Goal: Task Accomplishment & Management: Use online tool/utility

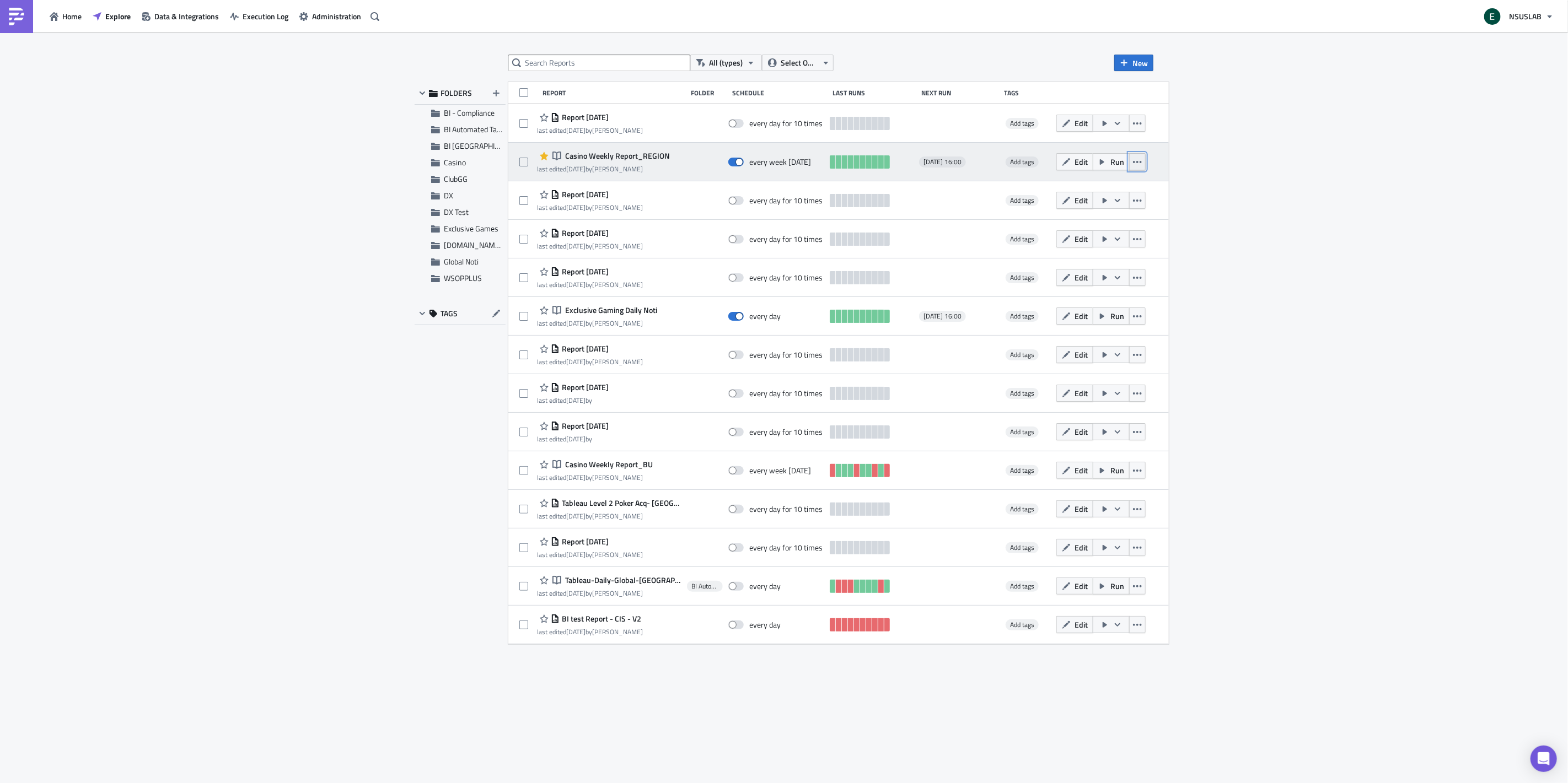
click at [1133, 164] on icon "button" at bounding box center [1137, 162] width 9 height 9
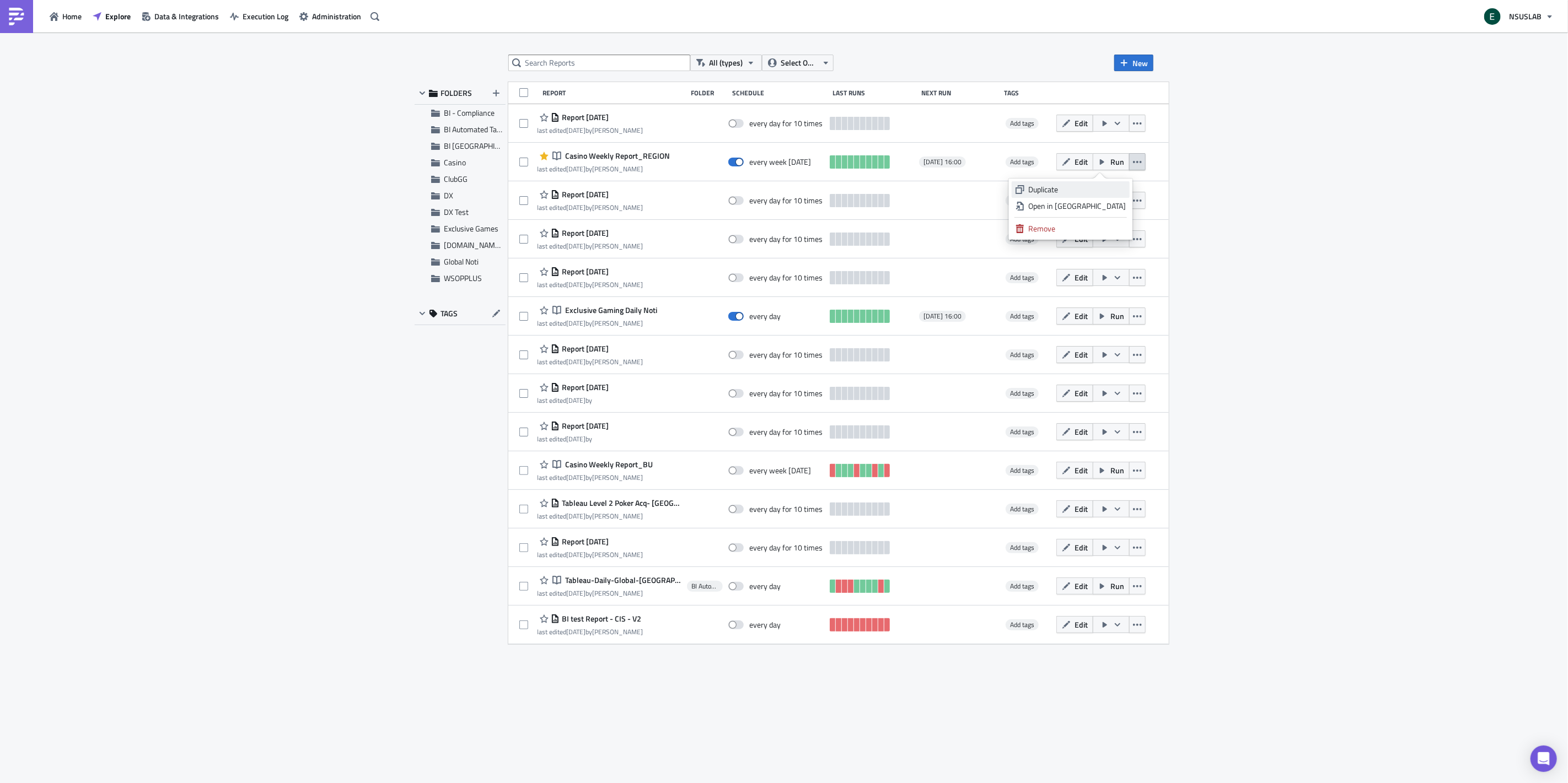
click at [1094, 189] on div "Duplicate" at bounding box center [1077, 190] width 98 height 11
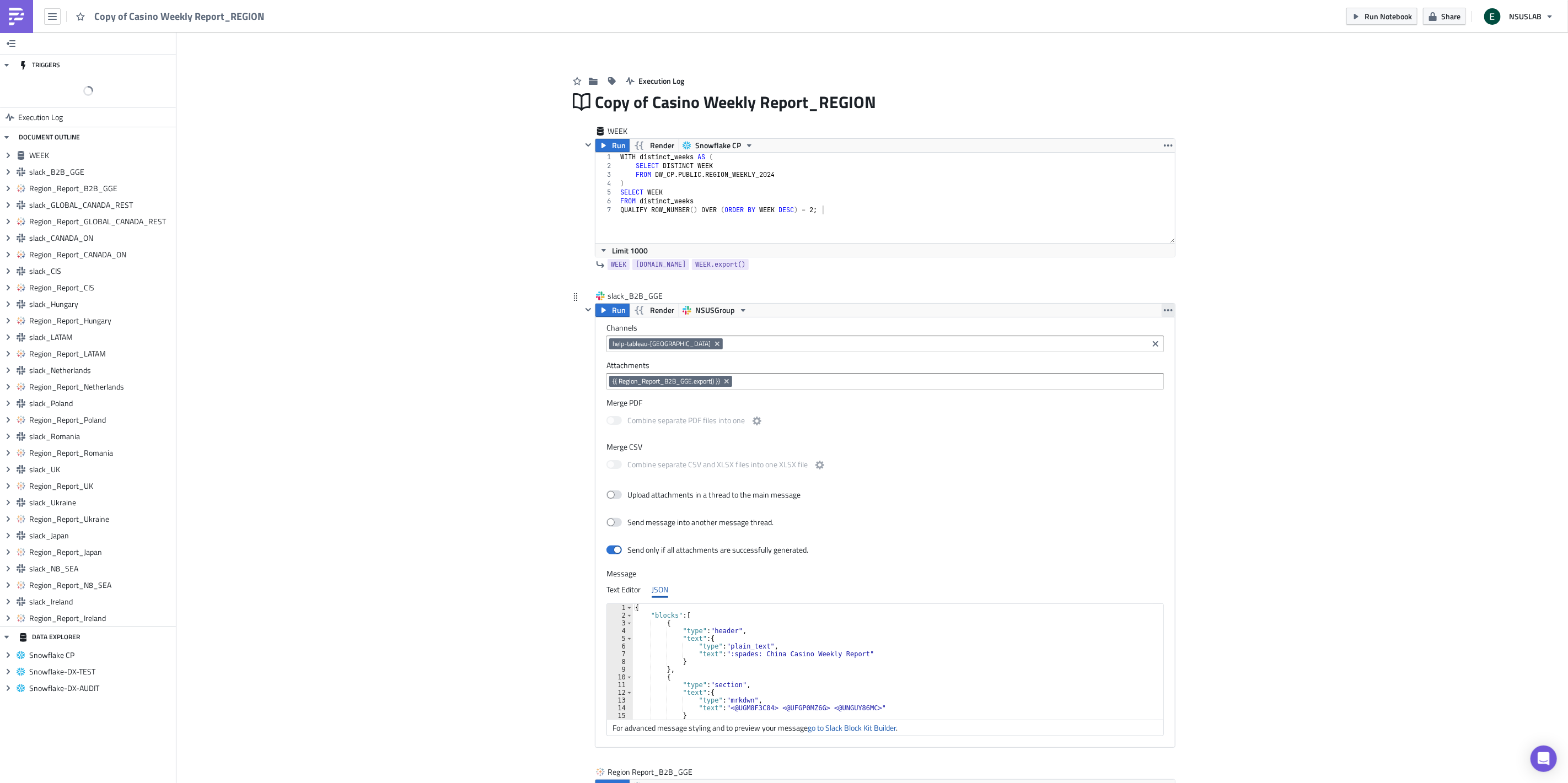
click at [1161, 311] on button "button" at bounding box center [1168, 310] width 13 height 13
drag, startPoint x: 1271, startPoint y: 483, endPoint x: 1261, endPoint y: 485, distance: 10.2
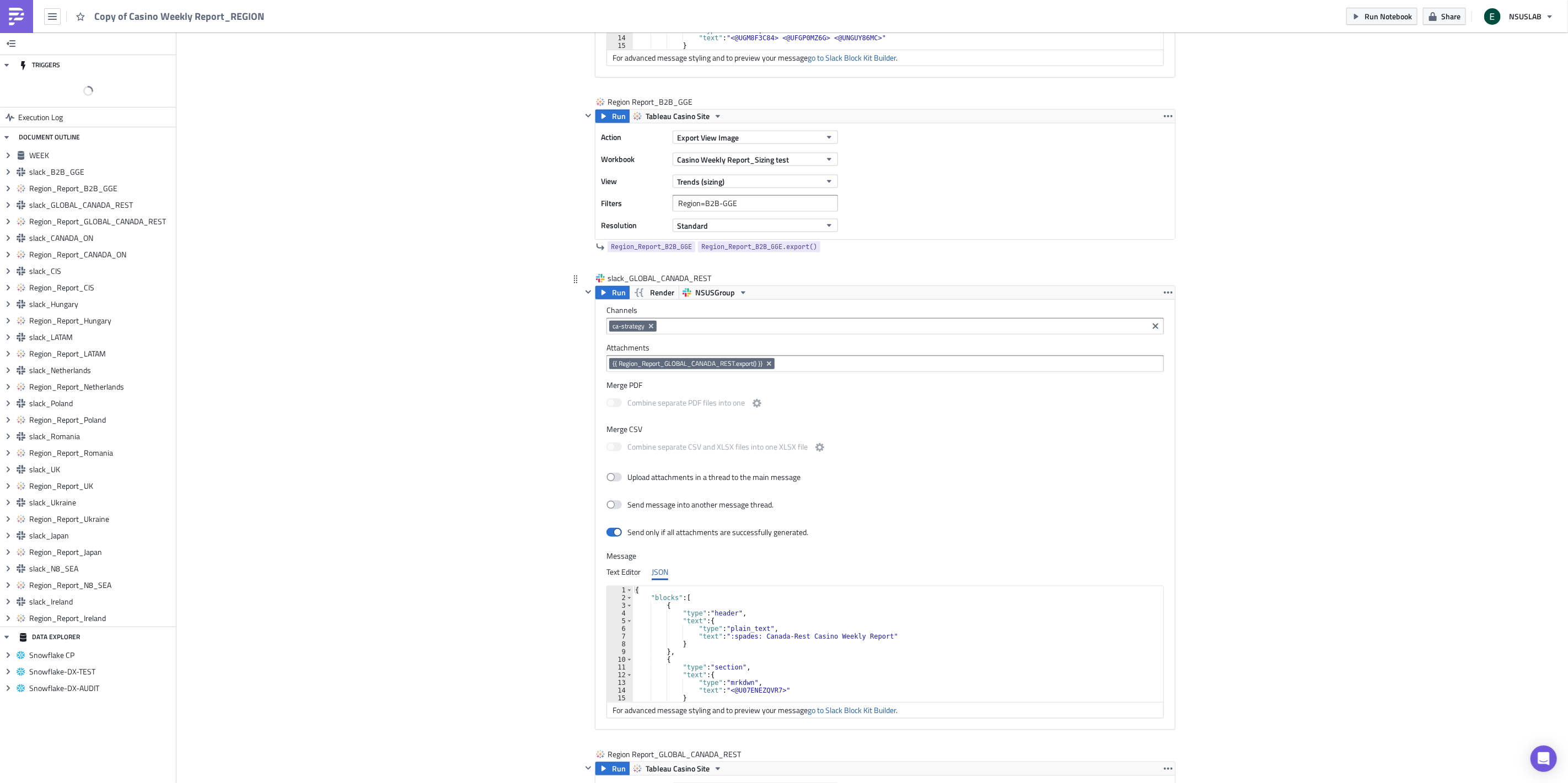
scroll to position [673, 0]
click at [1166, 288] on icon "button" at bounding box center [1168, 289] width 9 height 9
click at [167, 17] on span "Copy of Casino Weekly Report_REGION" at bounding box center [180, 16] width 171 height 12
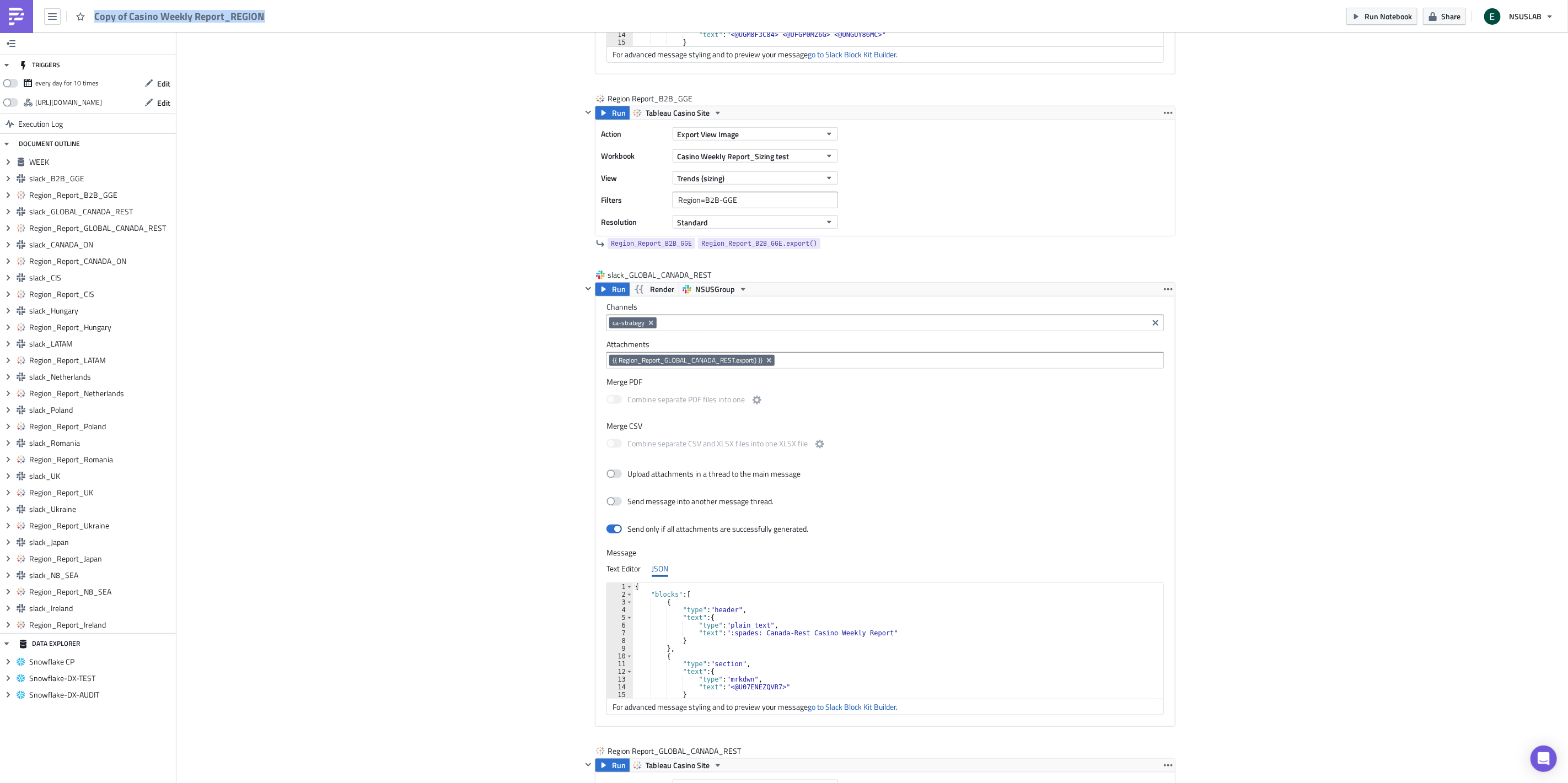
click at [167, 17] on span "Copy of Casino Weekly Report_REGION" at bounding box center [180, 16] width 171 height 12
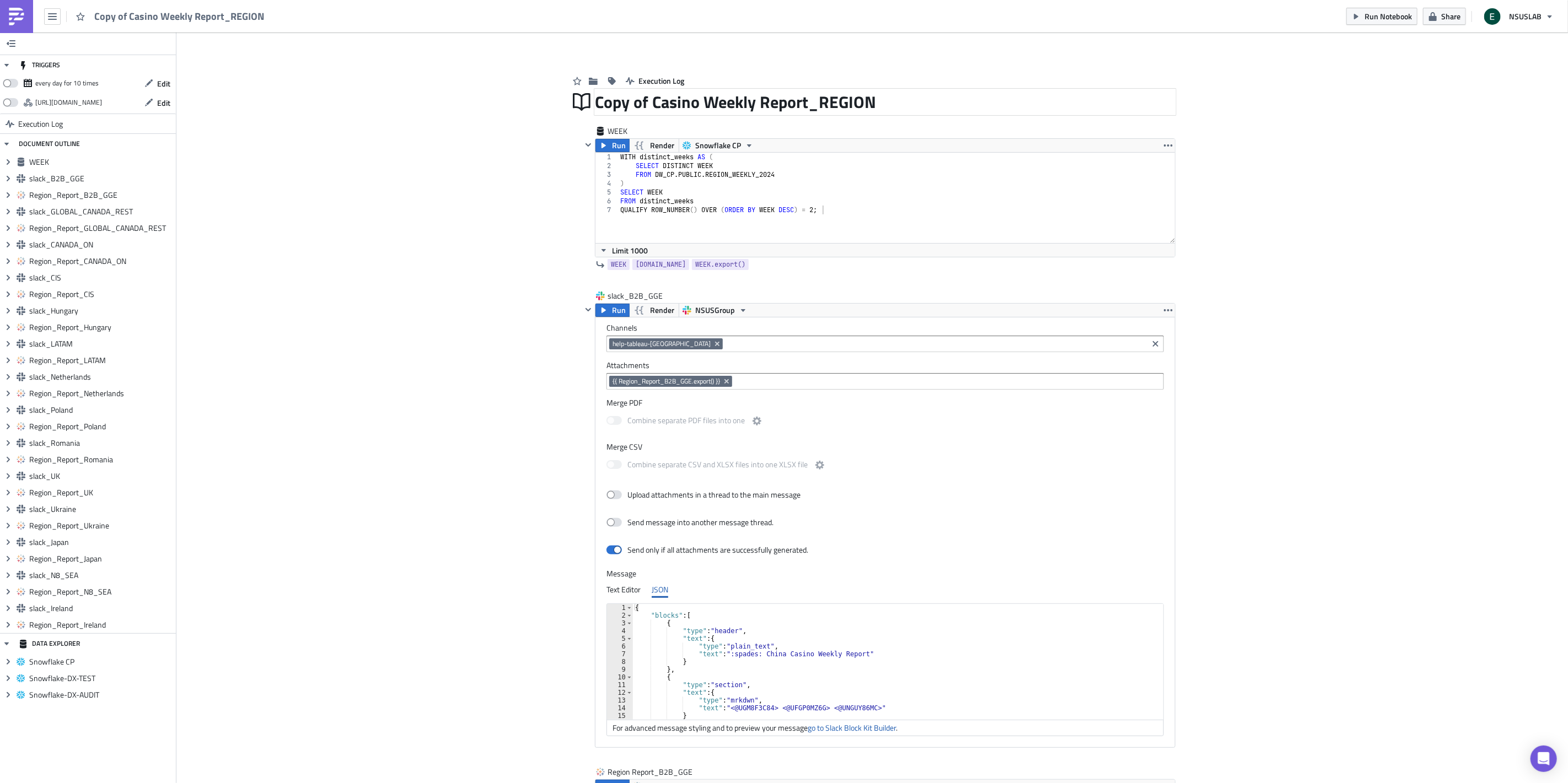
click at [701, 98] on div "Copy of Casino Weekly Report_REGION" at bounding box center [885, 102] width 581 height 25
click at [701, 98] on input "Copy of Casino Weekly Report_REGION" at bounding box center [737, 102] width 284 height 21
click at [652, 96] on input "Copy of Casino Weekly Report_REGION" at bounding box center [737, 102] width 284 height 21
drag, startPoint x: 651, startPoint y: 104, endPoint x: 537, endPoint y: 111, distance: 114.2
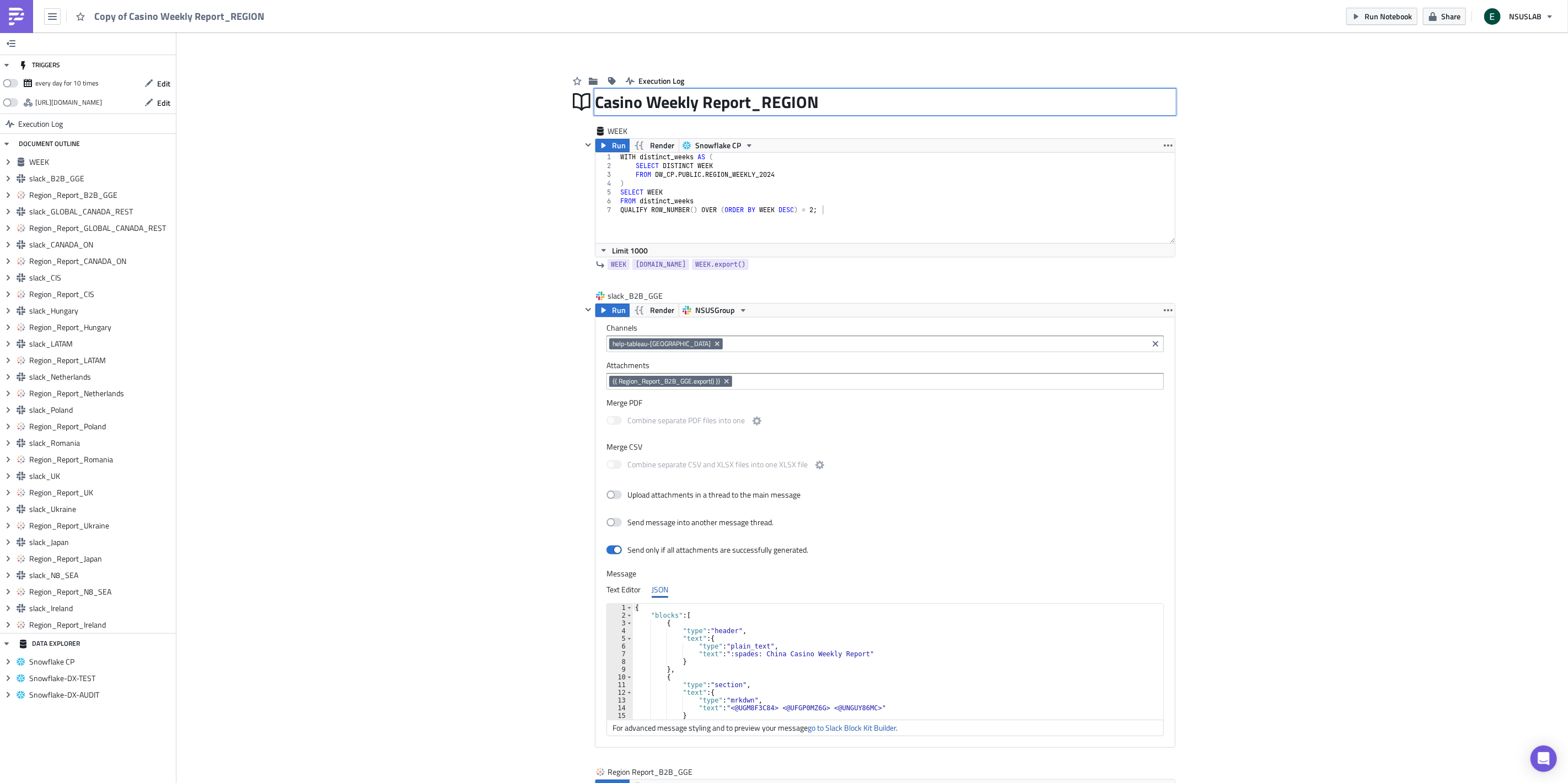
drag, startPoint x: 772, startPoint y: 104, endPoint x: 868, endPoint y: 107, distance: 96.0
click at [868, 107] on div "Casino Weekly Report_REGION Casino Weekly Report_REGION" at bounding box center [885, 102] width 581 height 25
type input "Casino Weekly Report_Ops team"
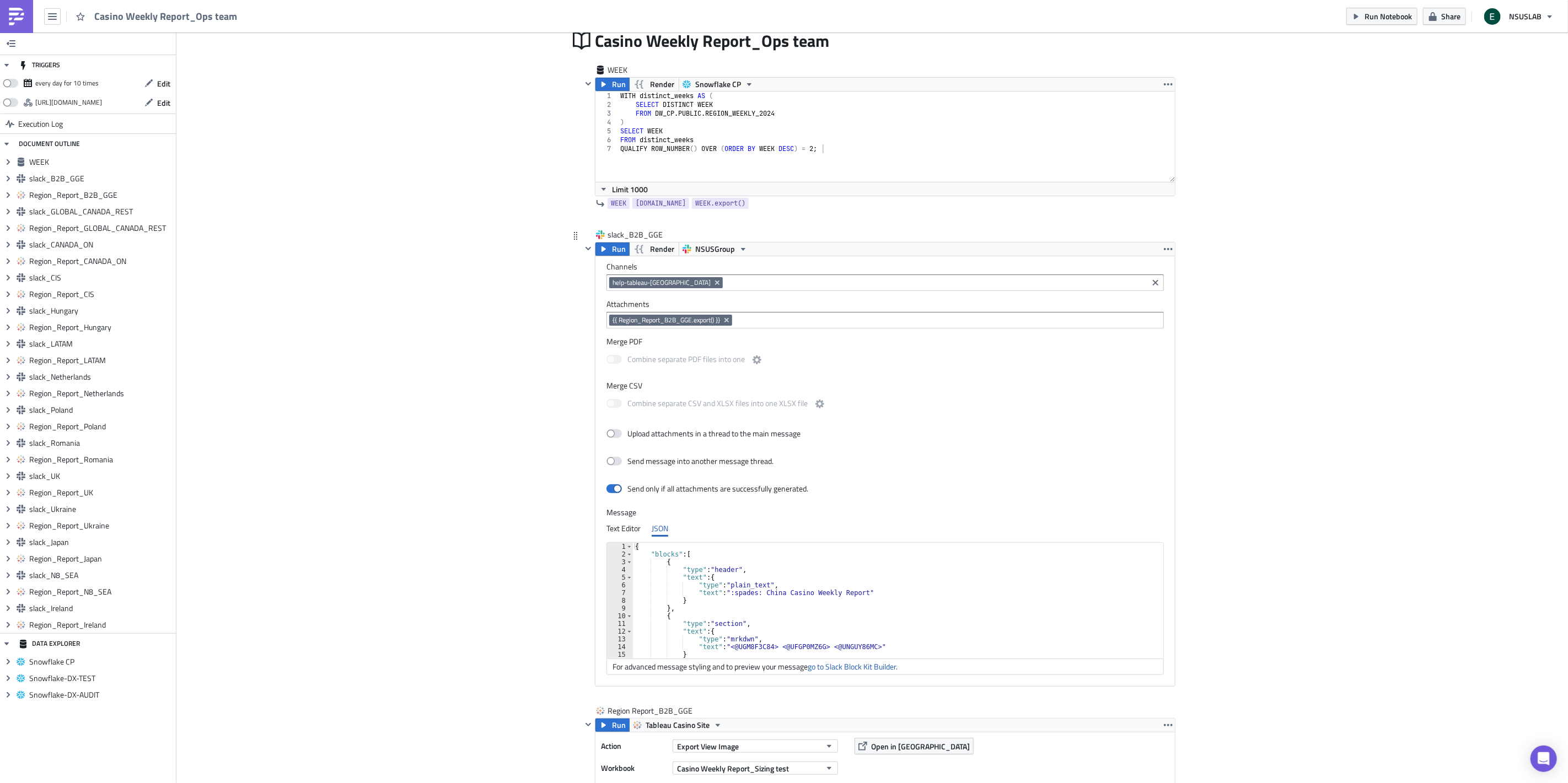
scroll to position [122, 0]
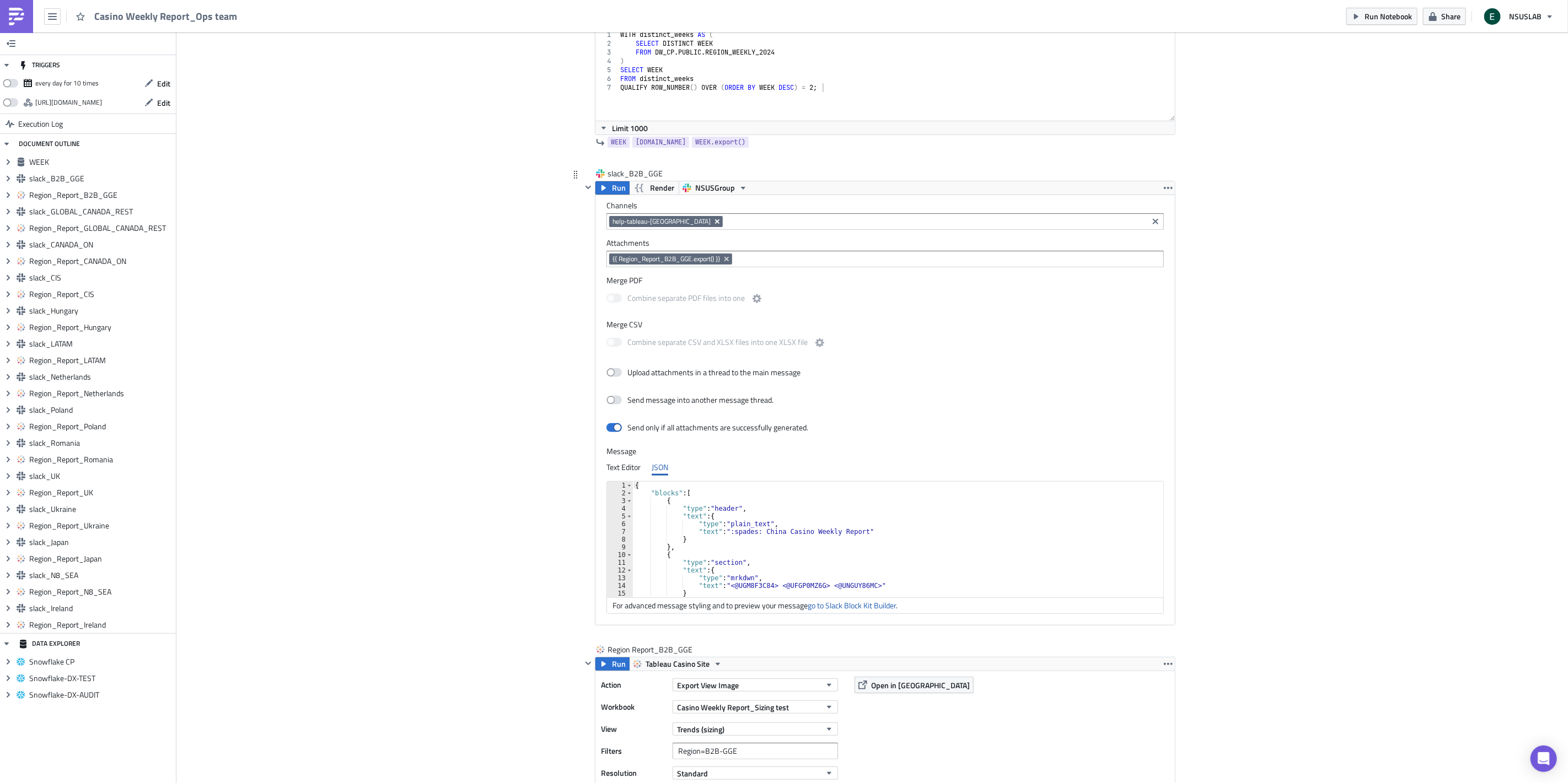
click at [715, 222] on icon "Remove Tag" at bounding box center [717, 221] width 4 height 4
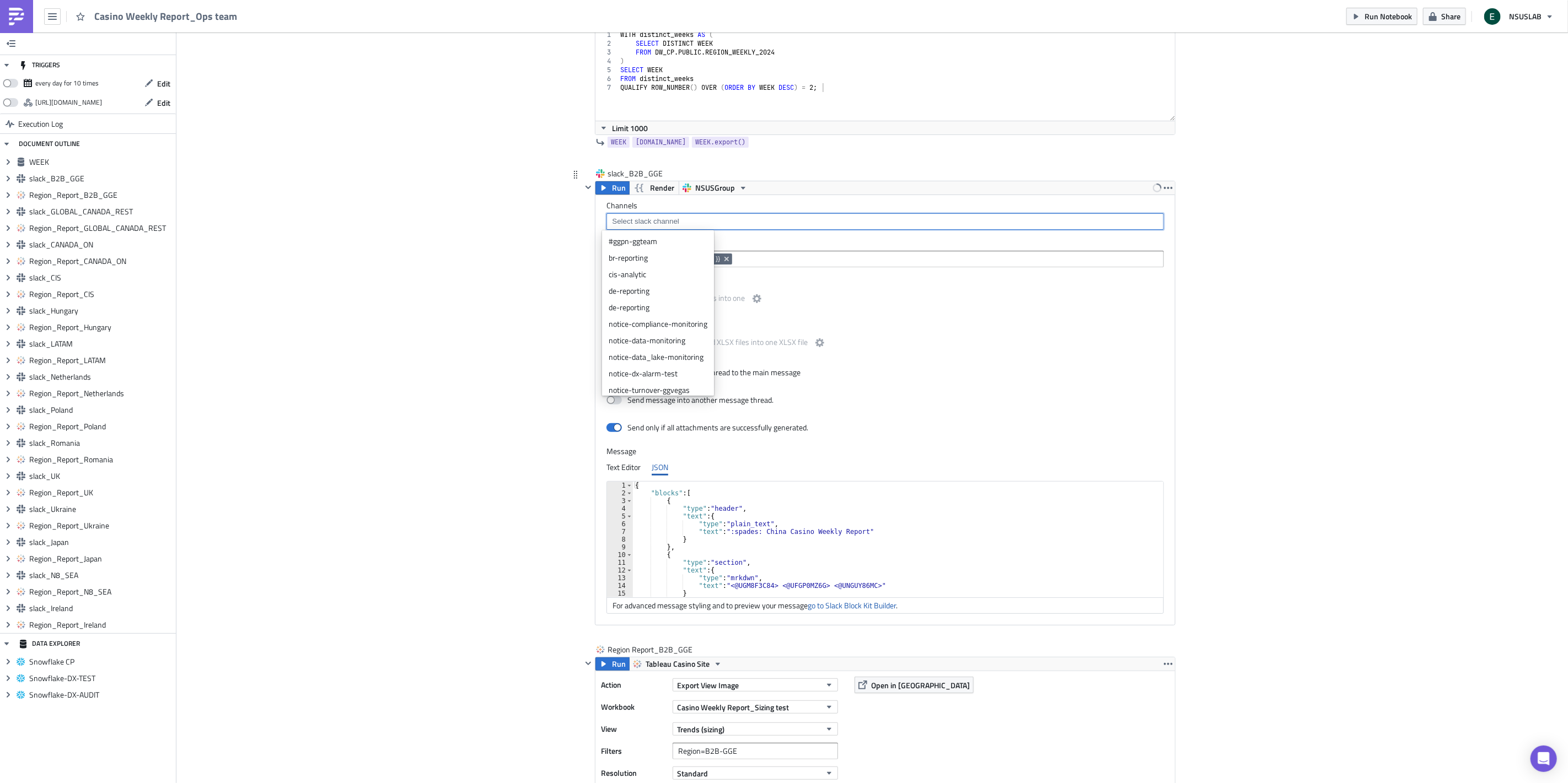
click at [747, 221] on input at bounding box center [885, 222] width 551 height 11
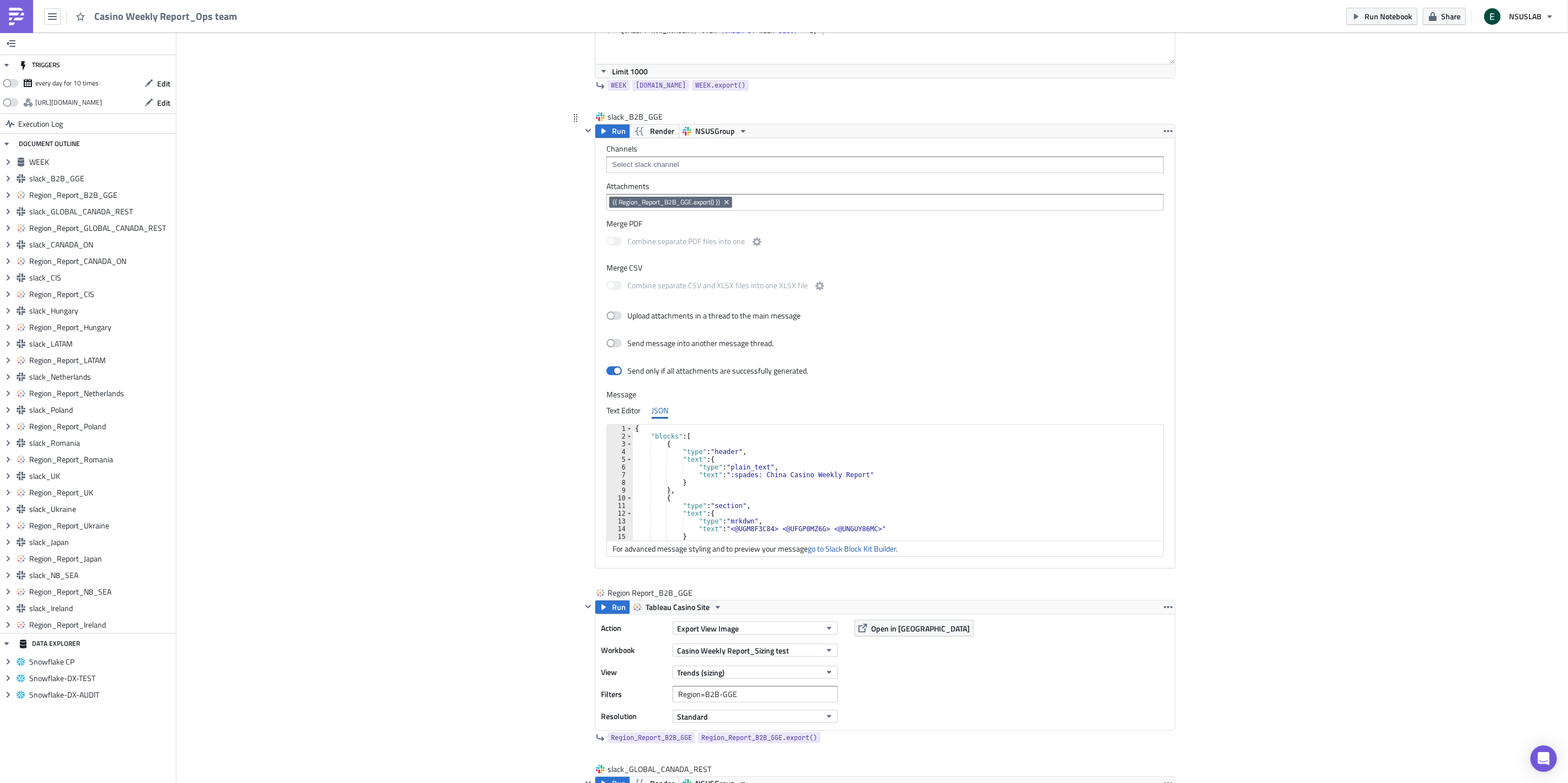
scroll to position [0, 0]
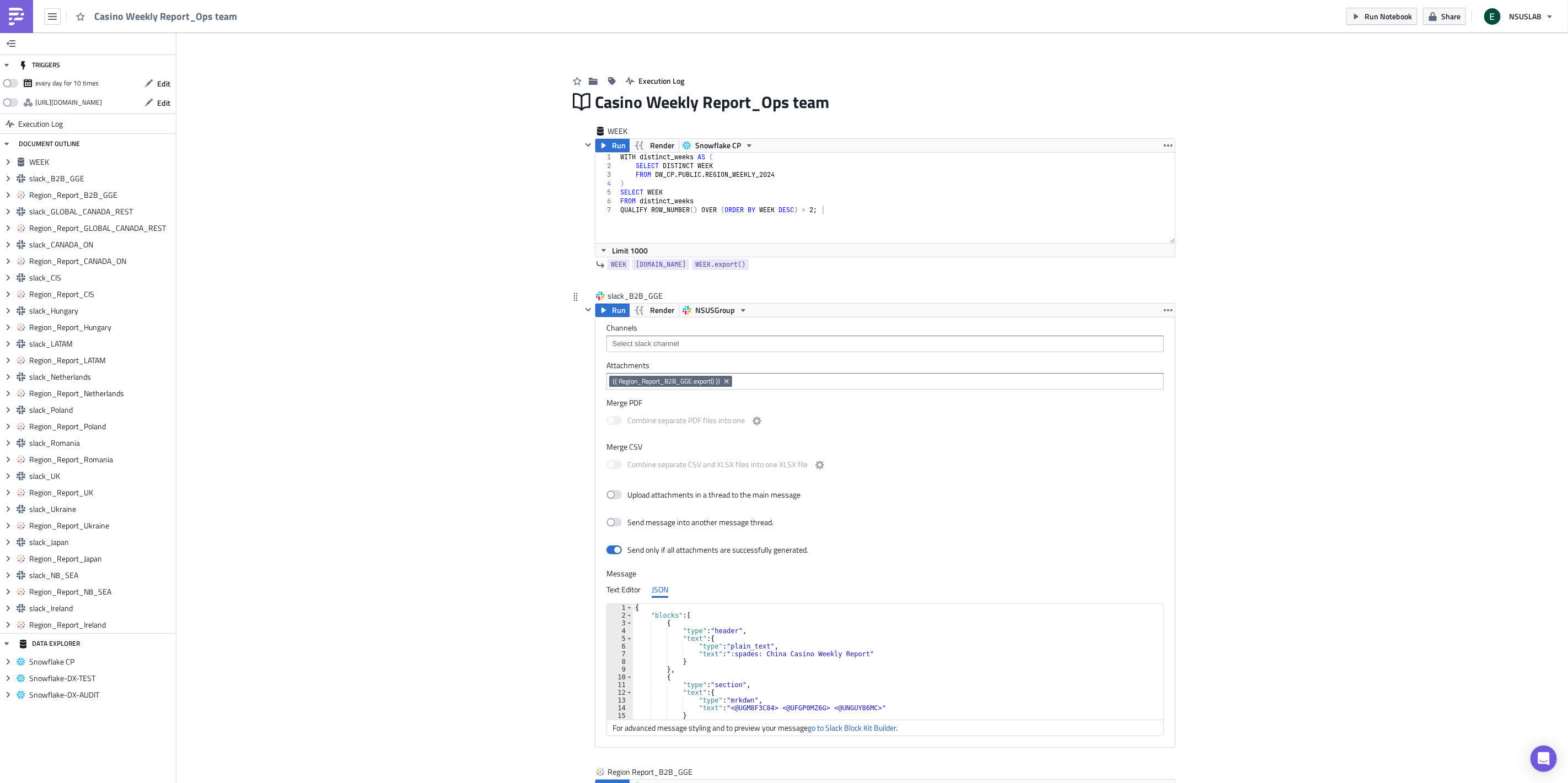
click at [659, 338] on input at bounding box center [885, 344] width 551 height 11
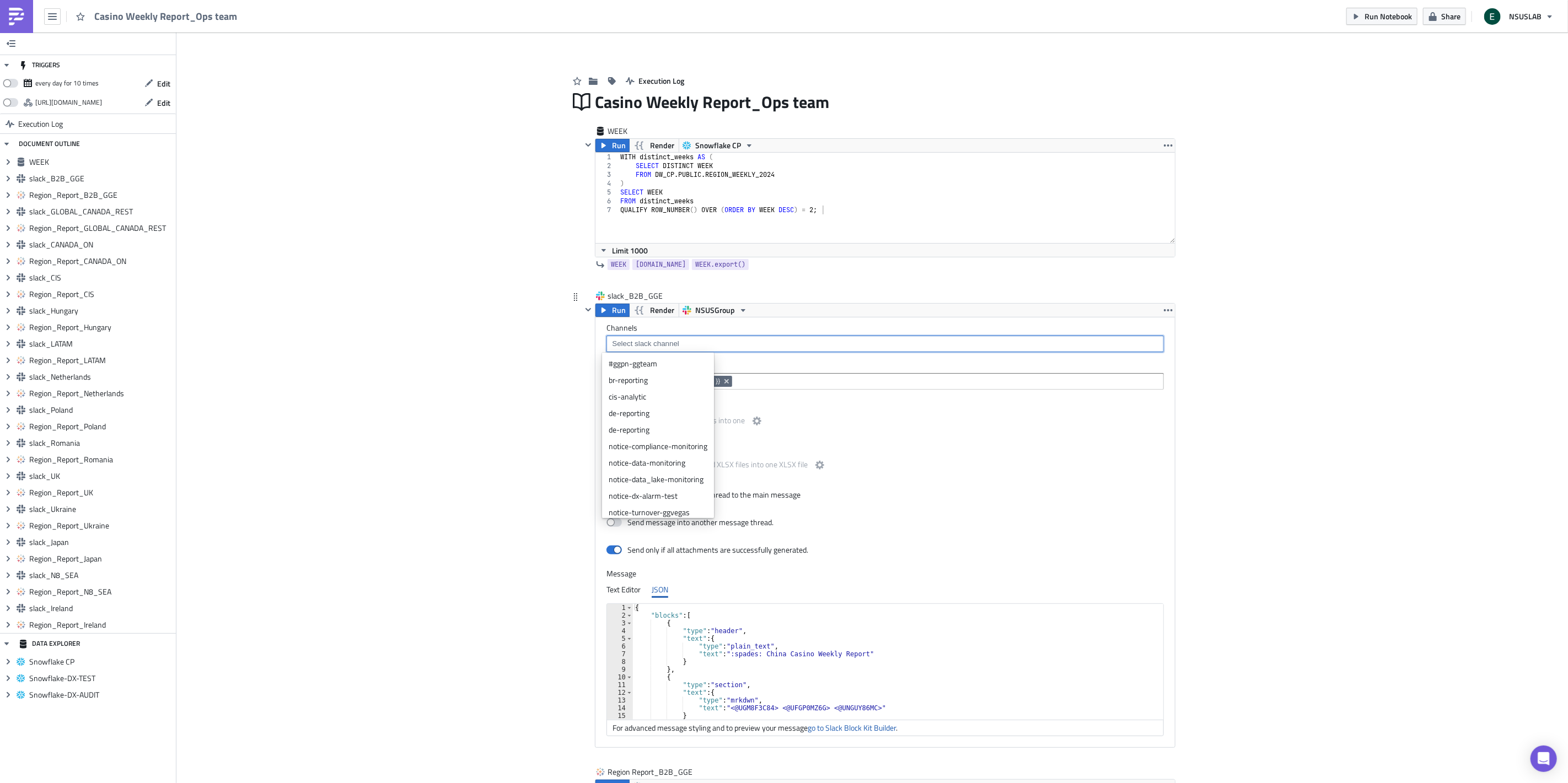
click at [673, 347] on input at bounding box center [885, 344] width 551 height 11
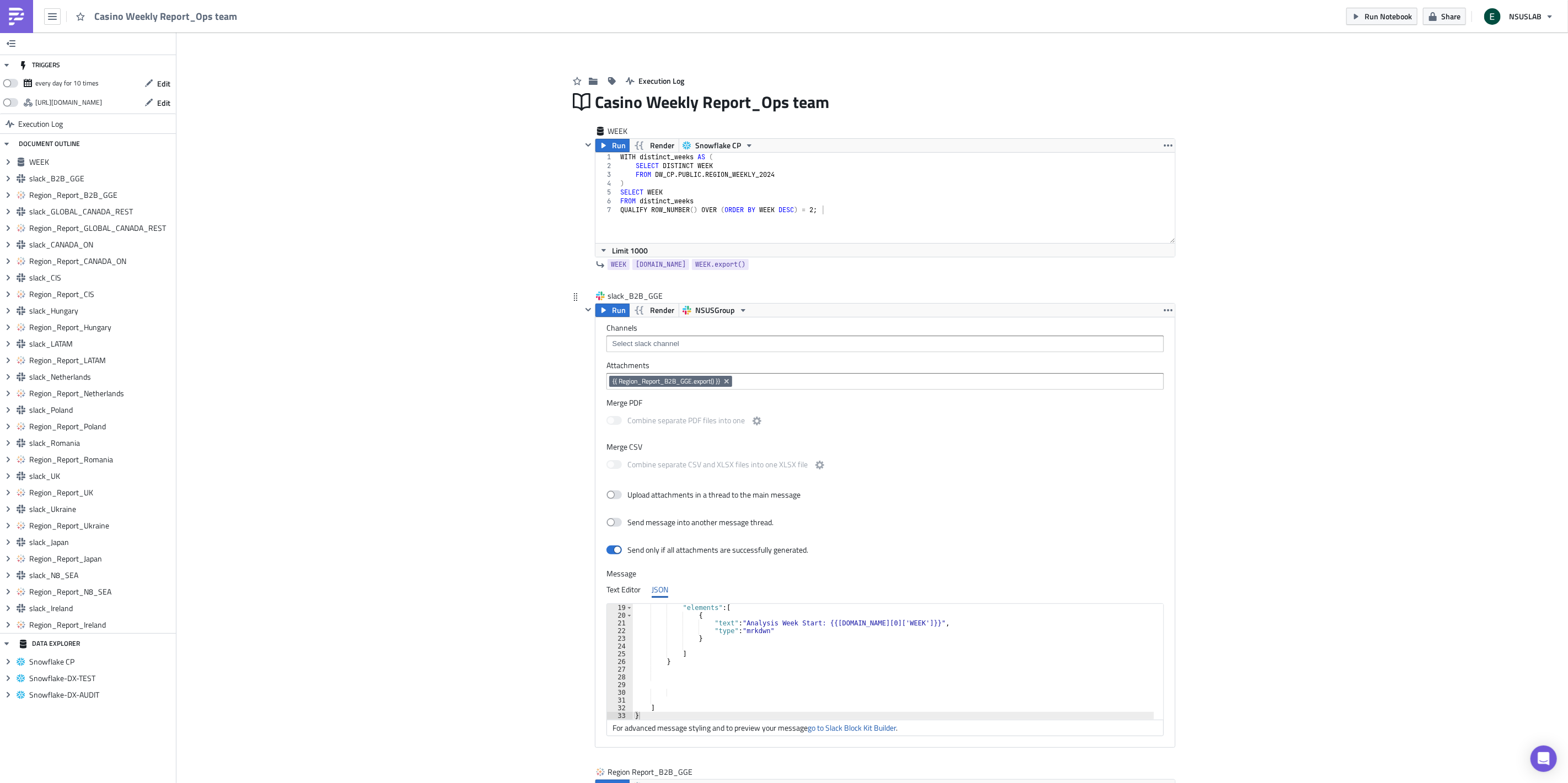
scroll to position [183, 0]
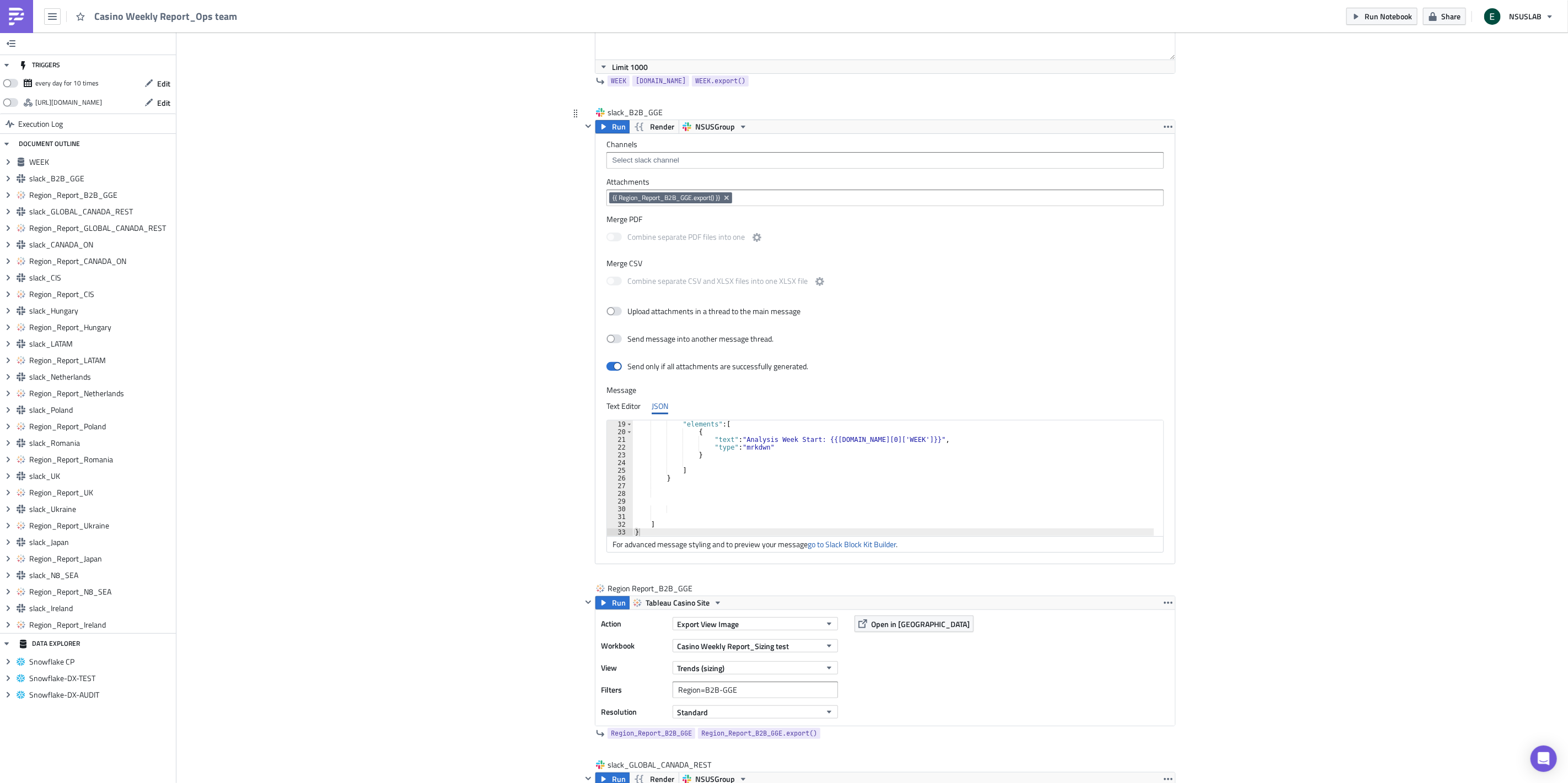
click at [668, 163] on input at bounding box center [885, 160] width 551 height 11
paste input "group-cp-operation_weekly"
type input "group-cp-operation_weekly"
click at [698, 181] on div "Add "group-cp-operation_weekly"" at bounding box center [676, 180] width 110 height 11
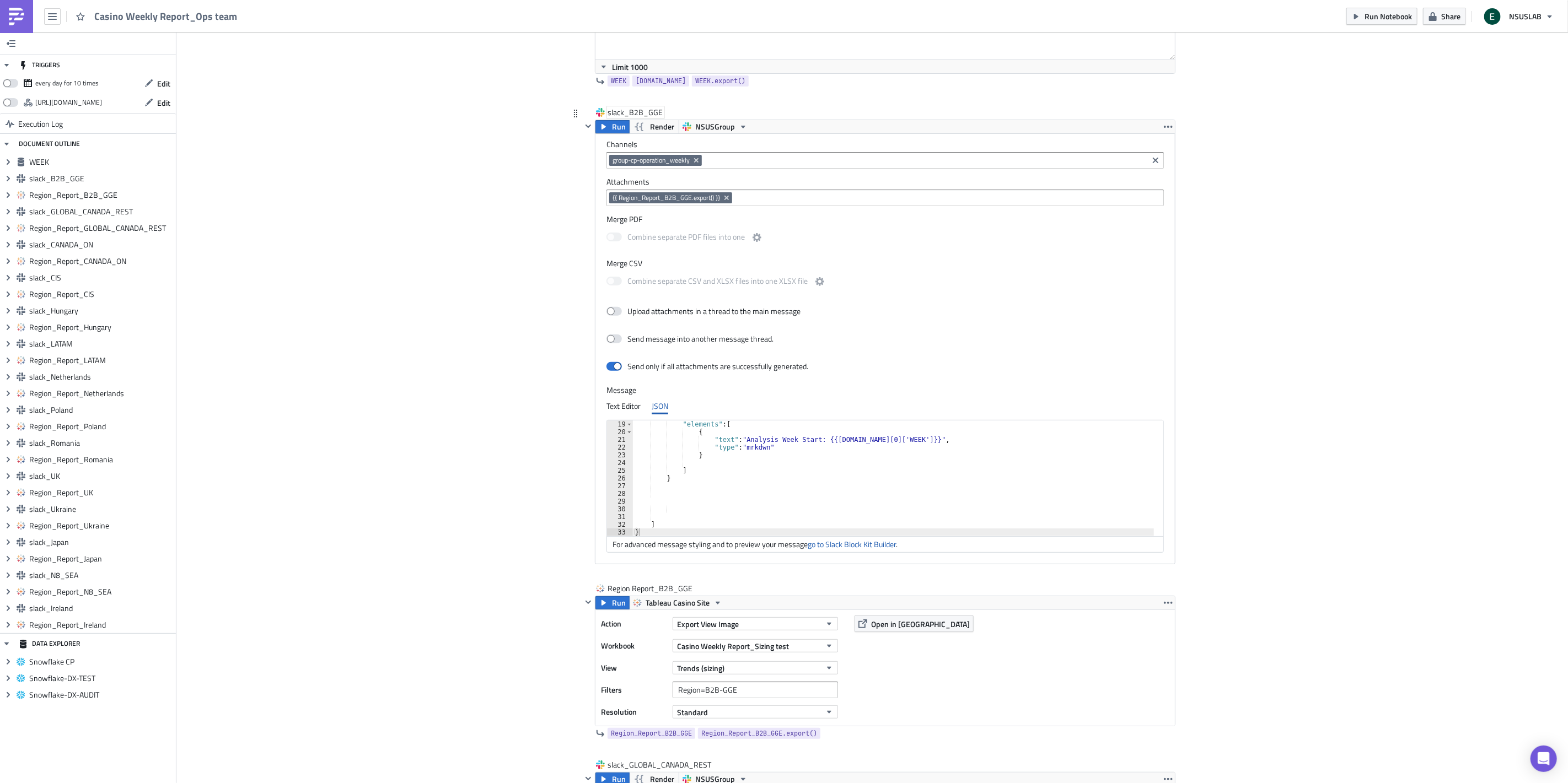
click at [621, 113] on div "slack_B2B_GGE" at bounding box center [635, 112] width 56 height 11
drag, startPoint x: 624, startPoint y: 112, endPoint x: 678, endPoint y: 110, distance: 54.0
click at [678, 110] on div "slack_B2B_GGE slack_B2B_GGE" at bounding box center [878, 113] width 594 height 12
type input "slack_Ops Team"
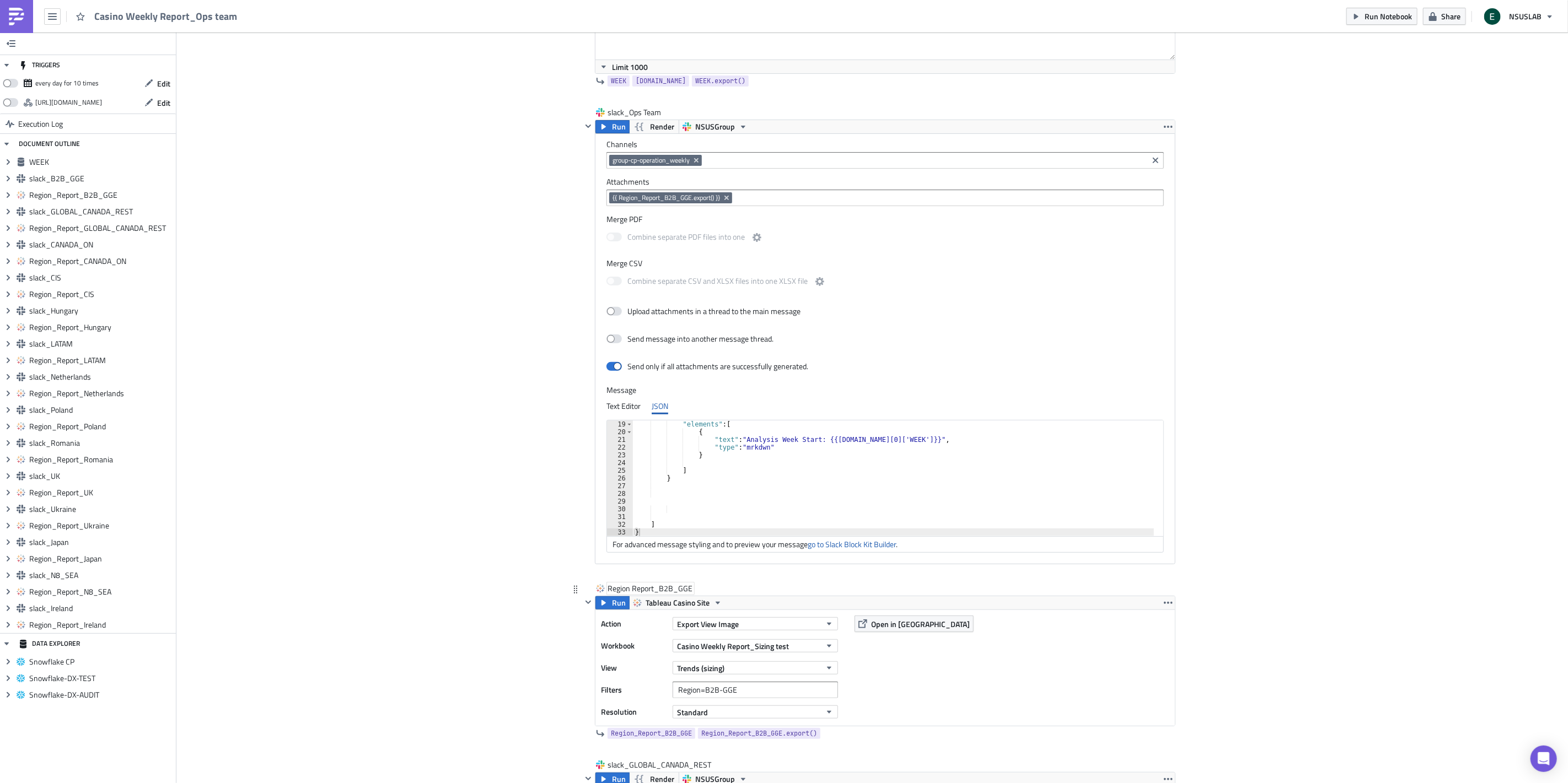
click at [655, 588] on div "Region Report_B2B_GGE" at bounding box center [650, 588] width 86 height 11
click at [655, 588] on input "Region Report_B2B_GGE" at bounding box center [651, 588] width 88 height 11
click at [631, 590] on input "Region Report_B2B_GGE" at bounding box center [651, 588] width 88 height 11
click at [625, 592] on input "Region Report_B2B_GGE" at bounding box center [651, 588] width 88 height 11
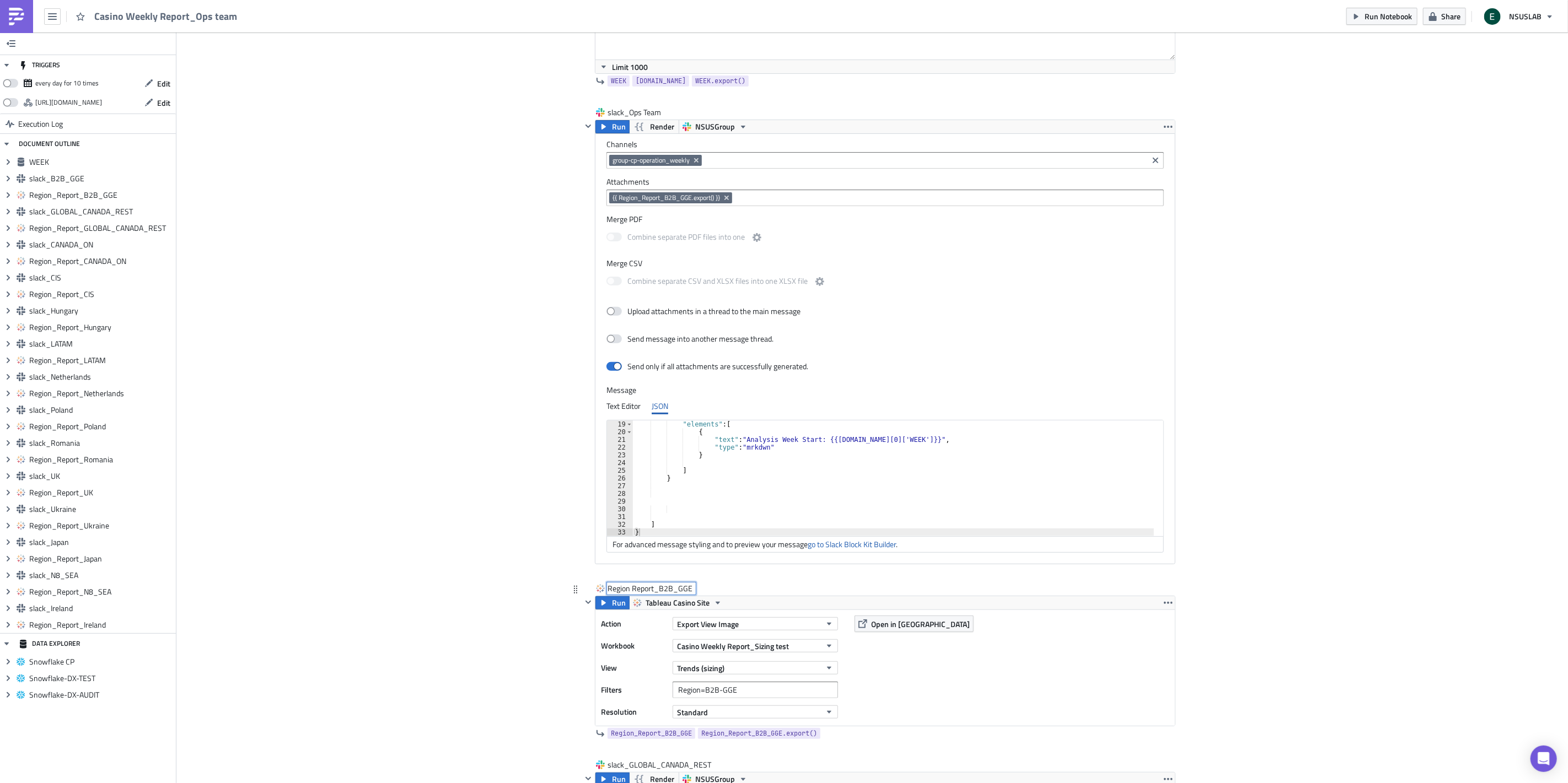
drag, startPoint x: 625, startPoint y: 587, endPoint x: 581, endPoint y: 592, distance: 44.3
click at [581, 592] on div "Region Report_B2B_GGE Region Report_B2B_GGE" at bounding box center [878, 589] width 594 height 12
drag, startPoint x: 657, startPoint y: 590, endPoint x: 726, endPoint y: 590, distance: 69.0
click at [726, 590] on div "Weekly Report_B2B_GGE Weekly Report_B2B_GGE" at bounding box center [878, 589] width 594 height 12
type input "Weekly Report_Ops Team"
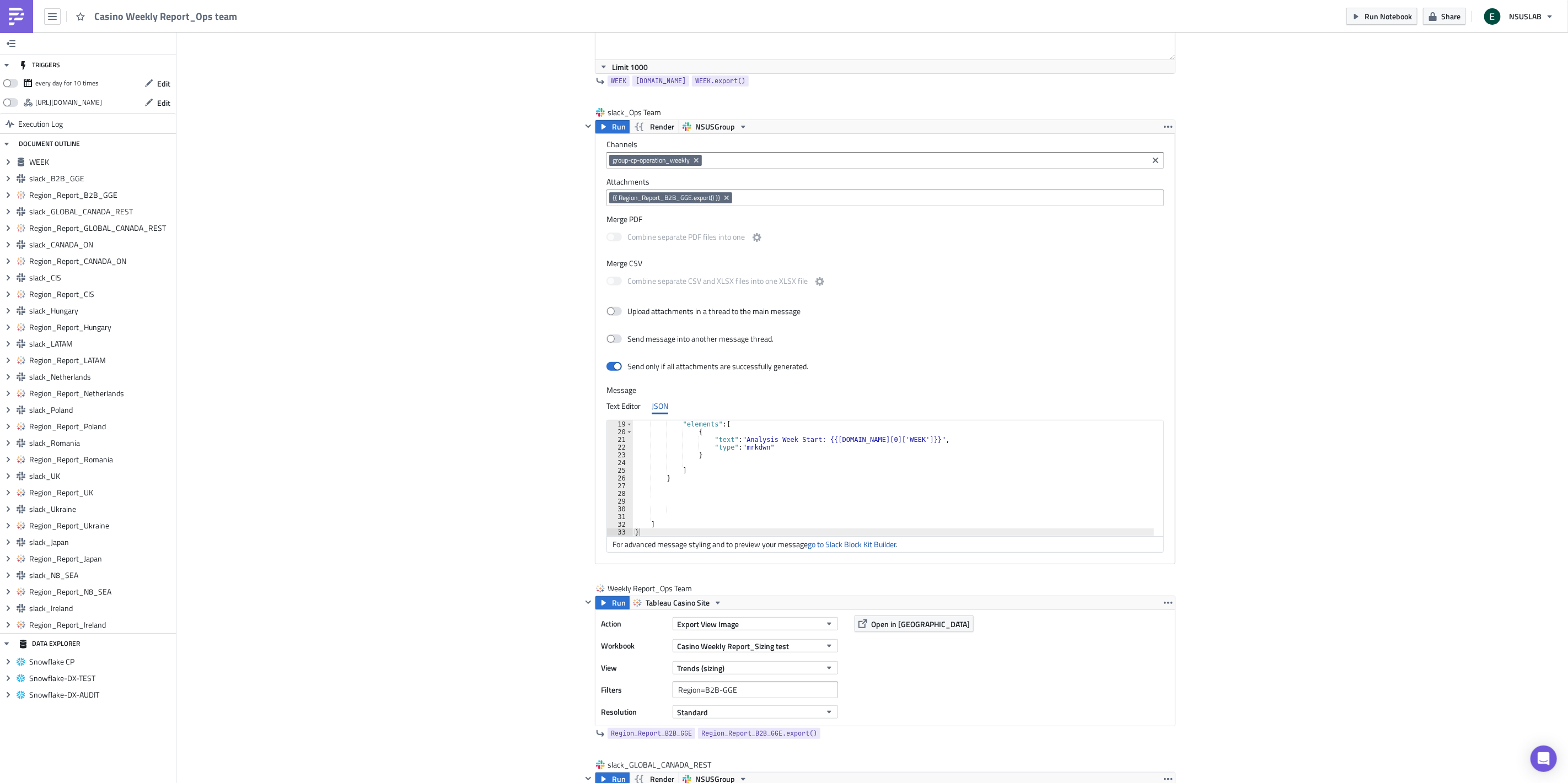
click at [712, 197] on span "{{ Region_Report_B2B_GGE.export() }}" at bounding box center [666, 198] width 108 height 9
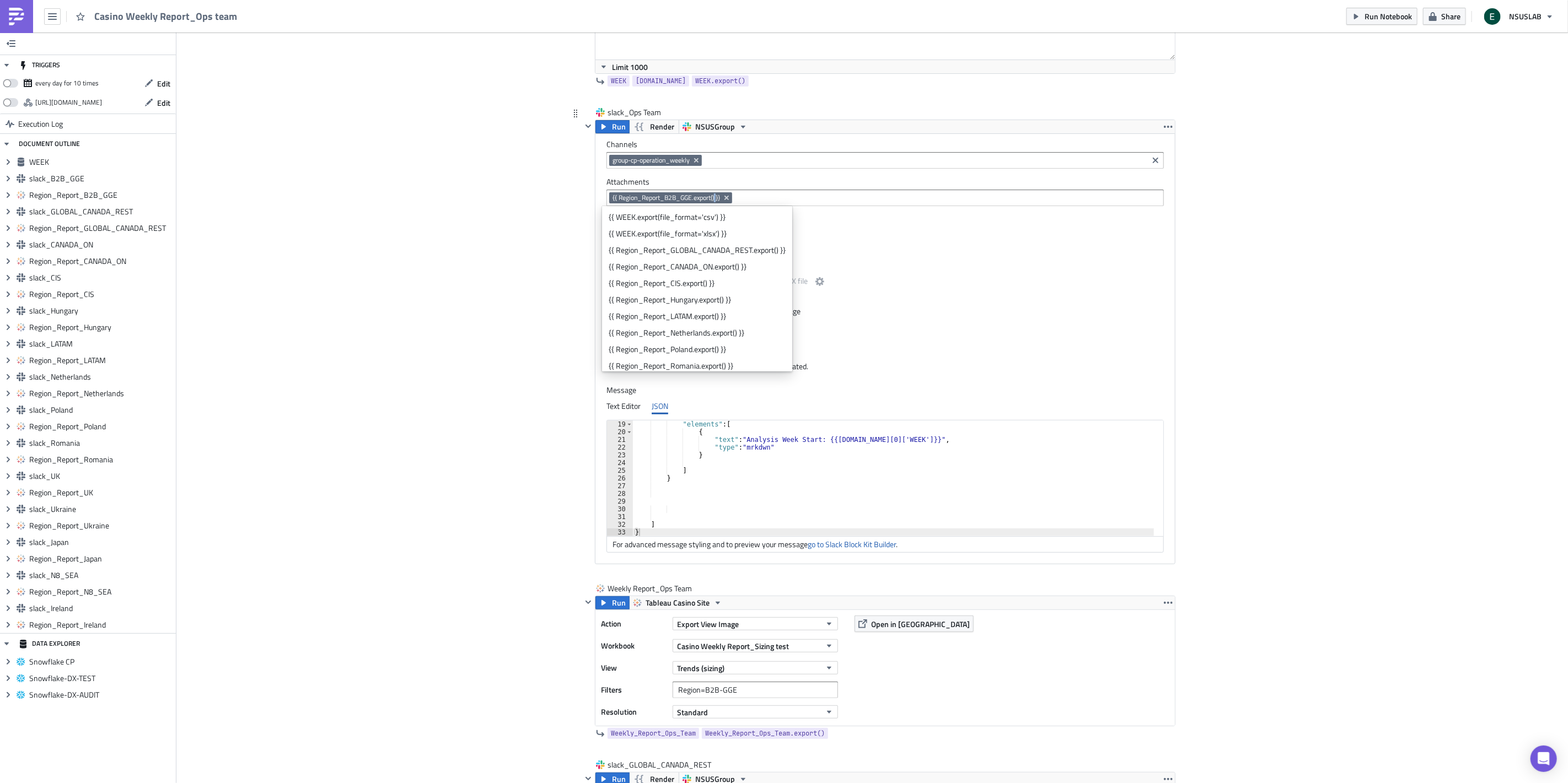
click at [712, 197] on span "{{ Region_Report_B2B_GGE.export() }}" at bounding box center [666, 198] width 108 height 9
drag, startPoint x: 607, startPoint y: 197, endPoint x: 716, endPoint y: 199, distance: 109.0
click at [716, 199] on span "{{ Region_Report_B2B_GGE.export() }}" at bounding box center [671, 198] width 123 height 11
click at [701, 198] on span "{{ Region_Report_B2B_GGE.export() }}" at bounding box center [666, 198] width 108 height 9
click at [701, 197] on span "{{ Region_Report_B2B_GGE.export() }}" at bounding box center [666, 198] width 108 height 9
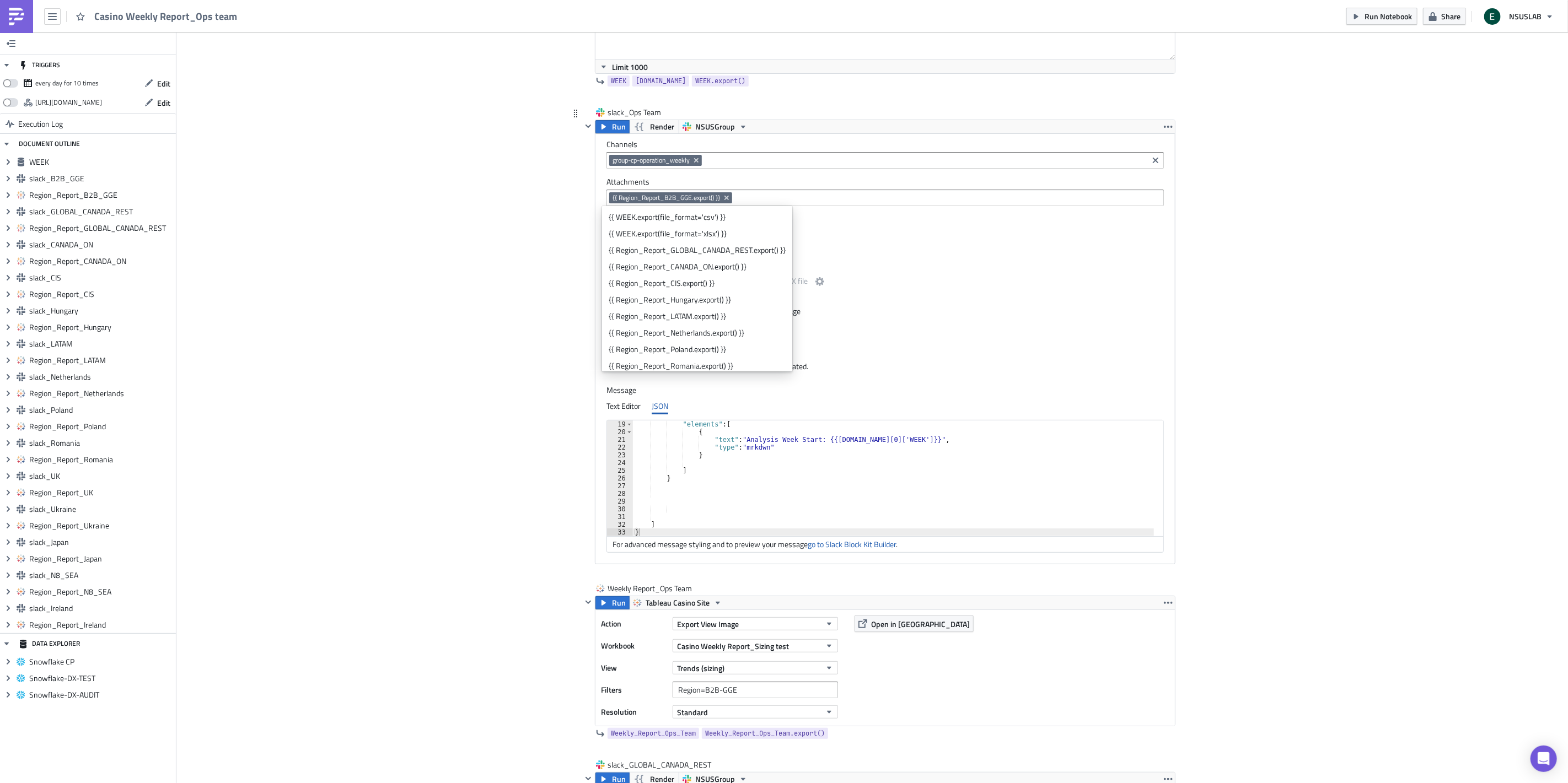
click at [701, 197] on span "{{ Region_Report_B2B_GGE.export() }}" at bounding box center [666, 198] width 108 height 9
drag, startPoint x: 712, startPoint y: 197, endPoint x: 604, endPoint y: 199, distance: 108.0
click at [606, 199] on div "{{ Region_Report_B2B_GGE.export() }}" at bounding box center [885, 198] width 557 height 17
drag, startPoint x: 717, startPoint y: 199, endPoint x: 608, endPoint y: 196, distance: 109.0
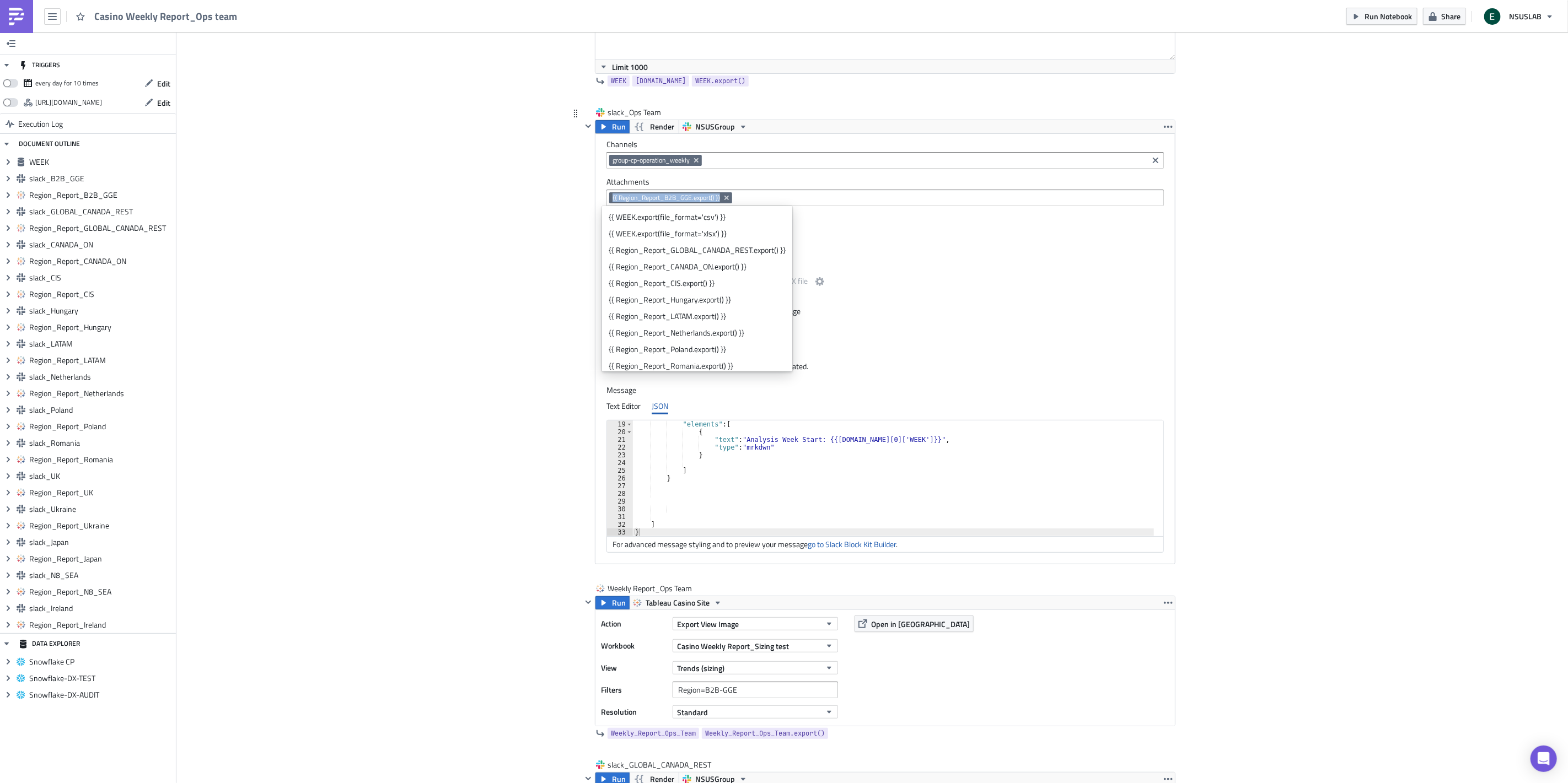
click at [609, 196] on span "{{ Region_Report_B2B_GGE.export() }}" at bounding box center [671, 198] width 123 height 11
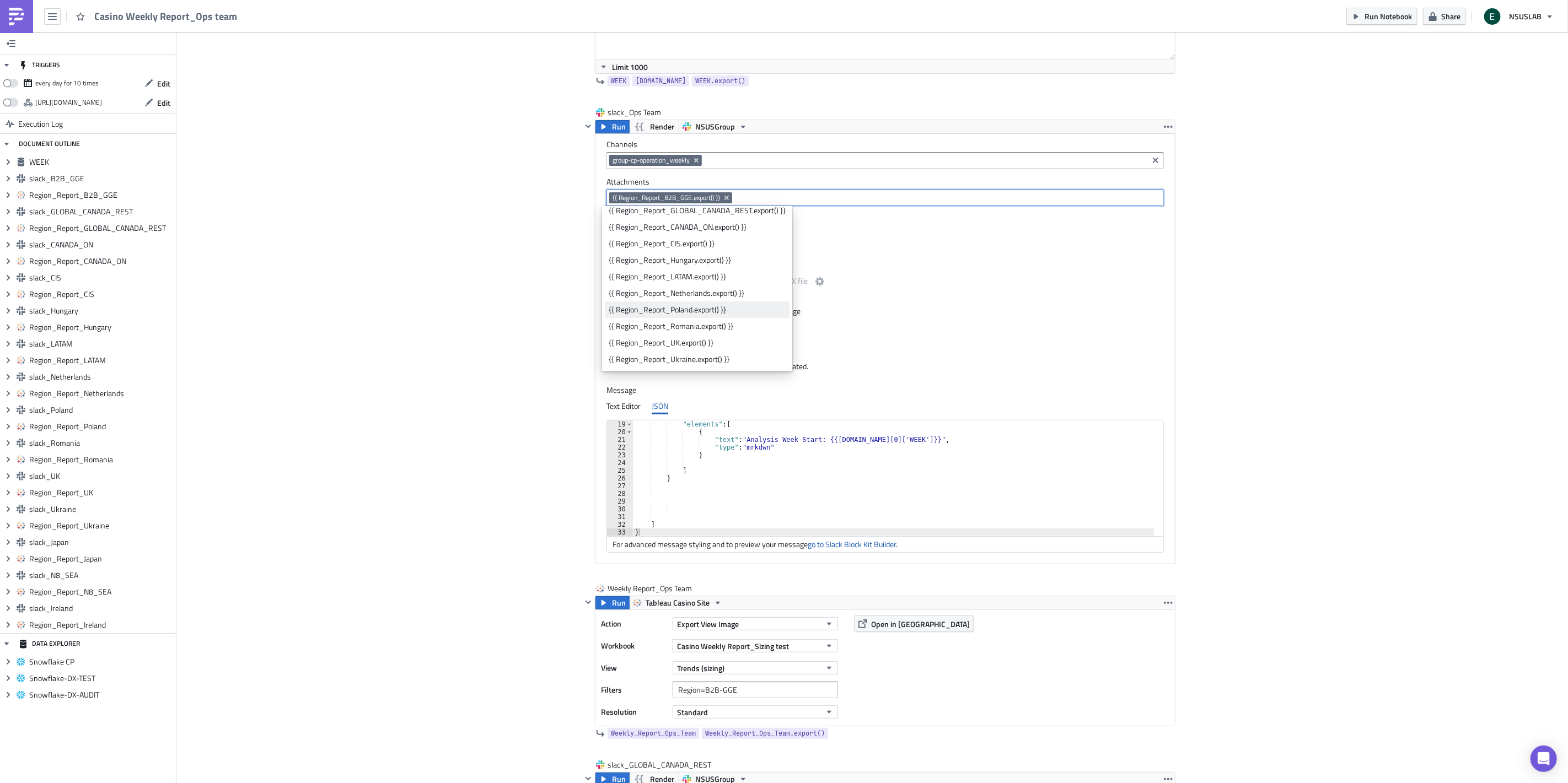
scroll to position [88, 0]
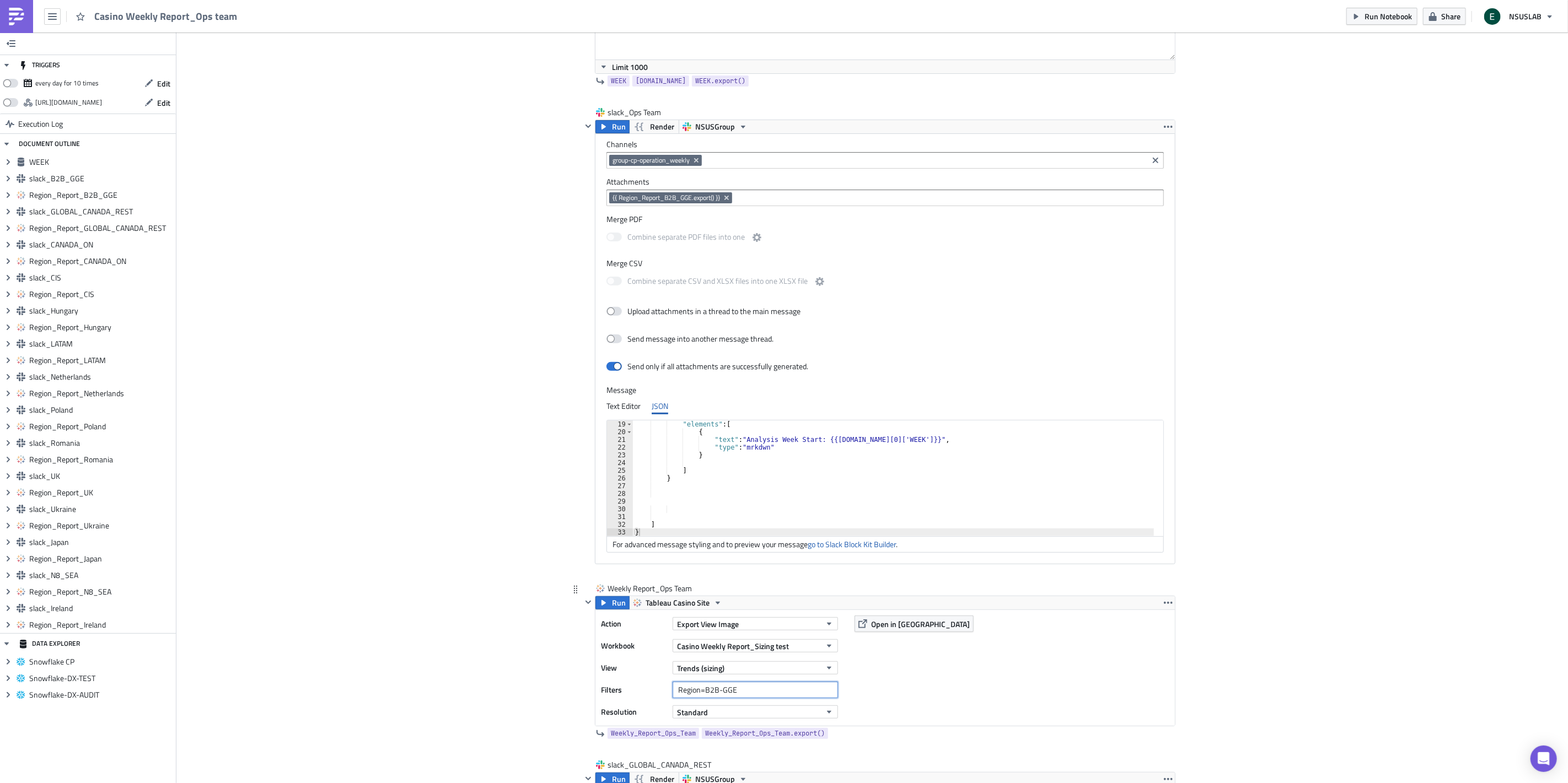
click at [803, 689] on input "Region=B2B-GGE" at bounding box center [755, 690] width 165 height 17
click at [746, 691] on input "Region=B2B-GGE" at bounding box center [755, 690] width 165 height 17
click at [746, 690] on input "Region=B2B-GGE" at bounding box center [755, 690] width 165 height 17
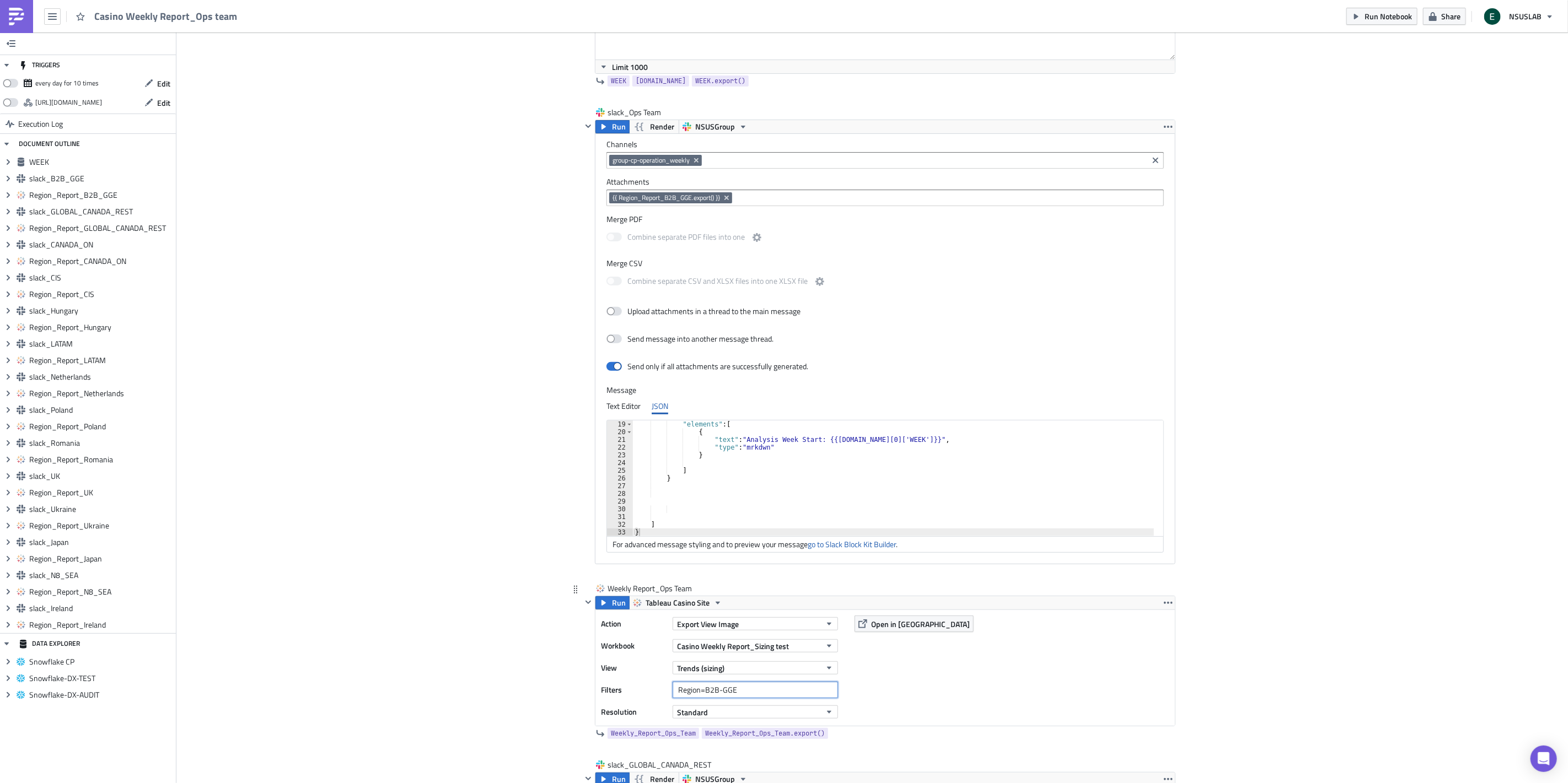
click at [746, 690] on input "Region=B2B-GGE" at bounding box center [755, 690] width 165 height 17
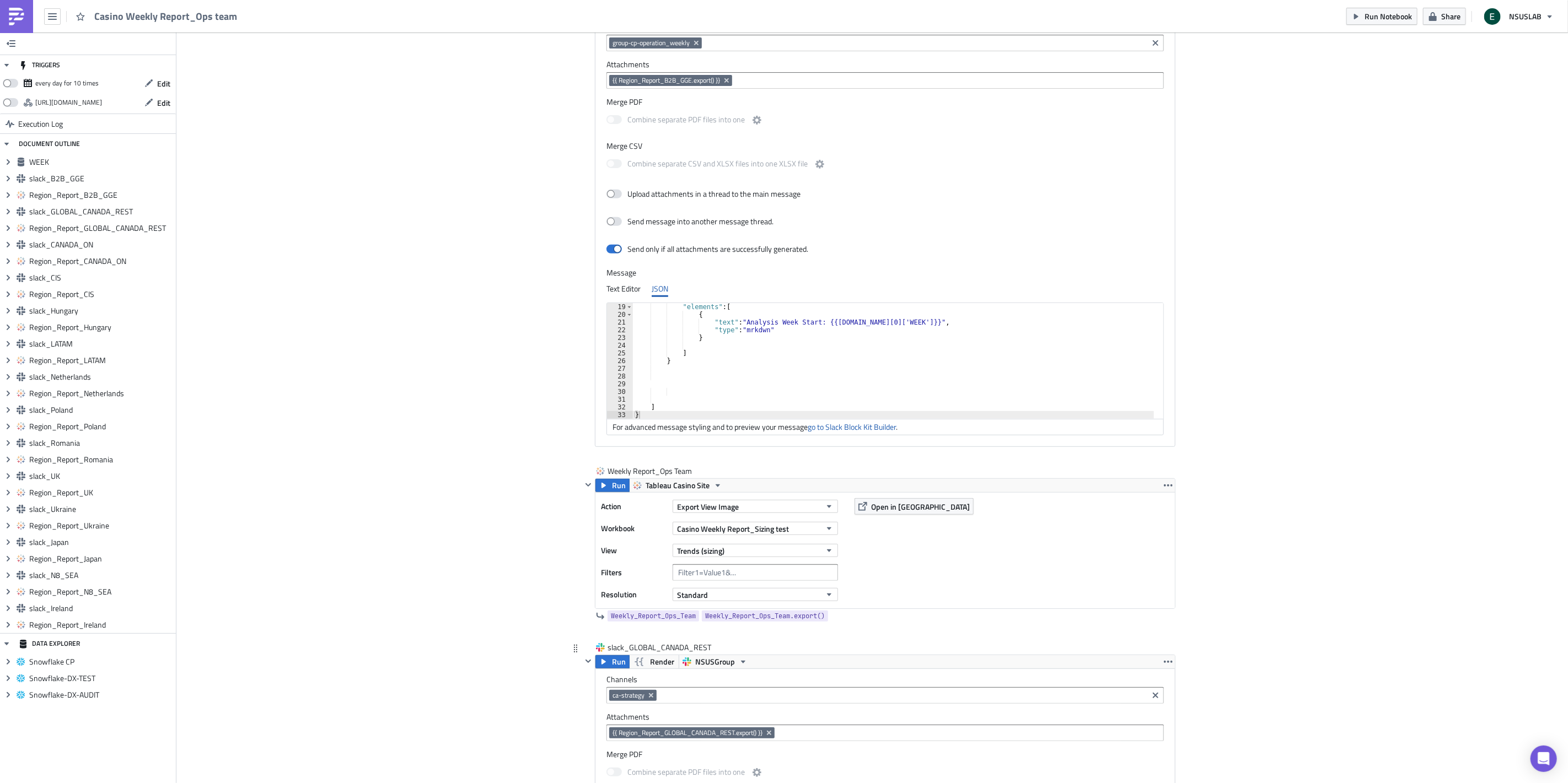
scroll to position [306, 0]
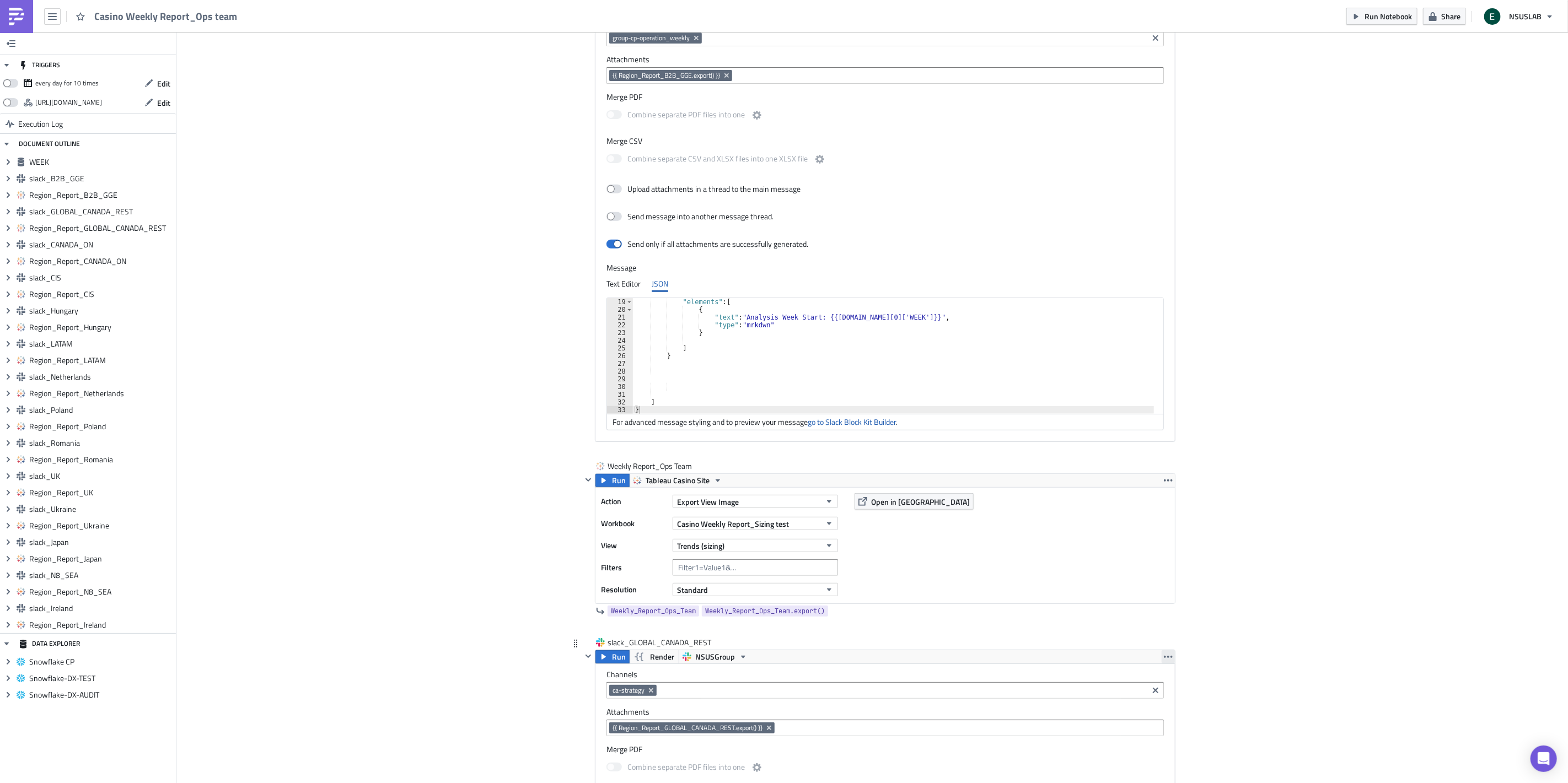
click at [1164, 654] on icon "button" at bounding box center [1168, 657] width 9 height 9
click at [1161, 702] on div "Remove" at bounding box center [1170, 706] width 73 height 11
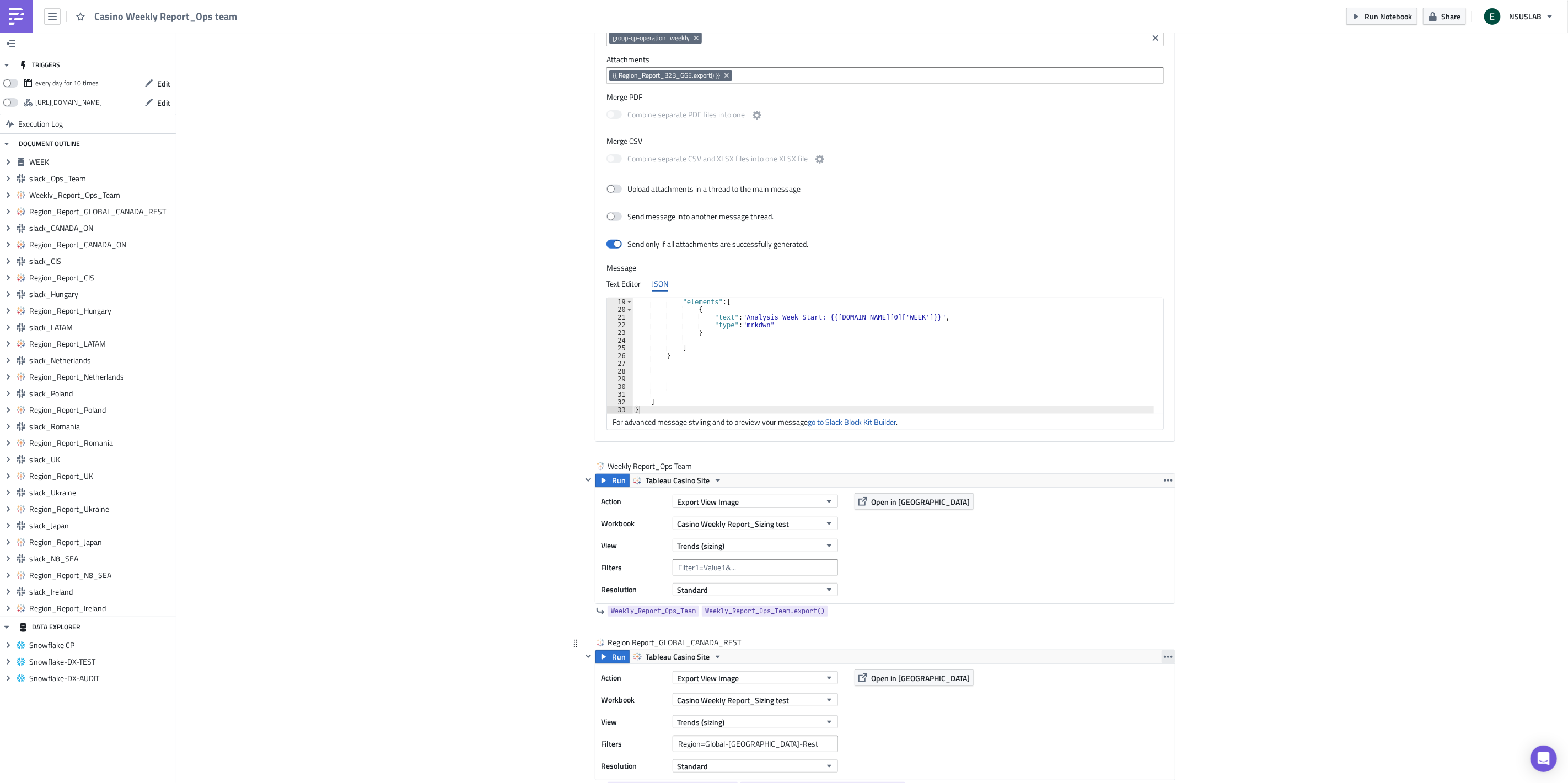
click at [1164, 660] on icon "button" at bounding box center [1168, 657] width 9 height 9
click at [1156, 715] on link "Remove" at bounding box center [1163, 722] width 94 height 17
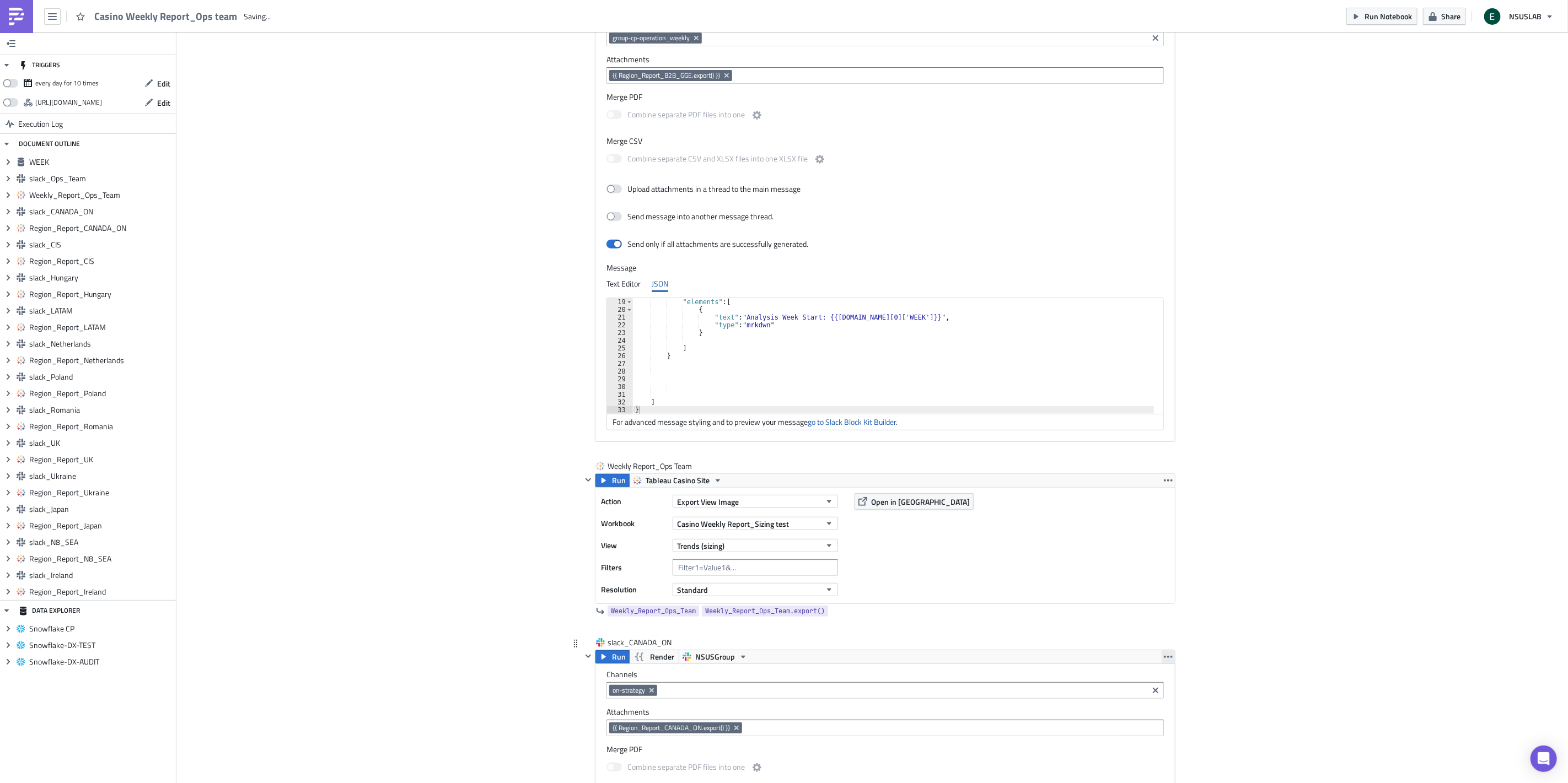
click at [1164, 658] on icon "button" at bounding box center [1168, 657] width 9 height 2
click at [1156, 703] on div "Remove" at bounding box center [1170, 706] width 73 height 11
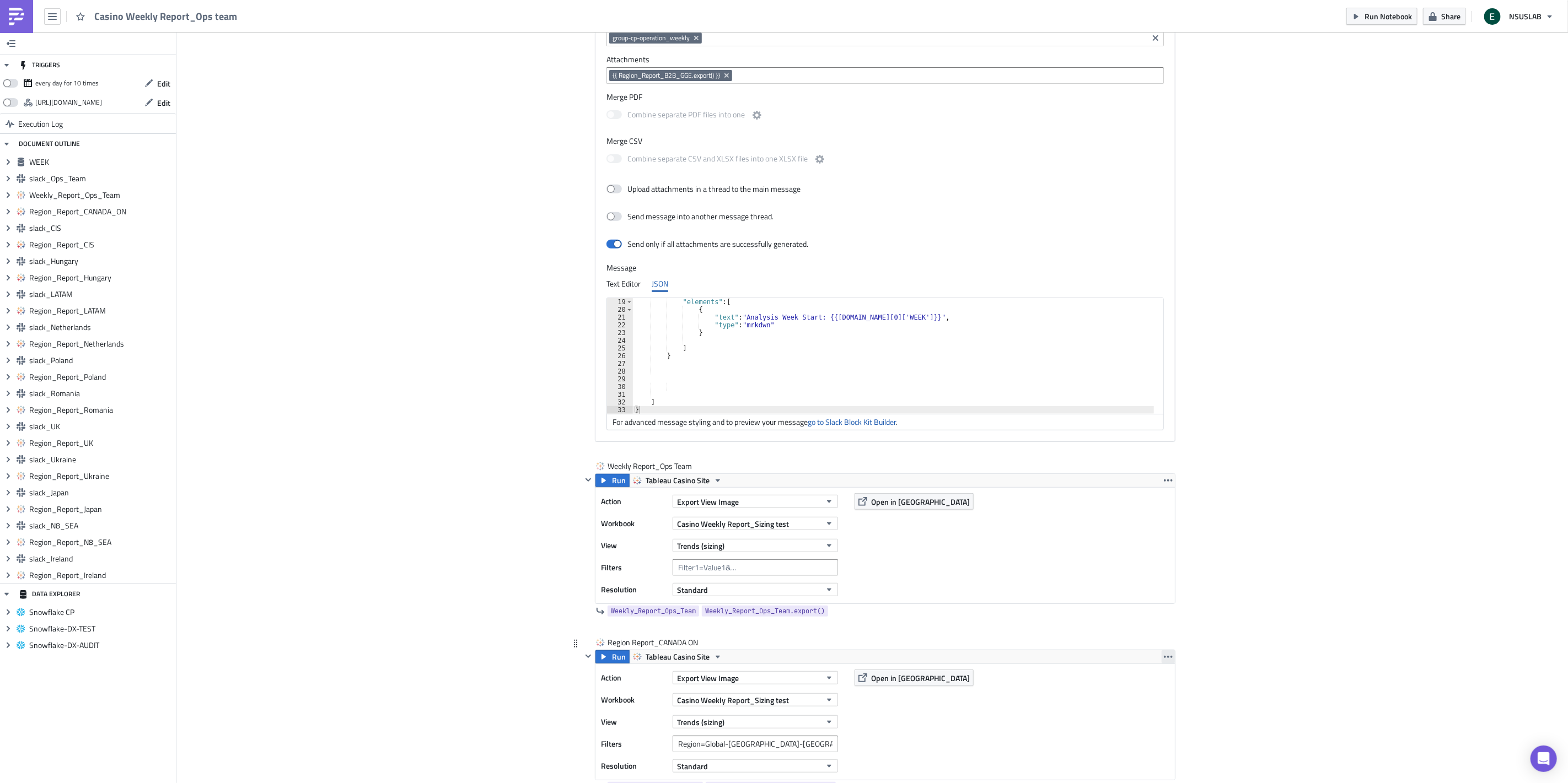
click at [1164, 656] on icon "button" at bounding box center [1168, 657] width 9 height 9
drag, startPoint x: 1151, startPoint y: 722, endPoint x: 1159, endPoint y: 687, distance: 35.9
click at [1152, 722] on div "Remove" at bounding box center [1170, 722] width 73 height 11
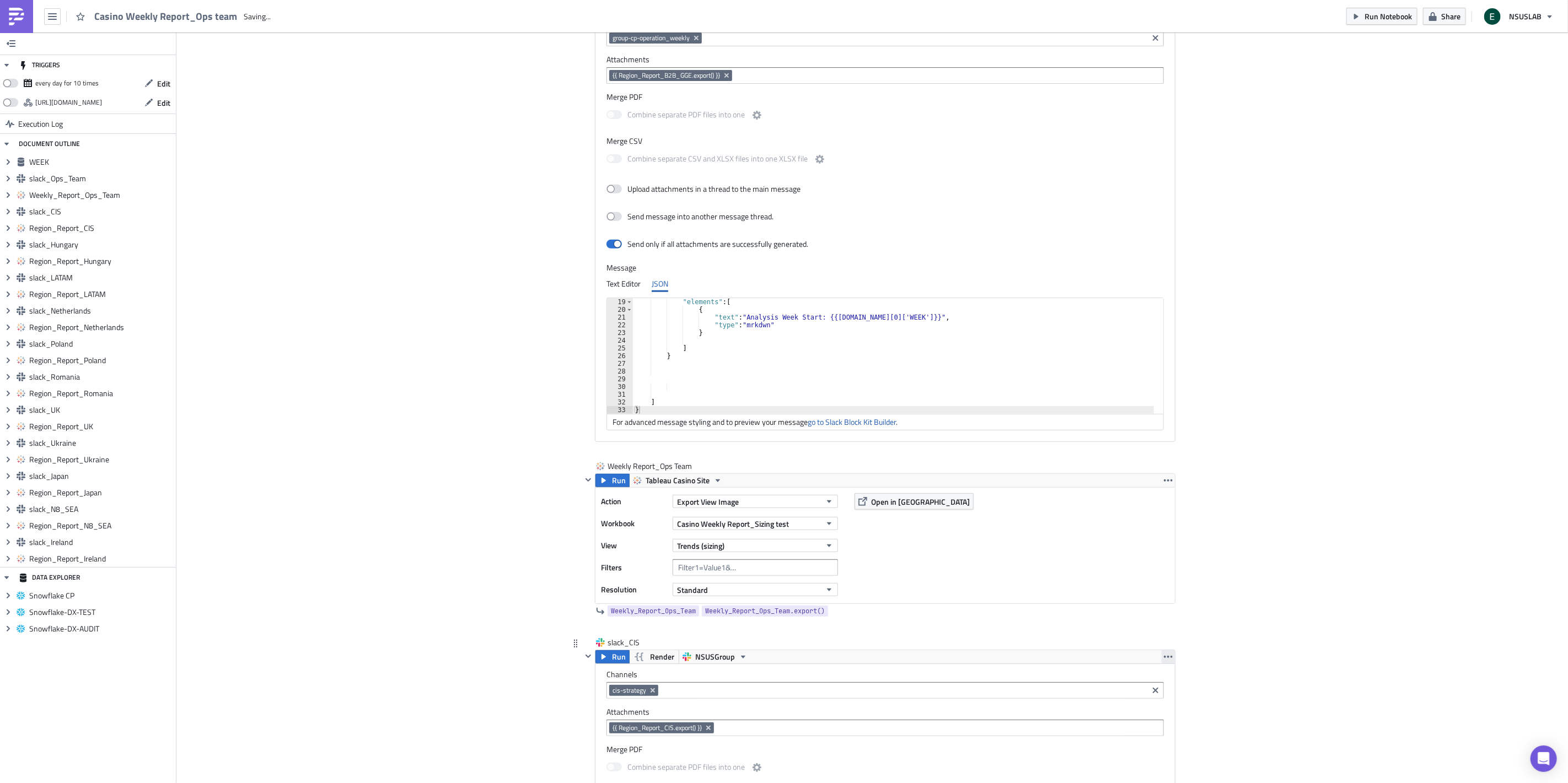
click at [1166, 654] on icon "button" at bounding box center [1168, 657] width 9 height 9
click at [1152, 709] on div "Remove" at bounding box center [1170, 706] width 73 height 11
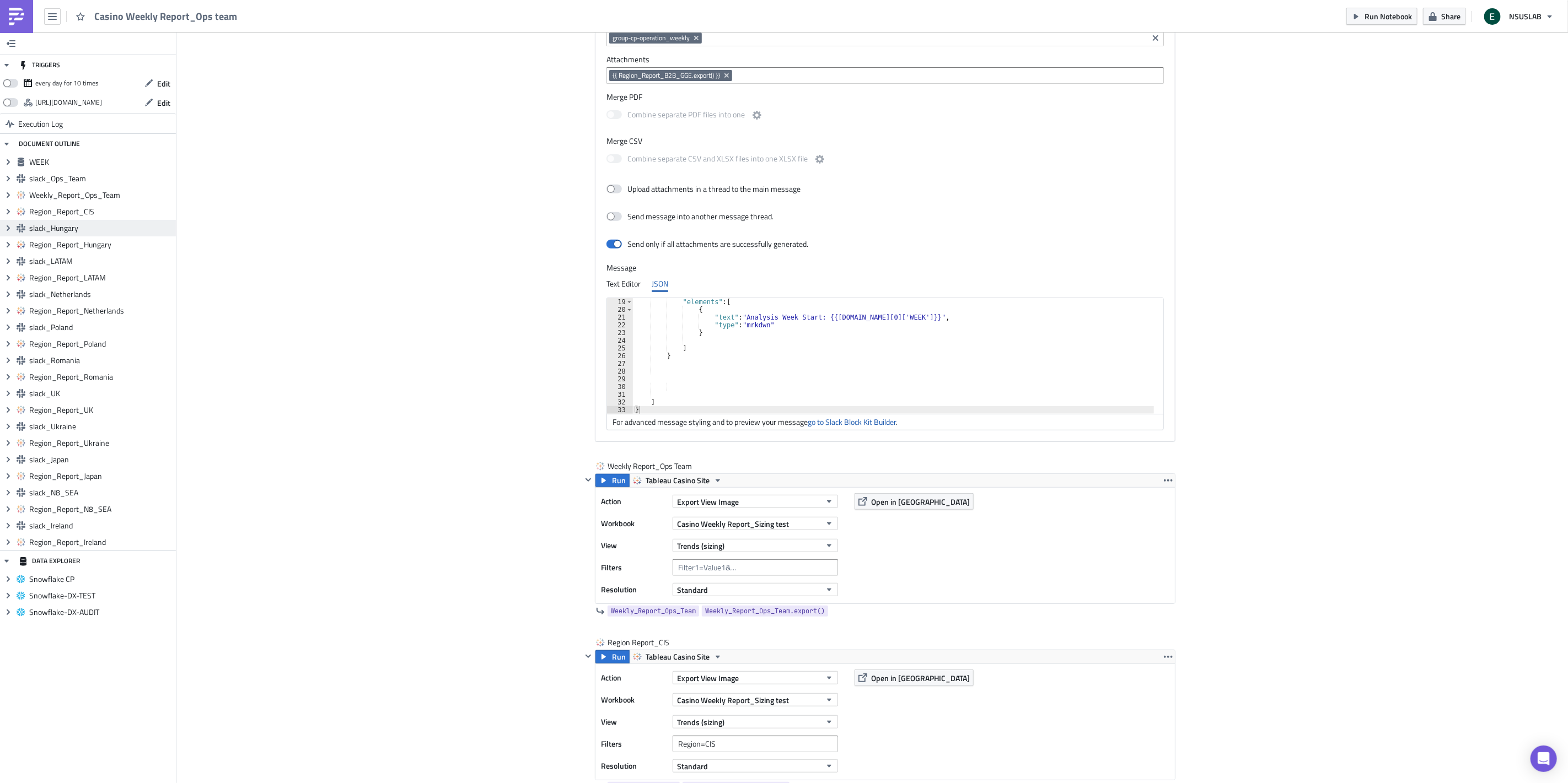
click at [147, 227] on span "slack_Hungary" at bounding box center [101, 228] width 144 height 10
drag, startPoint x: 144, startPoint y: 232, endPoint x: 124, endPoint y: 226, distance: 20.9
click at [124, 226] on span "slack_Hungary" at bounding box center [101, 228] width 144 height 10
click at [7, 229] on icon at bounding box center [8, 228] width 3 height 6
click at [7, 230] on icon "Collapse group" at bounding box center [8, 228] width 9 height 9
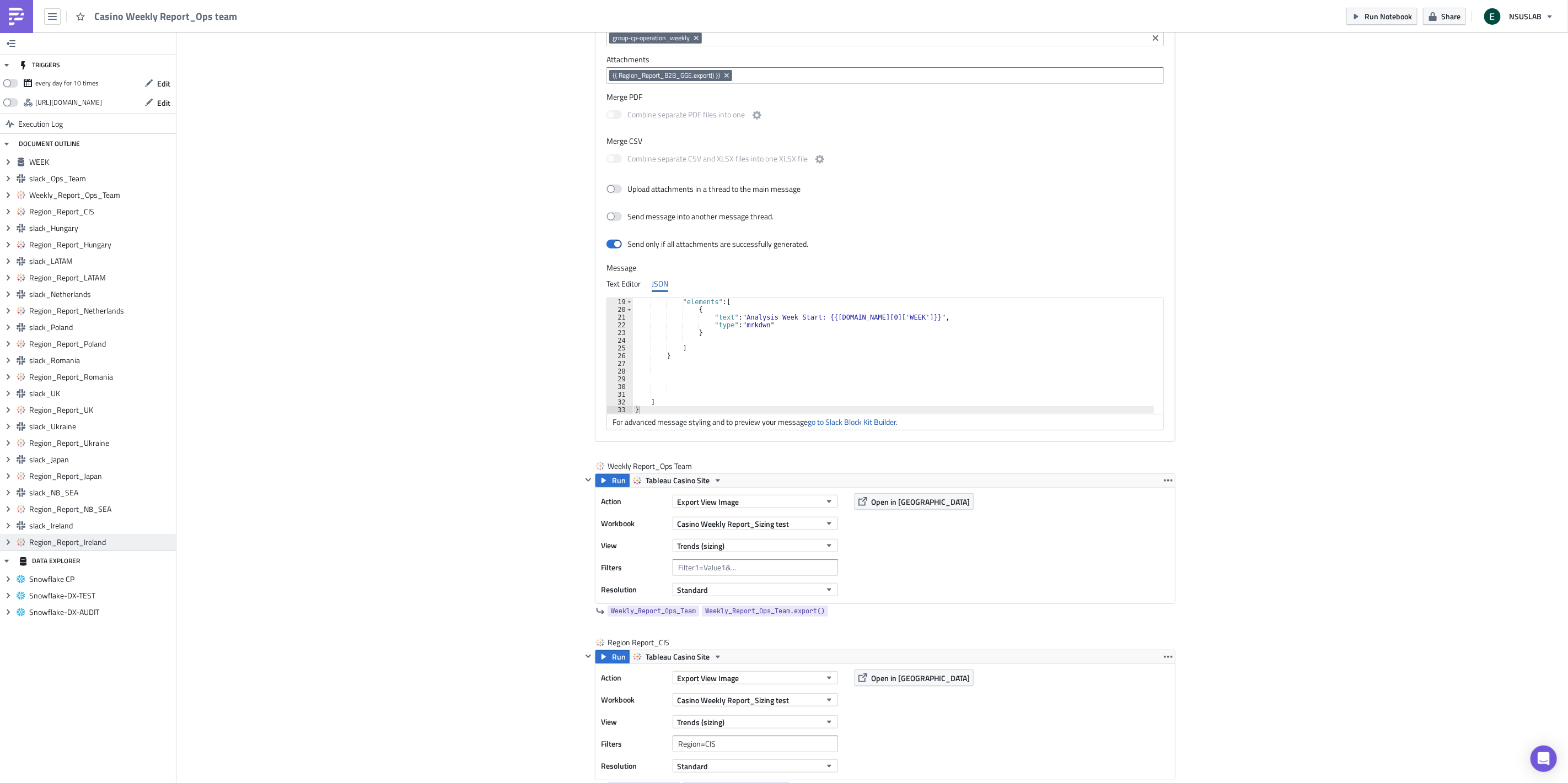
click at [86, 543] on span "Region_Report_Ireland" at bounding box center [101, 542] width 144 height 10
drag, startPoint x: 153, startPoint y: 537, endPoint x: 325, endPoint y: 542, distance: 172.1
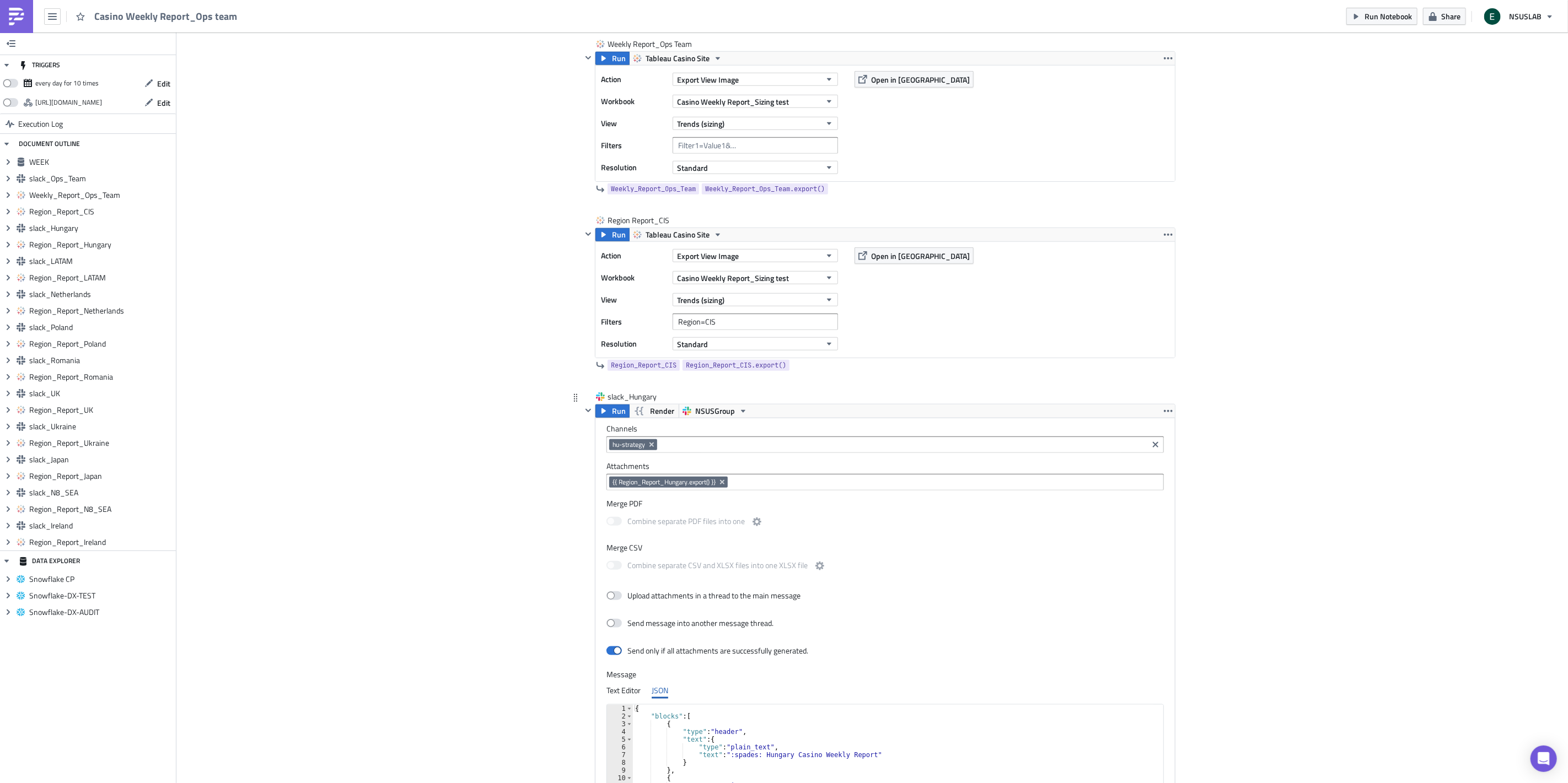
scroll to position [735, 0]
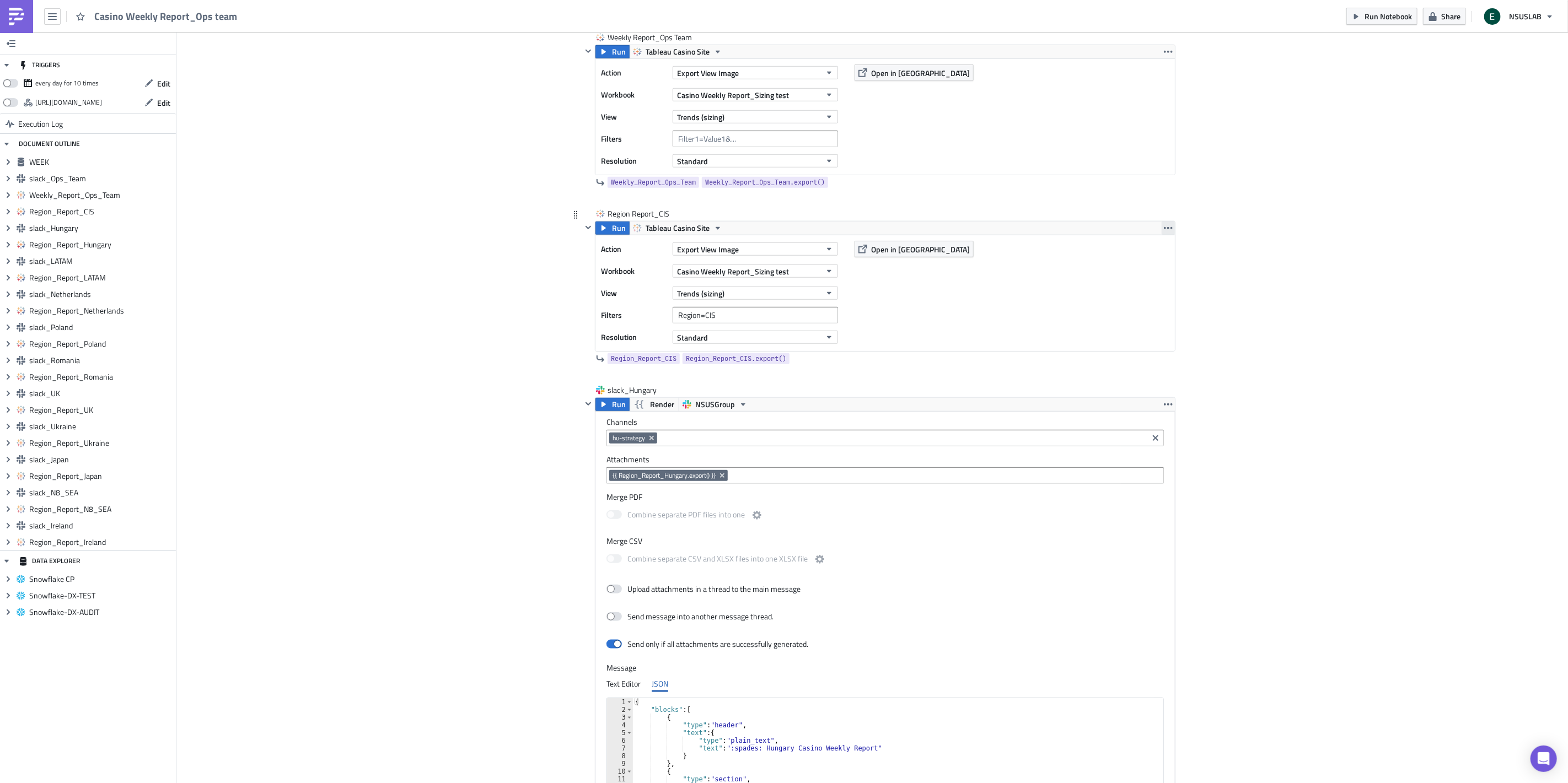
click at [1165, 227] on icon "button" at bounding box center [1168, 228] width 9 height 9
click at [1156, 291] on div "Remove" at bounding box center [1170, 294] width 73 height 11
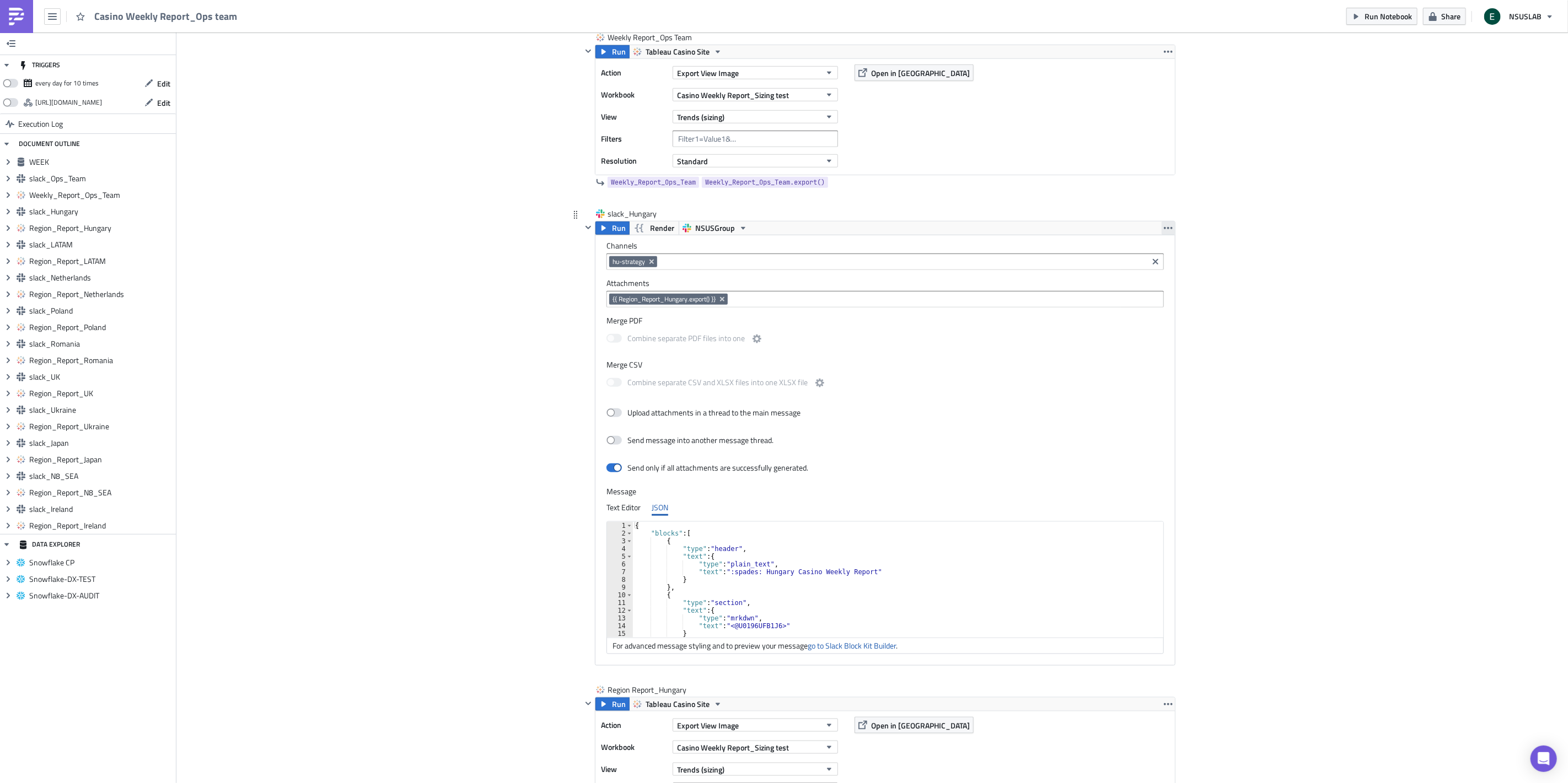
click at [1164, 229] on icon "button" at bounding box center [1168, 228] width 9 height 2
click at [1159, 279] on div "Remove" at bounding box center [1170, 277] width 73 height 11
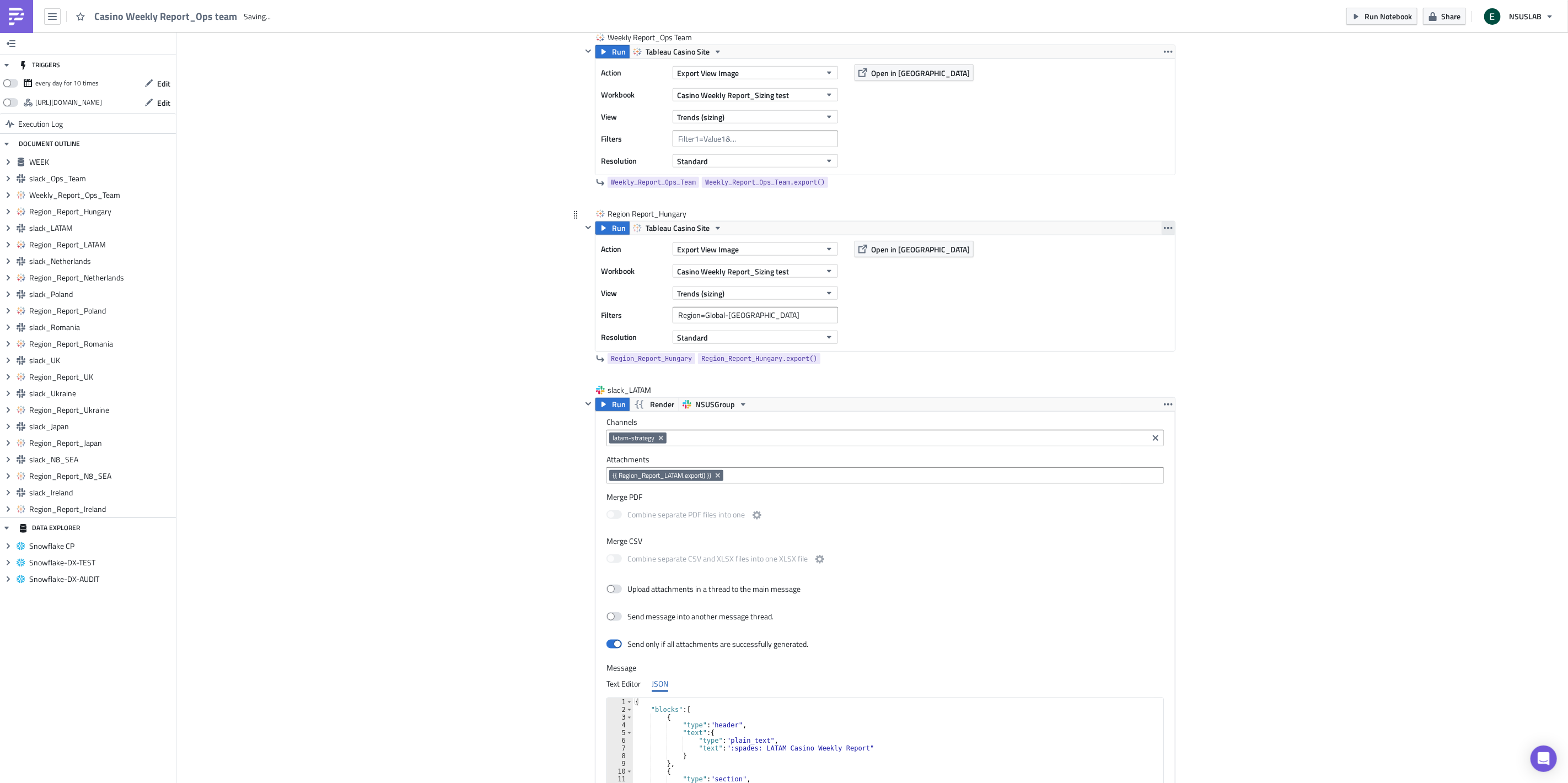
click at [1163, 222] on button "button" at bounding box center [1168, 227] width 13 height 13
click at [1163, 294] on div "Remove" at bounding box center [1170, 294] width 73 height 11
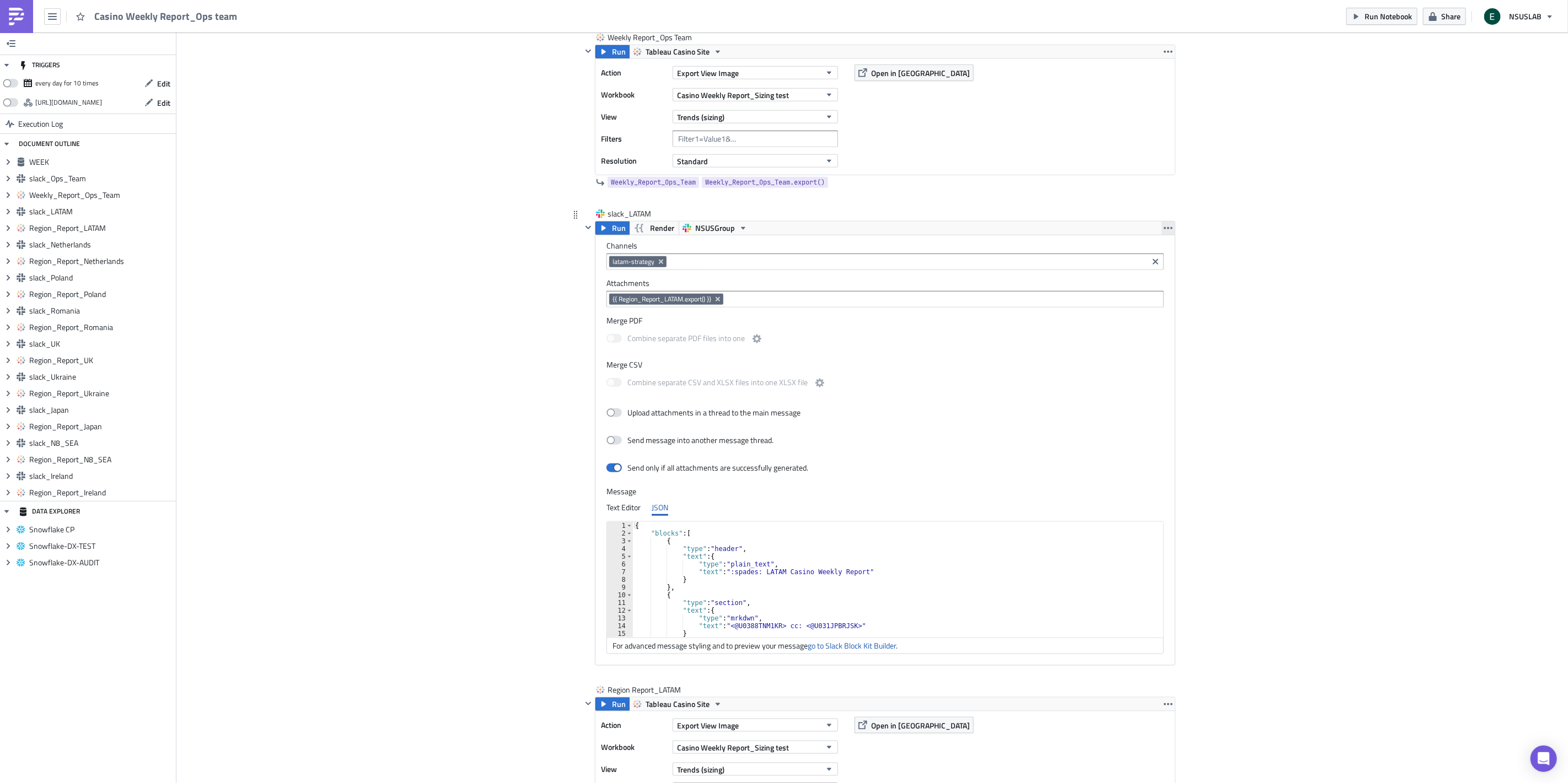
click at [1166, 226] on icon "button" at bounding box center [1168, 228] width 9 height 9
click at [1166, 284] on link "Remove" at bounding box center [1163, 277] width 94 height 17
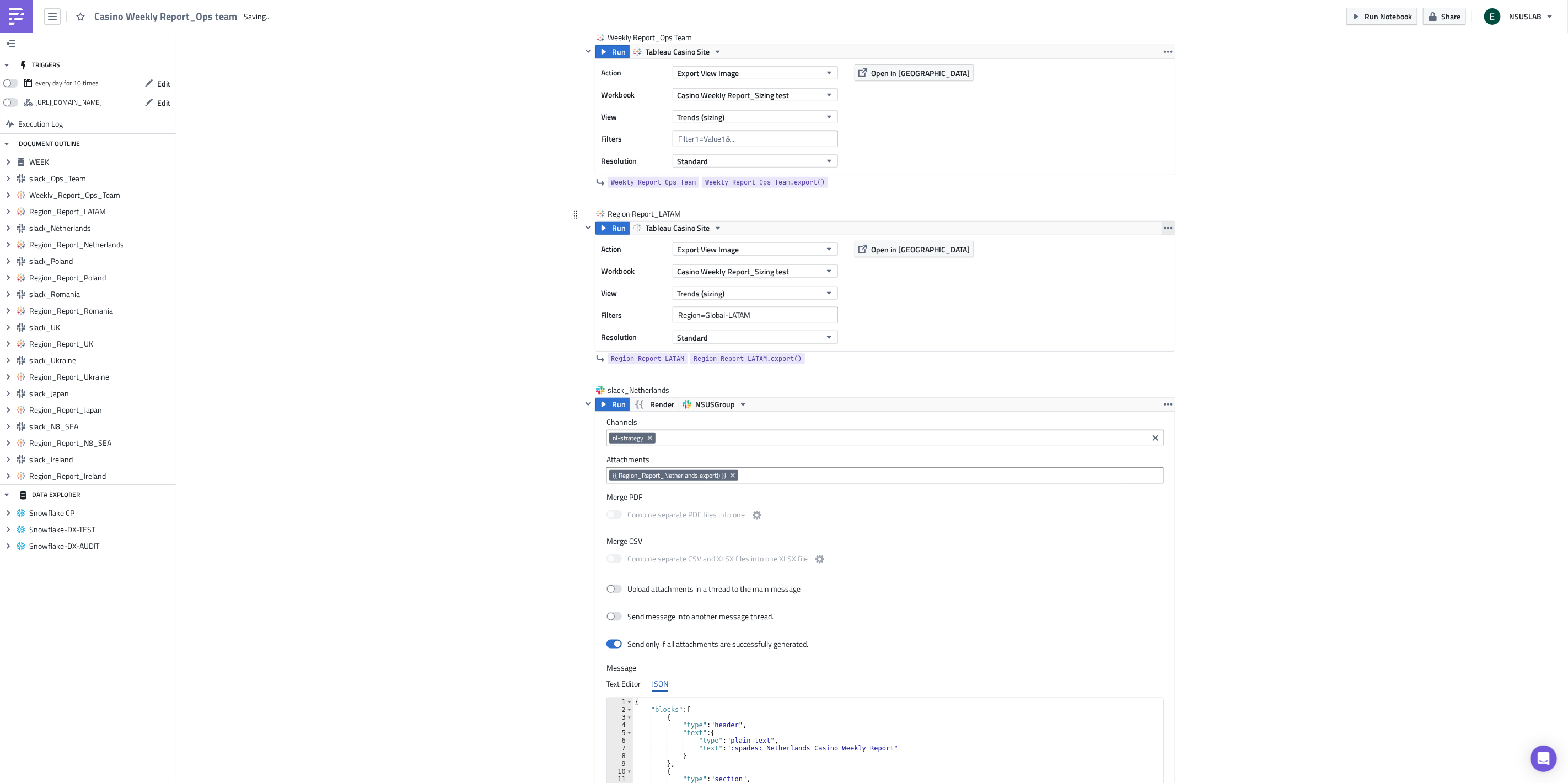
click at [1164, 226] on icon "button" at bounding box center [1168, 228] width 9 height 9
click at [1163, 295] on div "Remove" at bounding box center [1170, 294] width 73 height 11
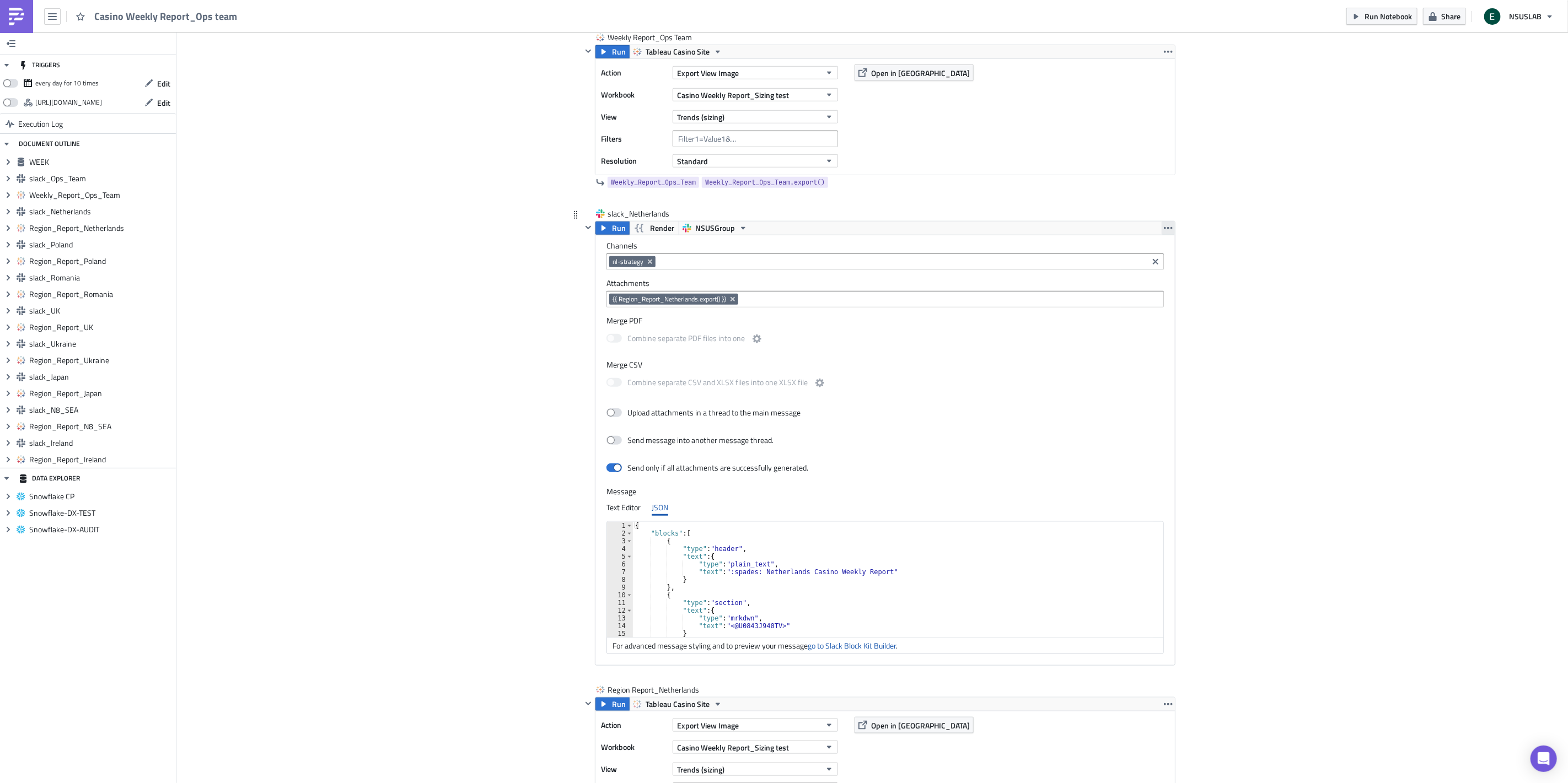
click at [1166, 229] on icon "button" at bounding box center [1168, 228] width 9 height 9
click at [1163, 275] on div "Remove" at bounding box center [1170, 277] width 73 height 11
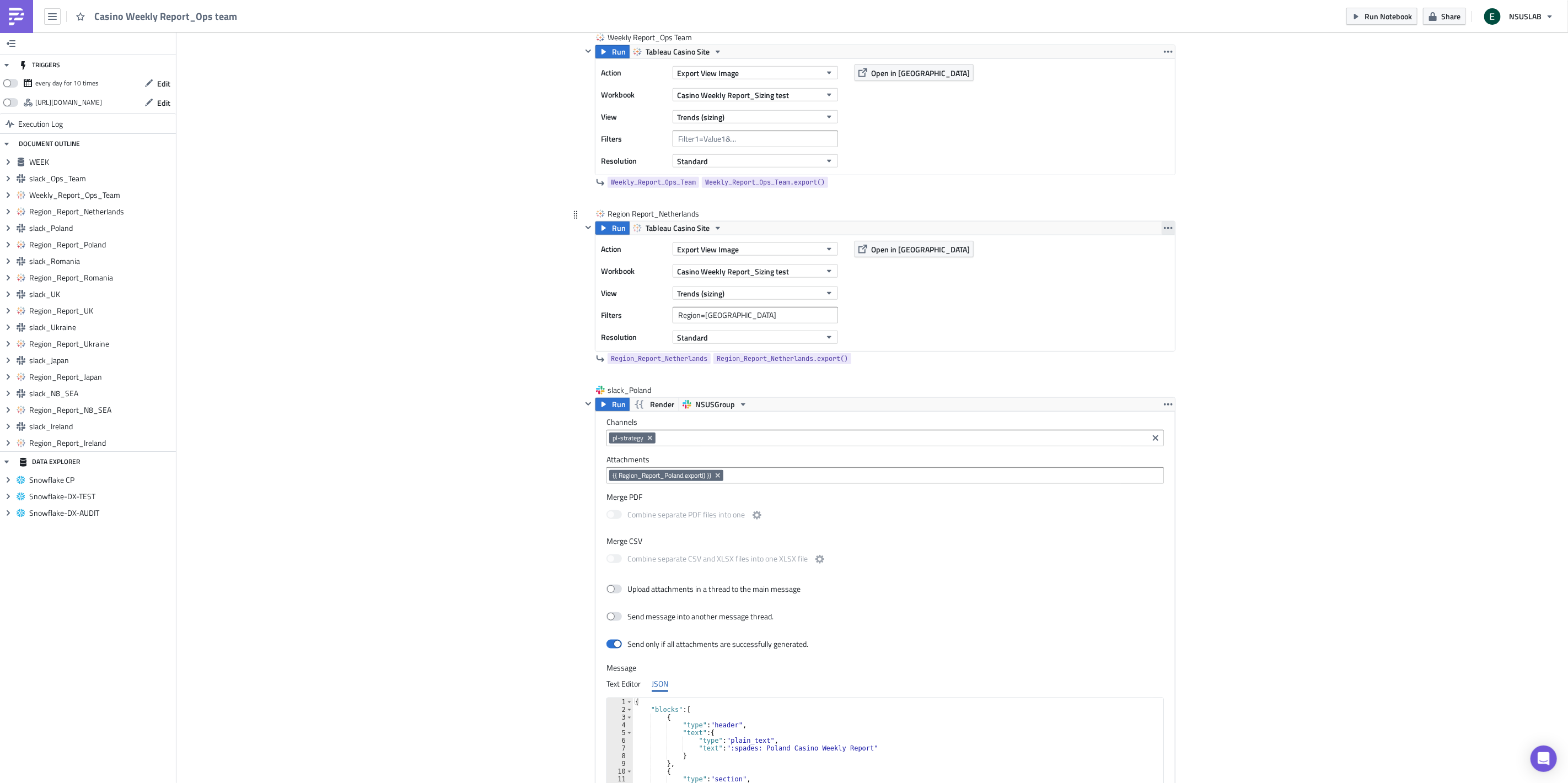
click at [1164, 229] on icon "button" at bounding box center [1168, 228] width 9 height 9
drag, startPoint x: 1161, startPoint y: 295, endPoint x: 1160, endPoint y: 245, distance: 50.0
click at [1161, 293] on div "Remove" at bounding box center [1170, 294] width 73 height 11
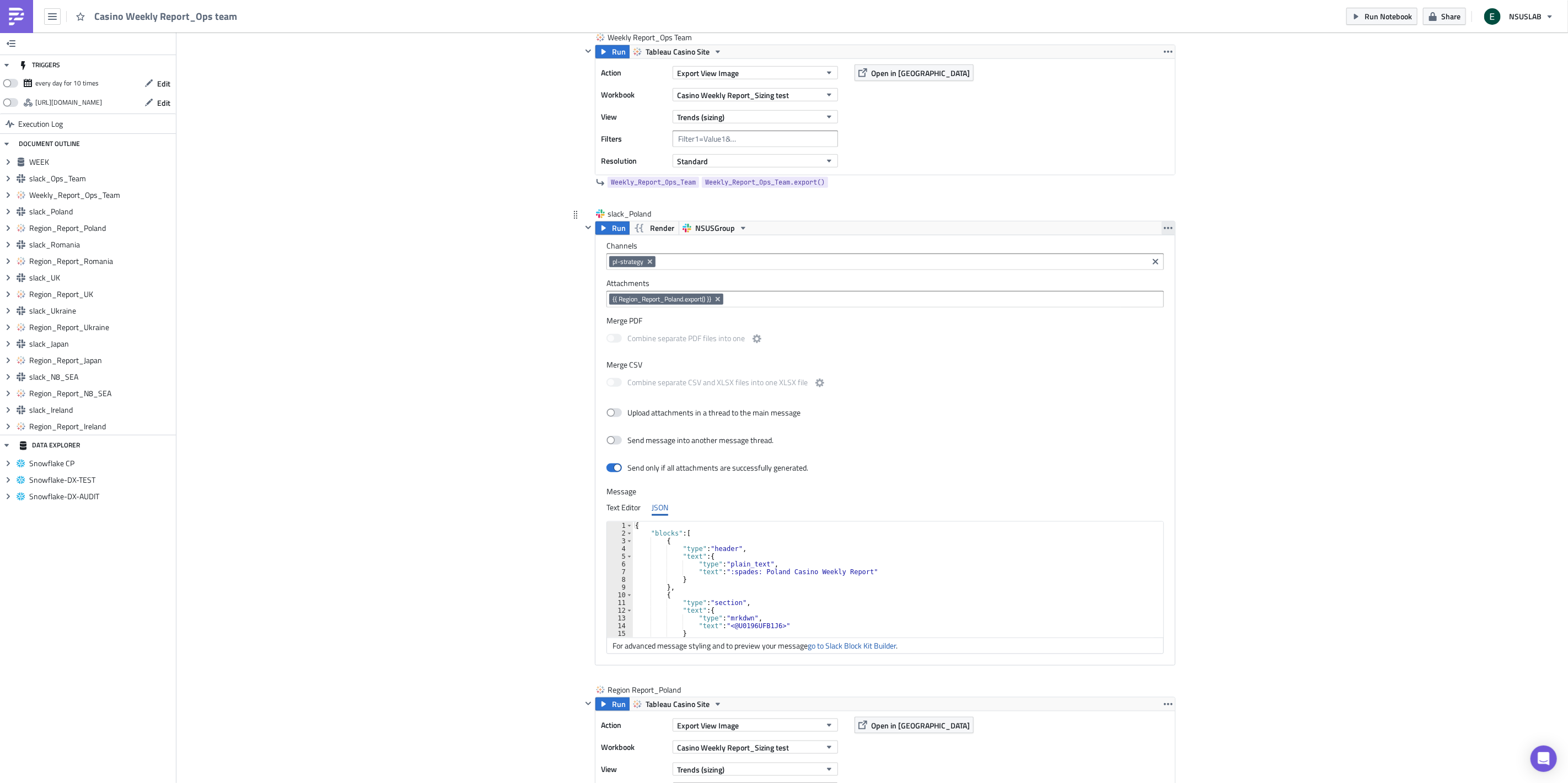
click at [1161, 233] on button "button" at bounding box center [1168, 227] width 13 height 13
click at [1155, 273] on div "Remove" at bounding box center [1170, 277] width 73 height 11
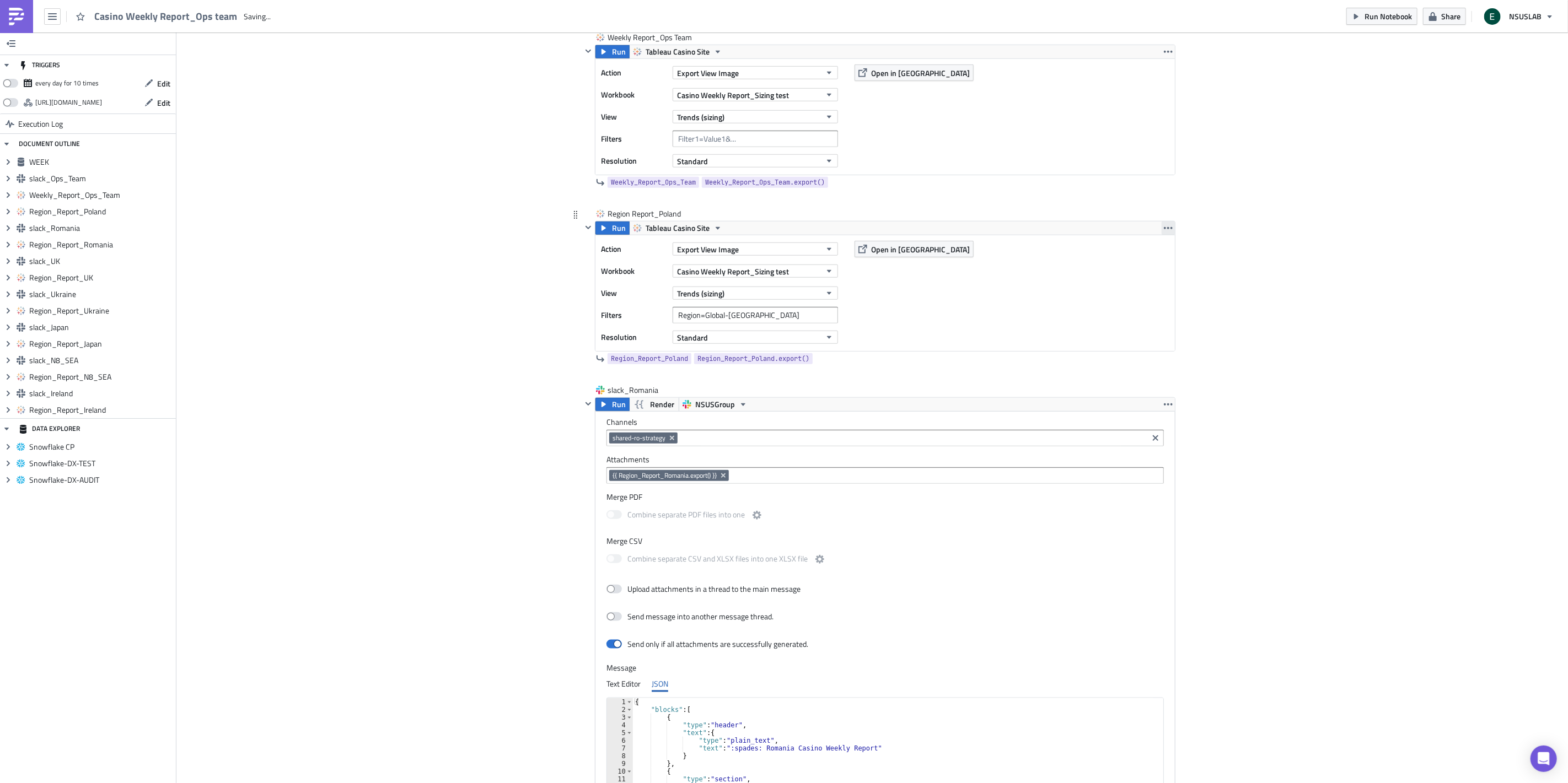
click at [1165, 230] on icon "button" at bounding box center [1168, 228] width 9 height 9
click at [1166, 286] on link "Remove" at bounding box center [1163, 293] width 94 height 17
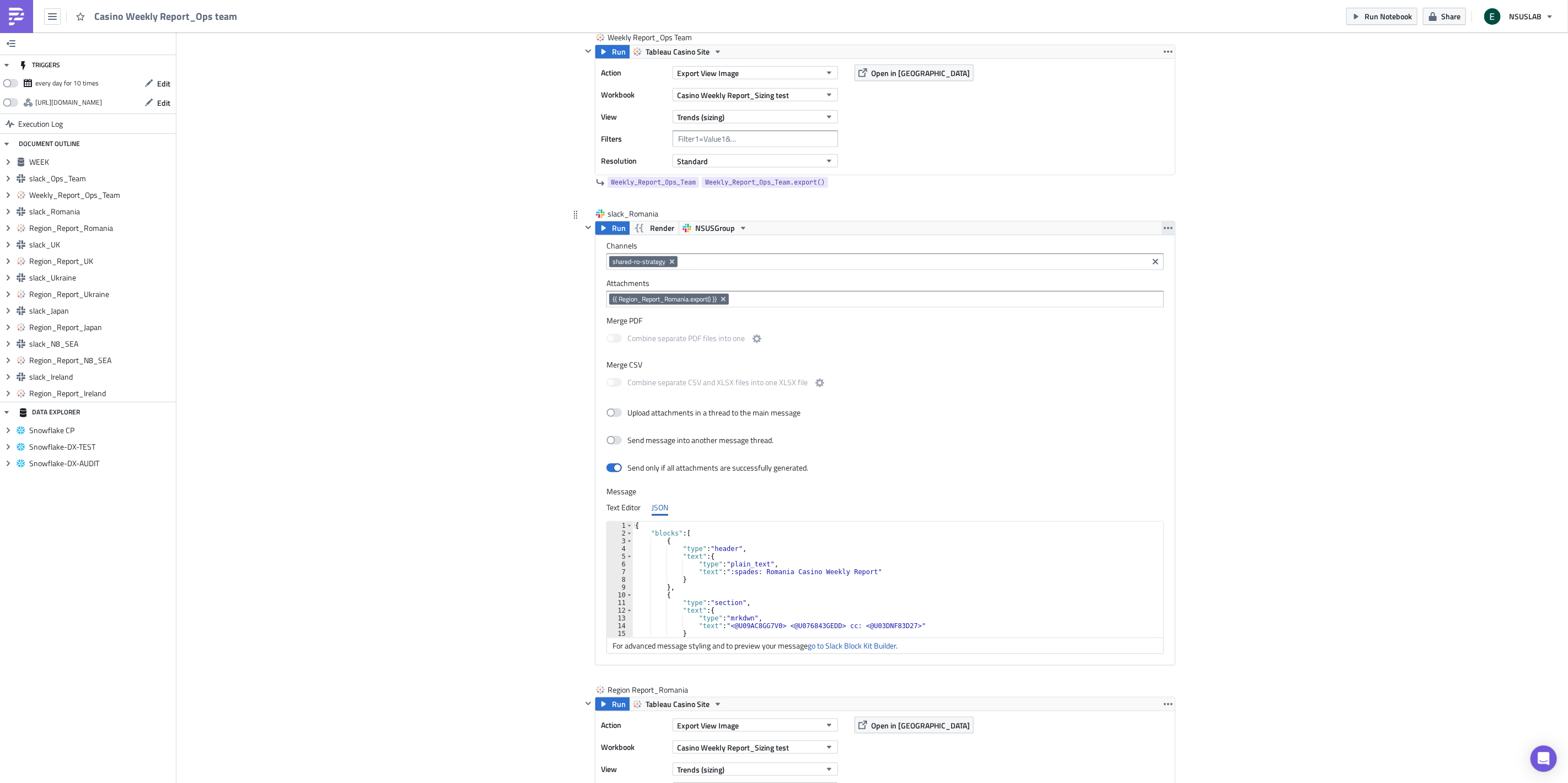
click at [1164, 229] on icon "button" at bounding box center [1168, 228] width 9 height 2
click at [1153, 282] on link "Remove" at bounding box center [1163, 277] width 94 height 17
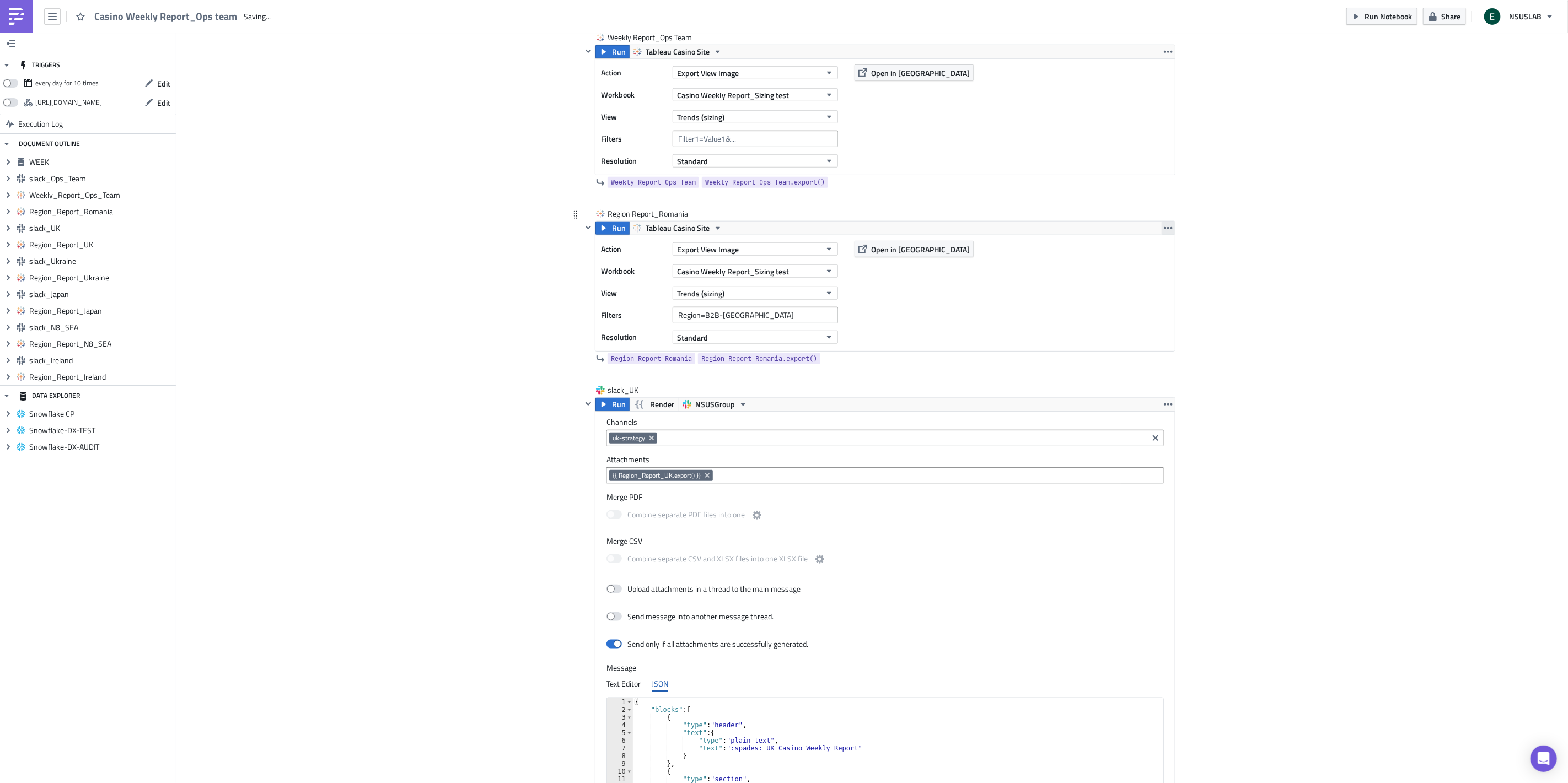
click at [1166, 229] on icon "button" at bounding box center [1168, 228] width 9 height 2
drag, startPoint x: 1161, startPoint y: 293, endPoint x: 1160, endPoint y: 265, distance: 28.0
click at [1161, 292] on div "Remove" at bounding box center [1170, 294] width 73 height 11
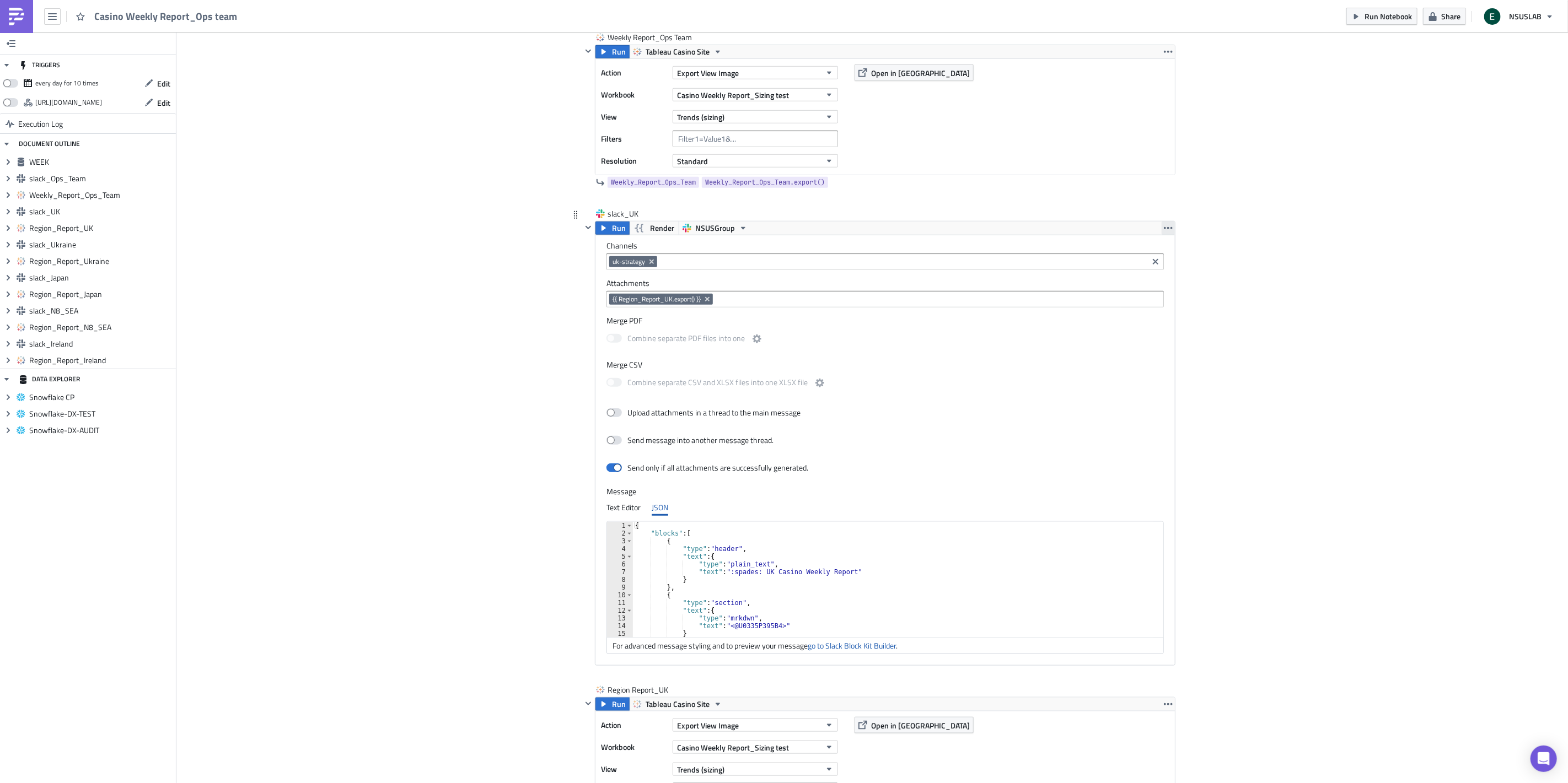
click at [1164, 231] on icon "button" at bounding box center [1168, 228] width 9 height 9
click at [1162, 278] on div "Remove" at bounding box center [1170, 277] width 73 height 11
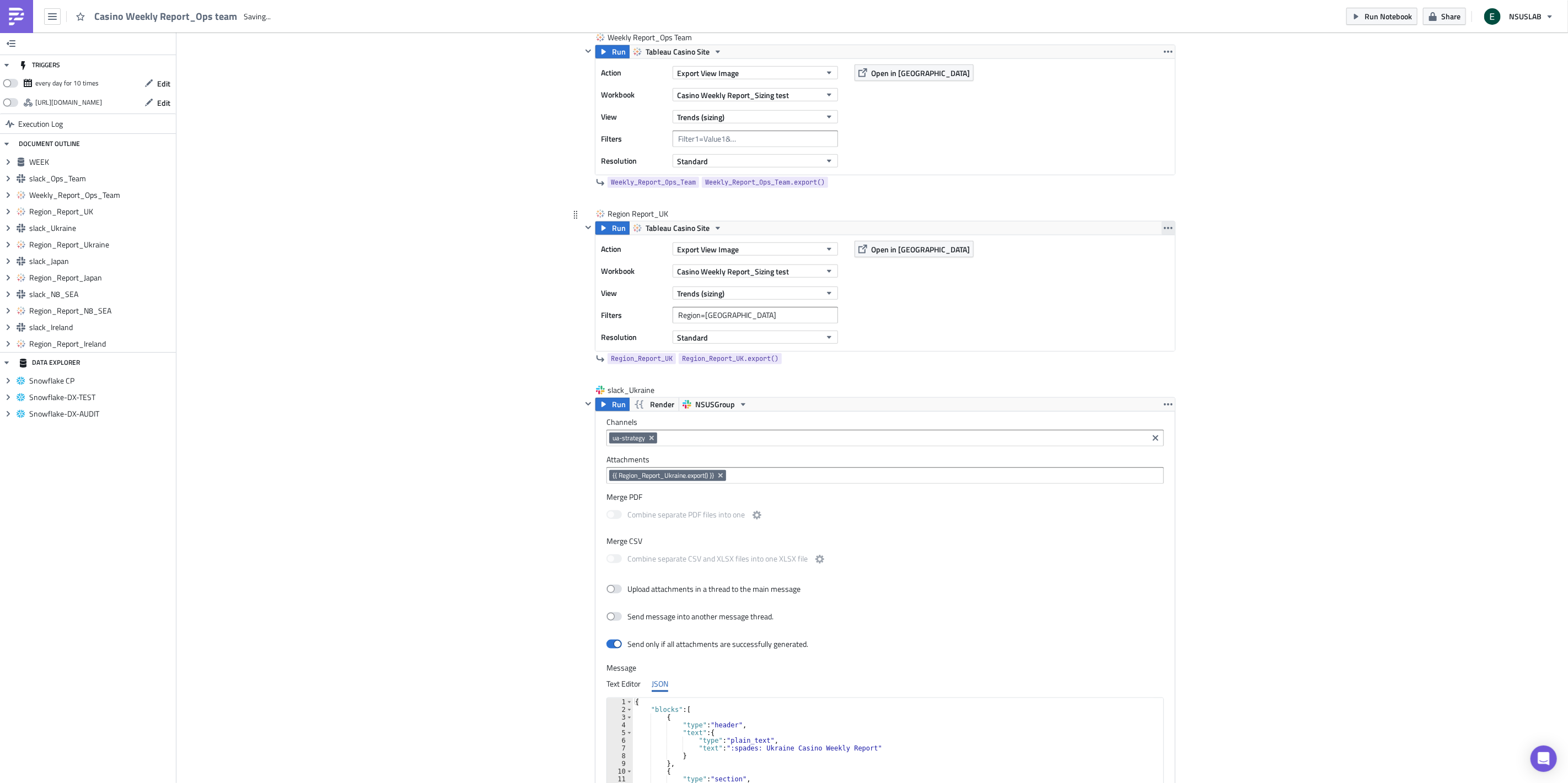
click at [1167, 231] on icon "button" at bounding box center [1168, 228] width 9 height 9
click at [1162, 292] on div "Remove" at bounding box center [1170, 294] width 73 height 11
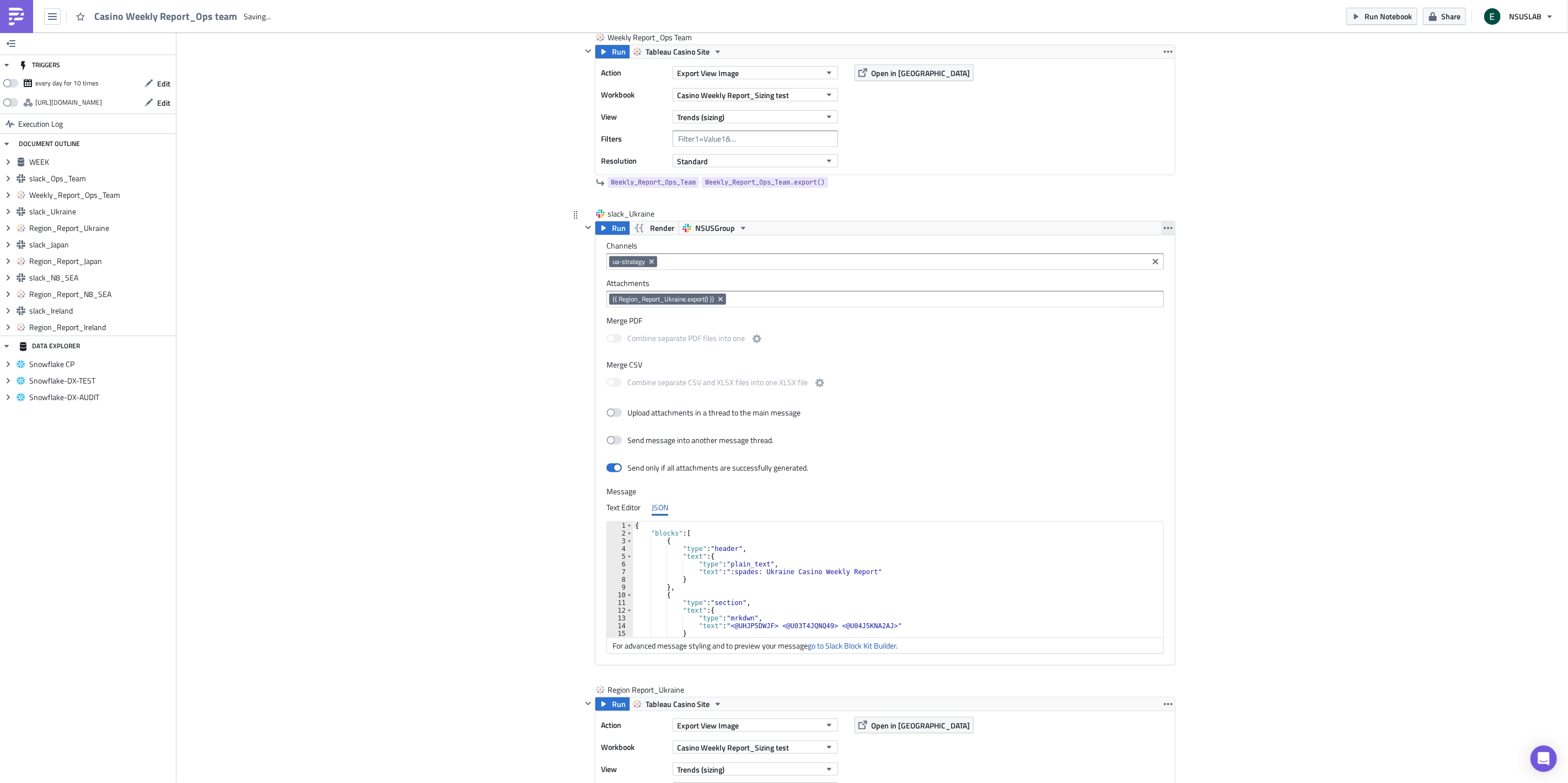
click at [1164, 229] on icon "button" at bounding box center [1168, 228] width 9 height 2
click at [1155, 275] on div "Remove" at bounding box center [1170, 277] width 73 height 11
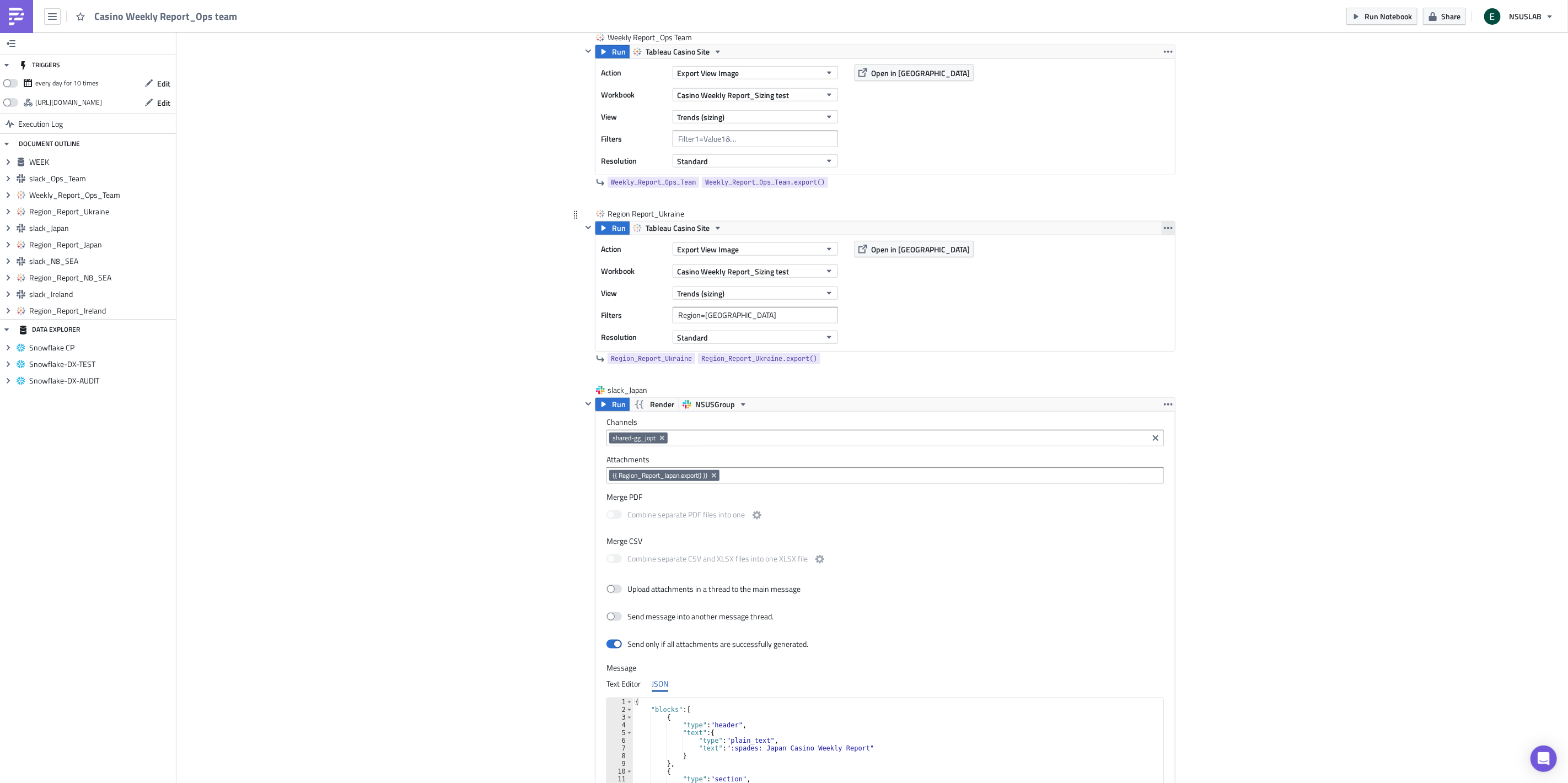
click at [1164, 228] on icon "button" at bounding box center [1168, 228] width 9 height 9
click at [1164, 287] on link "Remove" at bounding box center [1163, 293] width 94 height 17
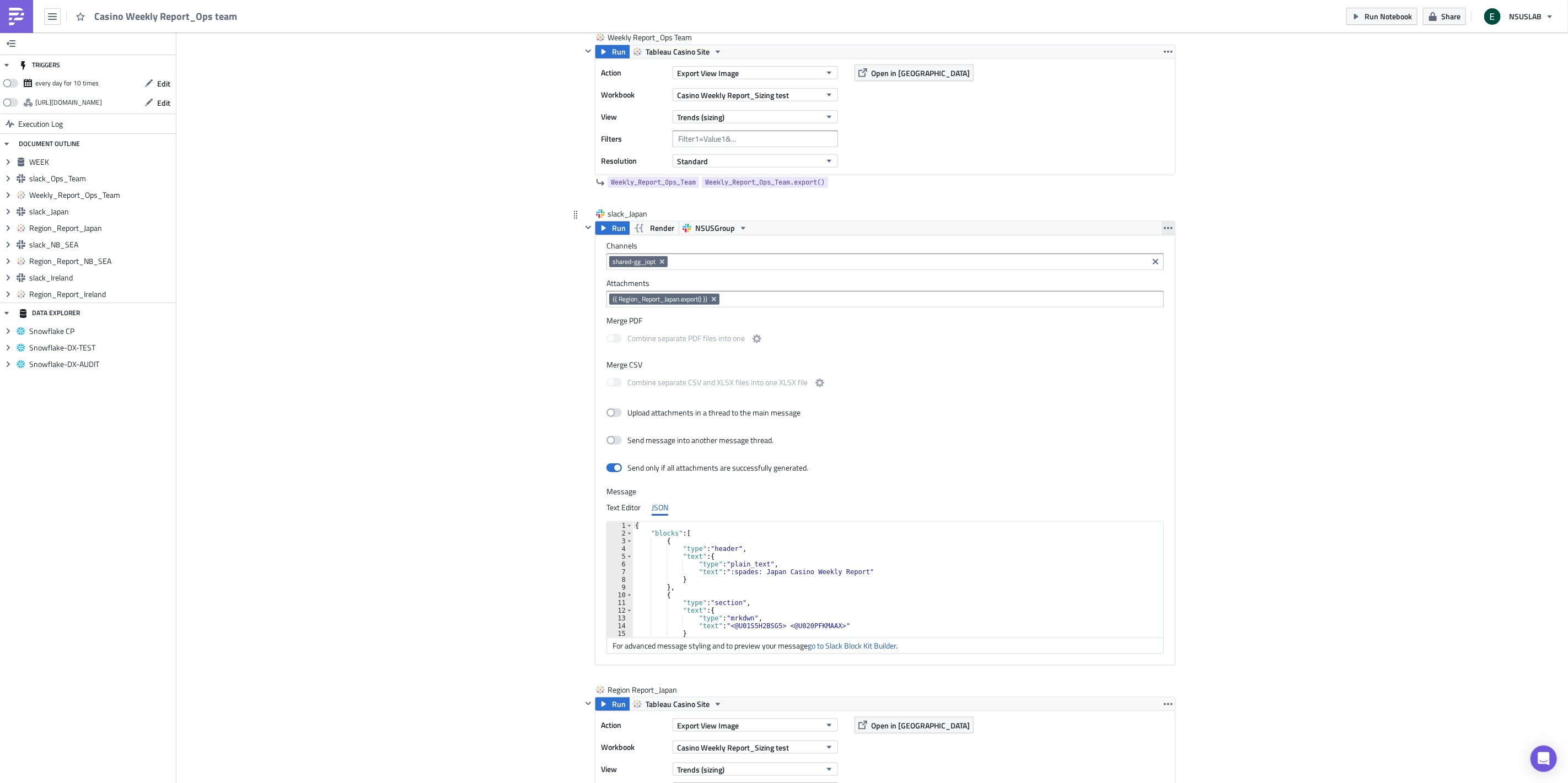
click at [1168, 229] on button "button" at bounding box center [1168, 227] width 13 height 13
click at [1159, 278] on div "Remove" at bounding box center [1170, 277] width 73 height 11
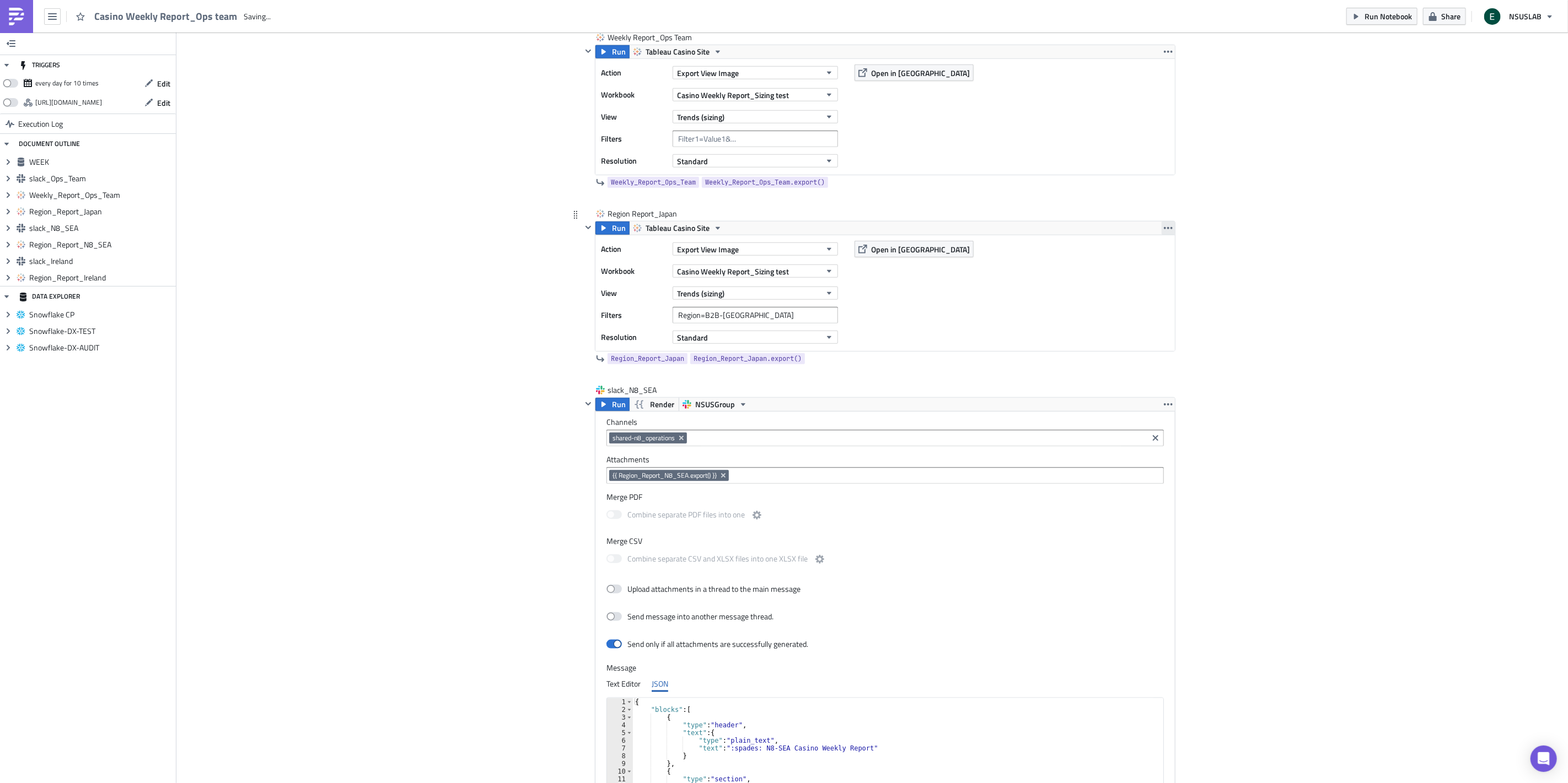
click at [1169, 222] on button "button" at bounding box center [1168, 227] width 13 height 13
click at [1148, 295] on div "Remove" at bounding box center [1170, 294] width 73 height 11
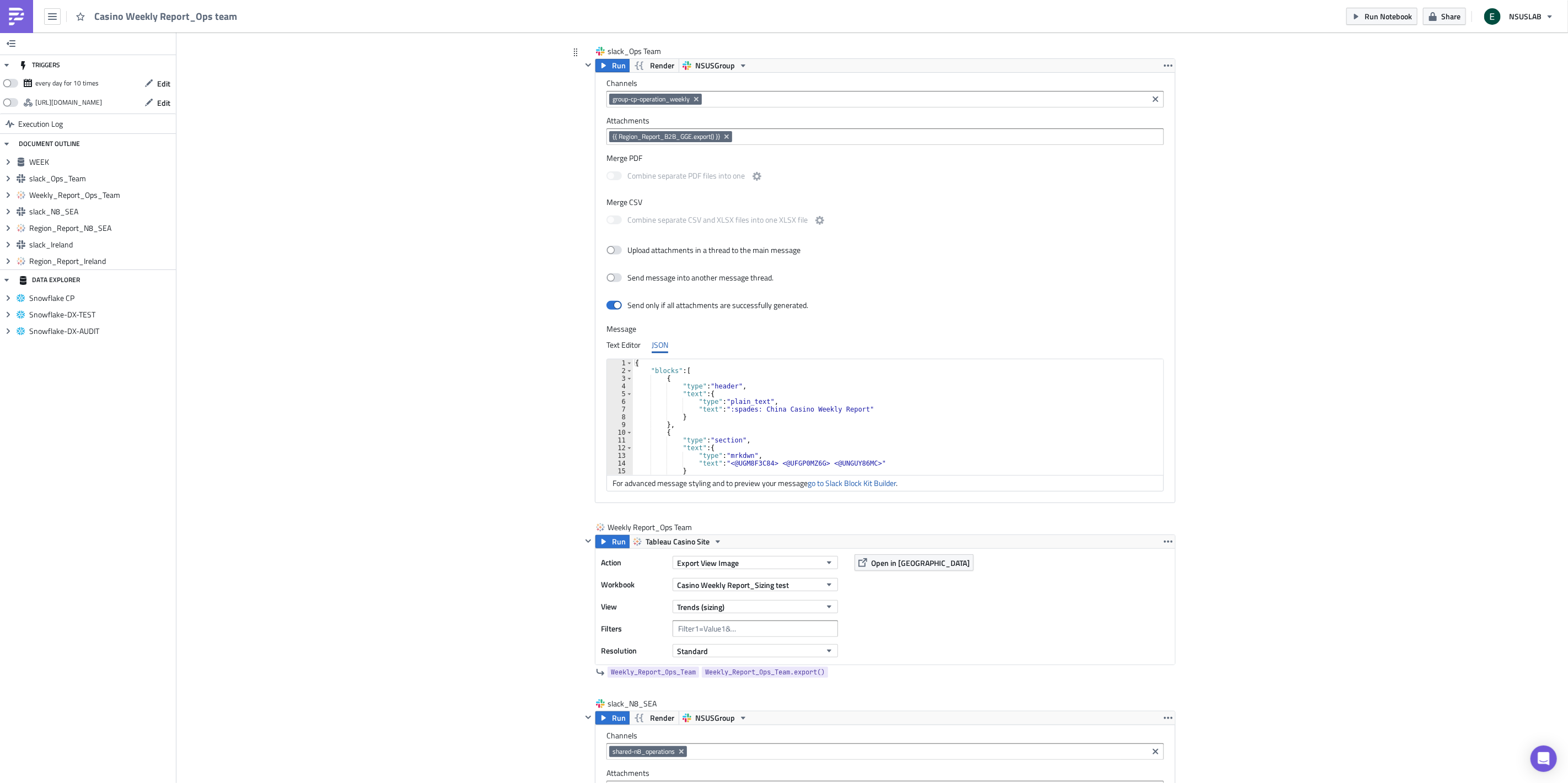
scroll to position [0, 0]
drag, startPoint x: 769, startPoint y: 410, endPoint x: 783, endPoint y: 410, distance: 14.0
click at [783, 410] on div "{ "blocks" : [ { "type" : "header" , "text" : { "type" : "plain_text" , "text" …" at bounding box center [900, 424] width 534 height 131
click at [777, 411] on div "{ "blocks" : [ { "type" : "header" , "text" : { "type" : "plain_text" , "text" …" at bounding box center [893, 417] width 521 height 116
drag, startPoint x: 776, startPoint y: 411, endPoint x: 756, endPoint y: 410, distance: 20.0
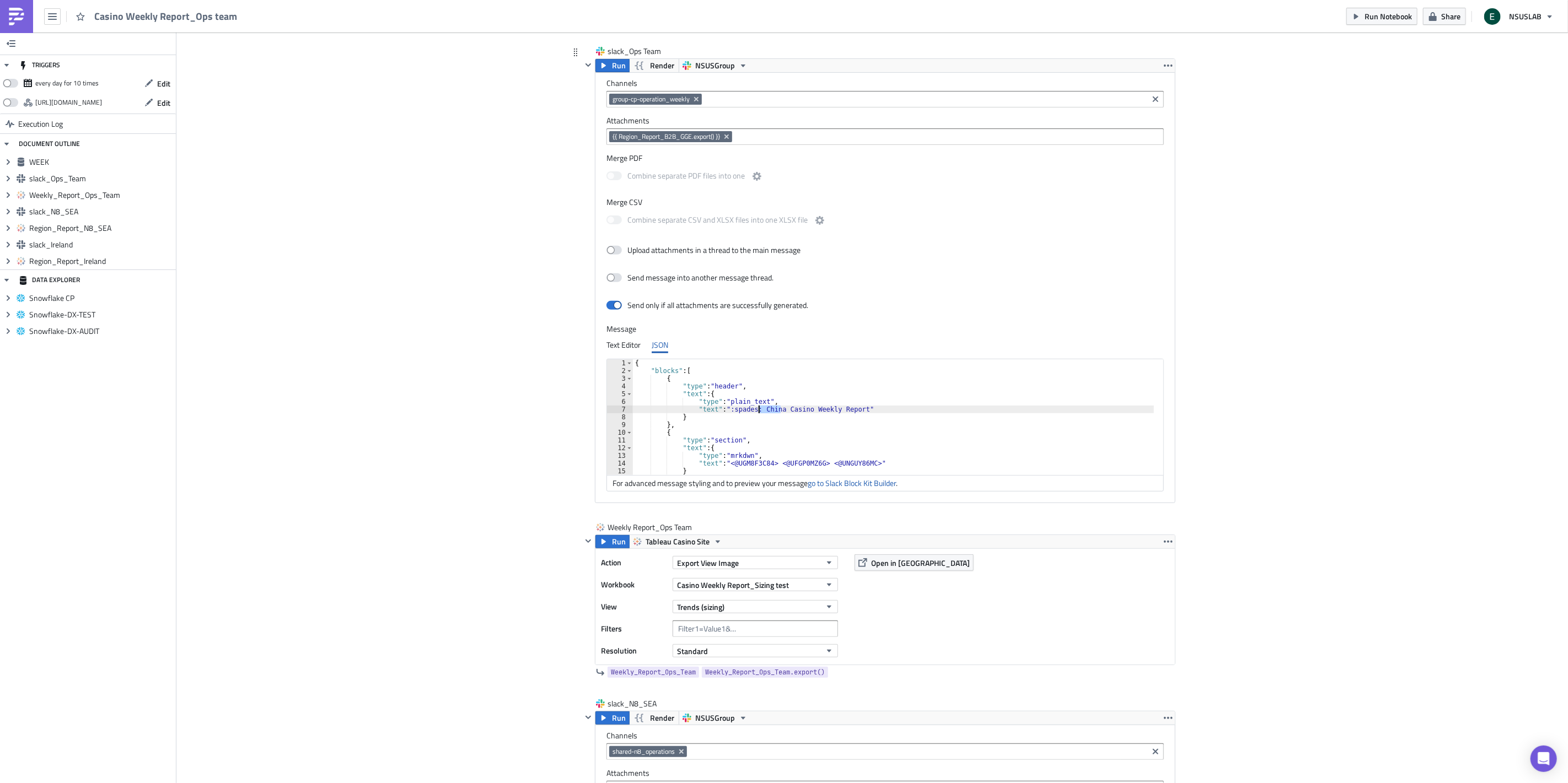
click at [756, 410] on div "{ "blocks" : [ { "type" : "header" , "text" : { "type" : "plain_text" , "text" …" at bounding box center [900, 424] width 534 height 131
drag, startPoint x: 726, startPoint y: 462, endPoint x: 883, endPoint y: 464, distance: 157.0
click at [883, 464] on div "{ "blocks" : [ { "type" : "header" , "text" : { "type" : "plain_text" , "text" …" at bounding box center [900, 424] width 534 height 131
click at [894, 456] on div "{ "blocks" : [ { "type" : "header" , "text" : { "type" : "plain_text" , "text" …" at bounding box center [900, 424] width 534 height 131
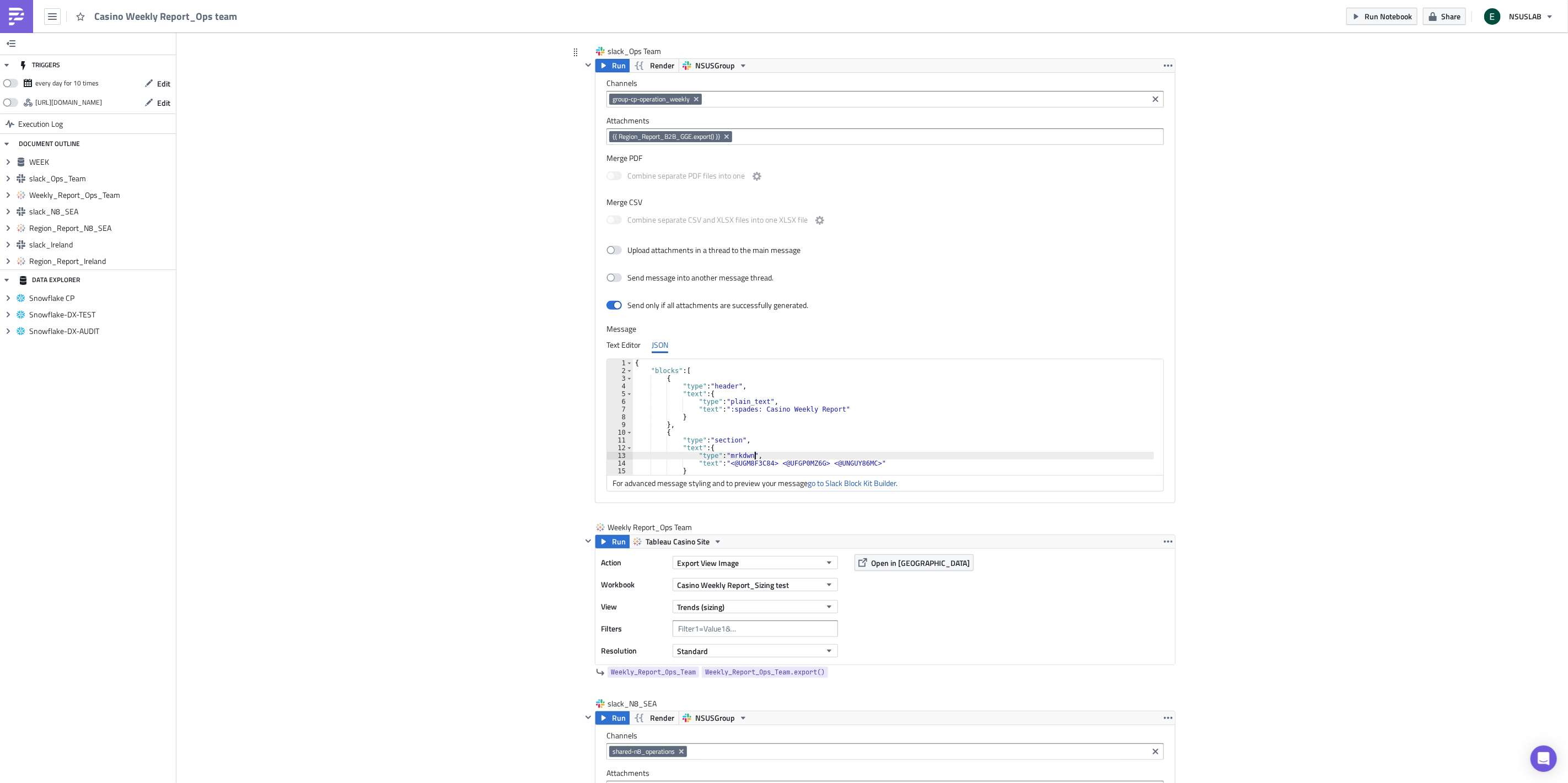
scroll to position [0, 14]
drag, startPoint x: 768, startPoint y: 465, endPoint x: 858, endPoint y: 464, distance: 90.0
click at [858, 464] on div "{ "blocks" : [ { "type" : "header" , "text" : { "type" : "plain_text" , "text" …" at bounding box center [900, 424] width 534 height 131
drag, startPoint x: 730, startPoint y: 463, endPoint x: 762, endPoint y: 465, distance: 32.1
click at [762, 465] on div "{ "blocks" : [ { "type" : "header" , "text" : { "type" : "plain_text" , "text" …" at bounding box center [900, 424] width 534 height 131
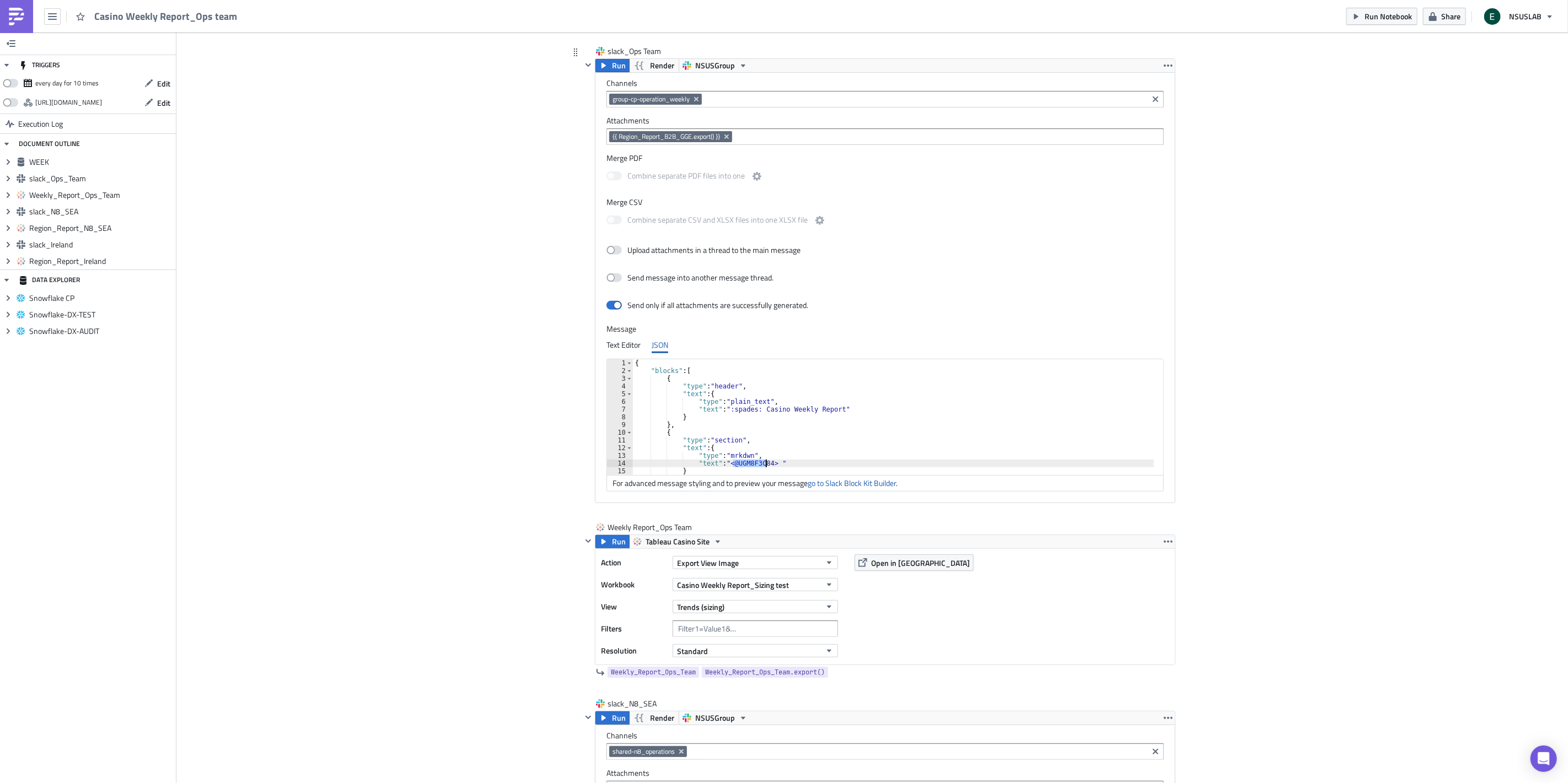
paste textarea "019SDDA2BE"
type textarea ""text": "<@U019SDDA2BE> ""
click at [684, 135] on span "{{ Region_Report_B2B_GGE.export() }}" at bounding box center [666, 137] width 108 height 9
click at [688, 135] on span "{{ Region_Report_B2B_GGE.export() }}" at bounding box center [666, 137] width 108 height 9
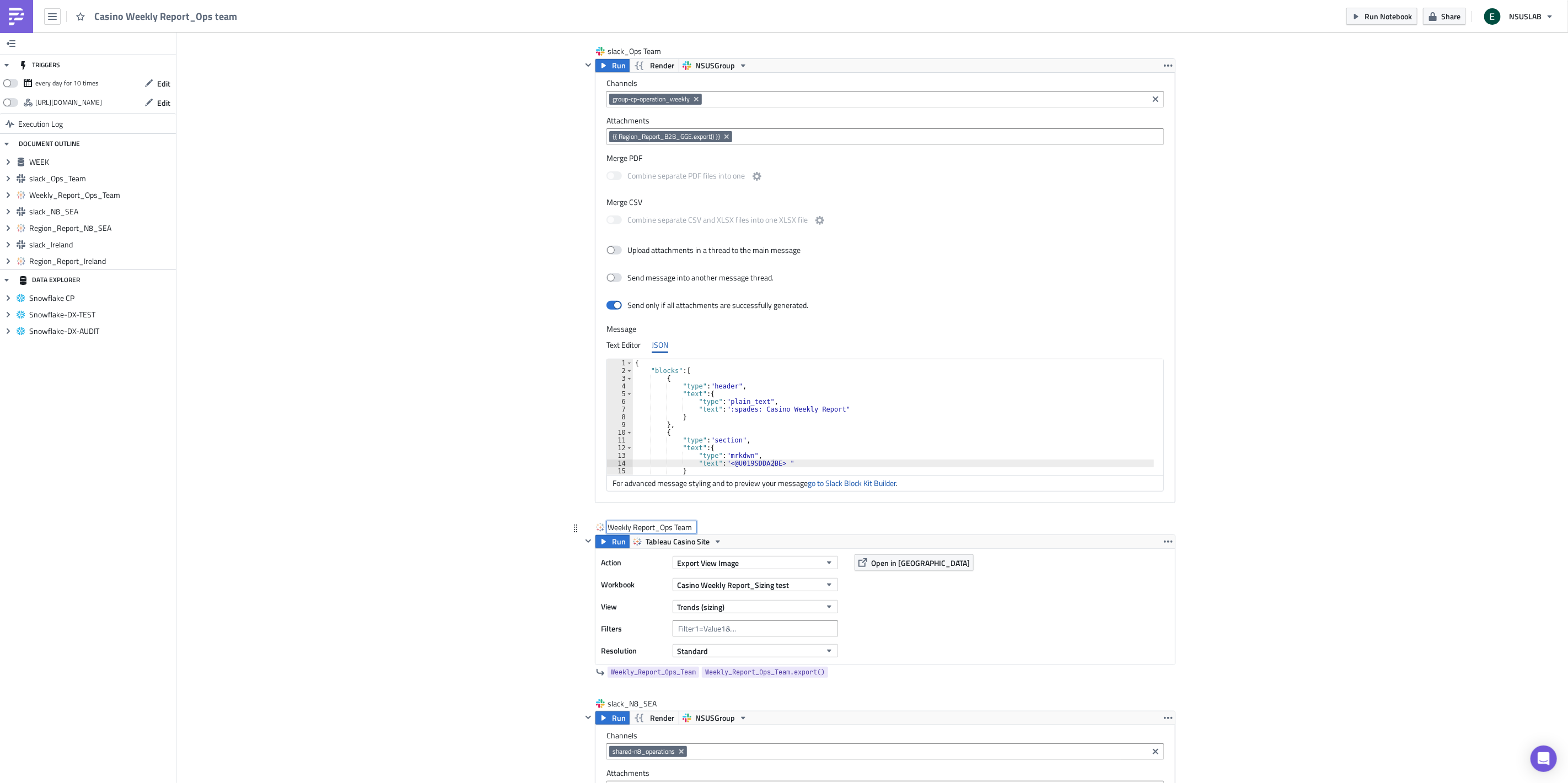
drag, startPoint x: 689, startPoint y: 524, endPoint x: 583, endPoint y: 522, distance: 106.0
click at [583, 522] on div "Weekly Report_Ops Team Weekly Report_Ops Team" at bounding box center [878, 528] width 594 height 12
click at [619, 529] on input "Weekly Report_Ops Team" at bounding box center [652, 528] width 88 height 11
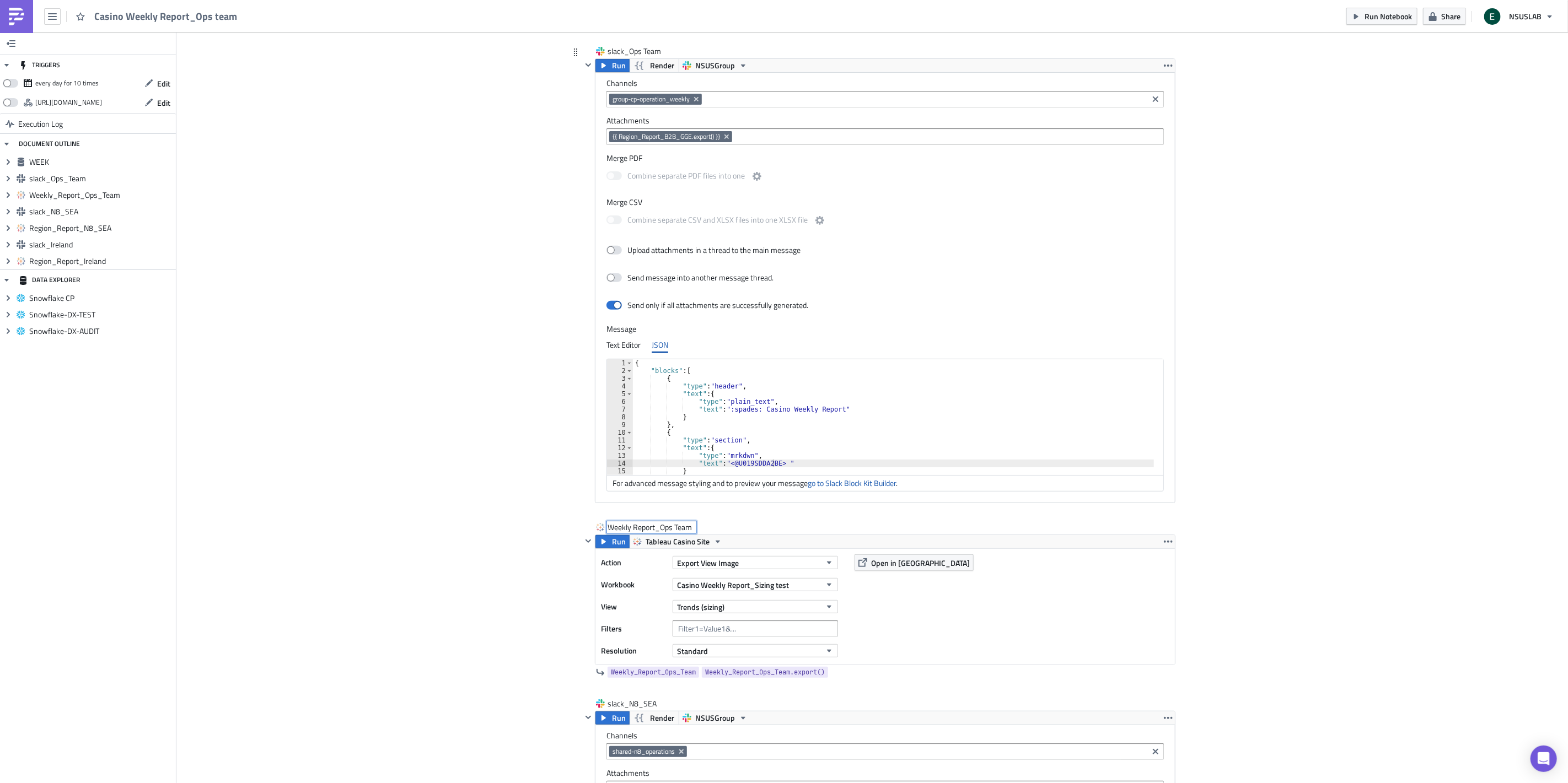
click at [770, 139] on input at bounding box center [948, 137] width 425 height 11
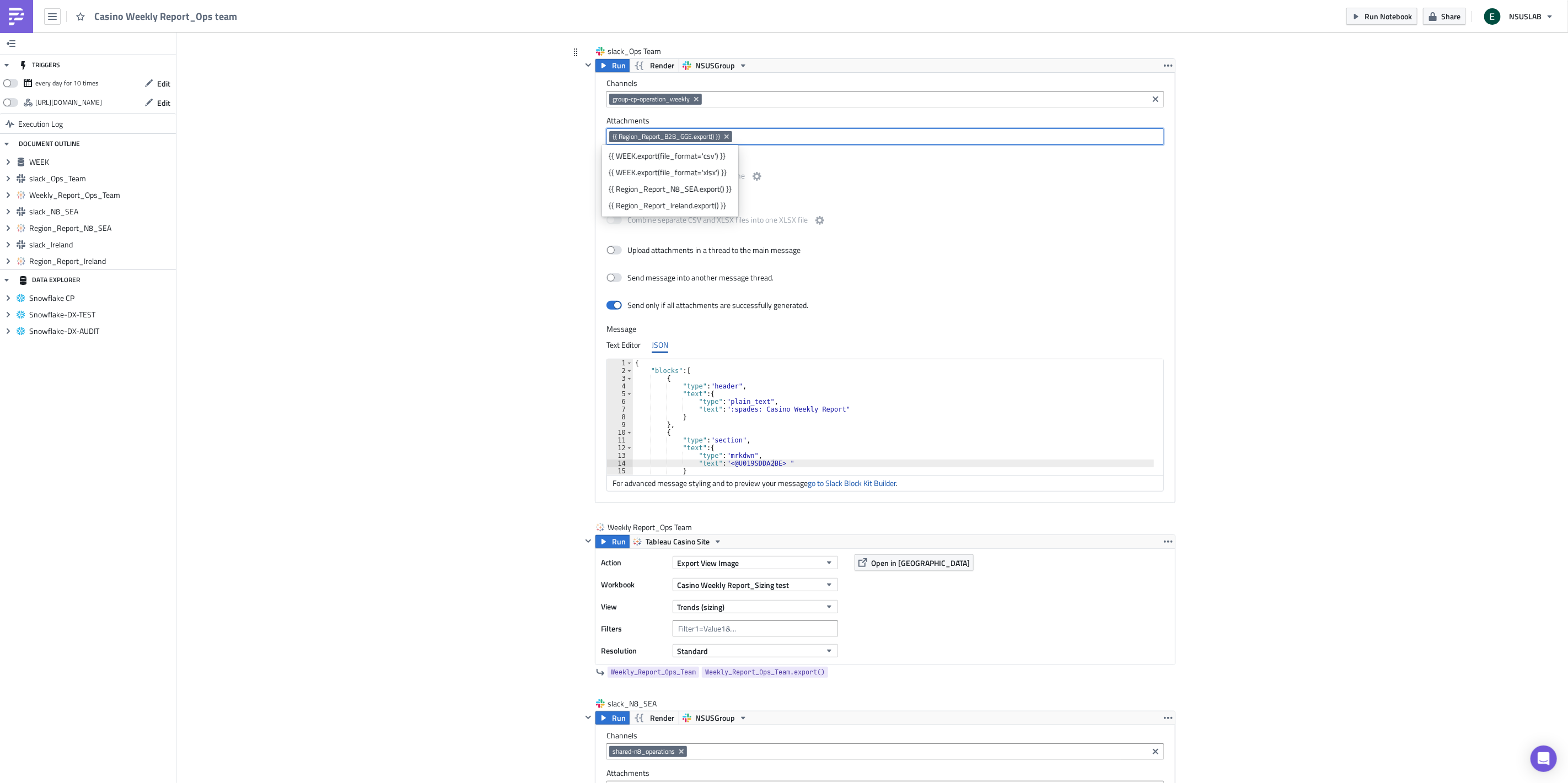
paste input "Weekly Report_Ops Team"
click at [735, 136] on input "Weekly Report_Ops Team" at bounding box center [948, 137] width 425 height 11
click at [828, 135] on input "{{ Weekly Report_Ops Team" at bounding box center [948, 137] width 425 height 11
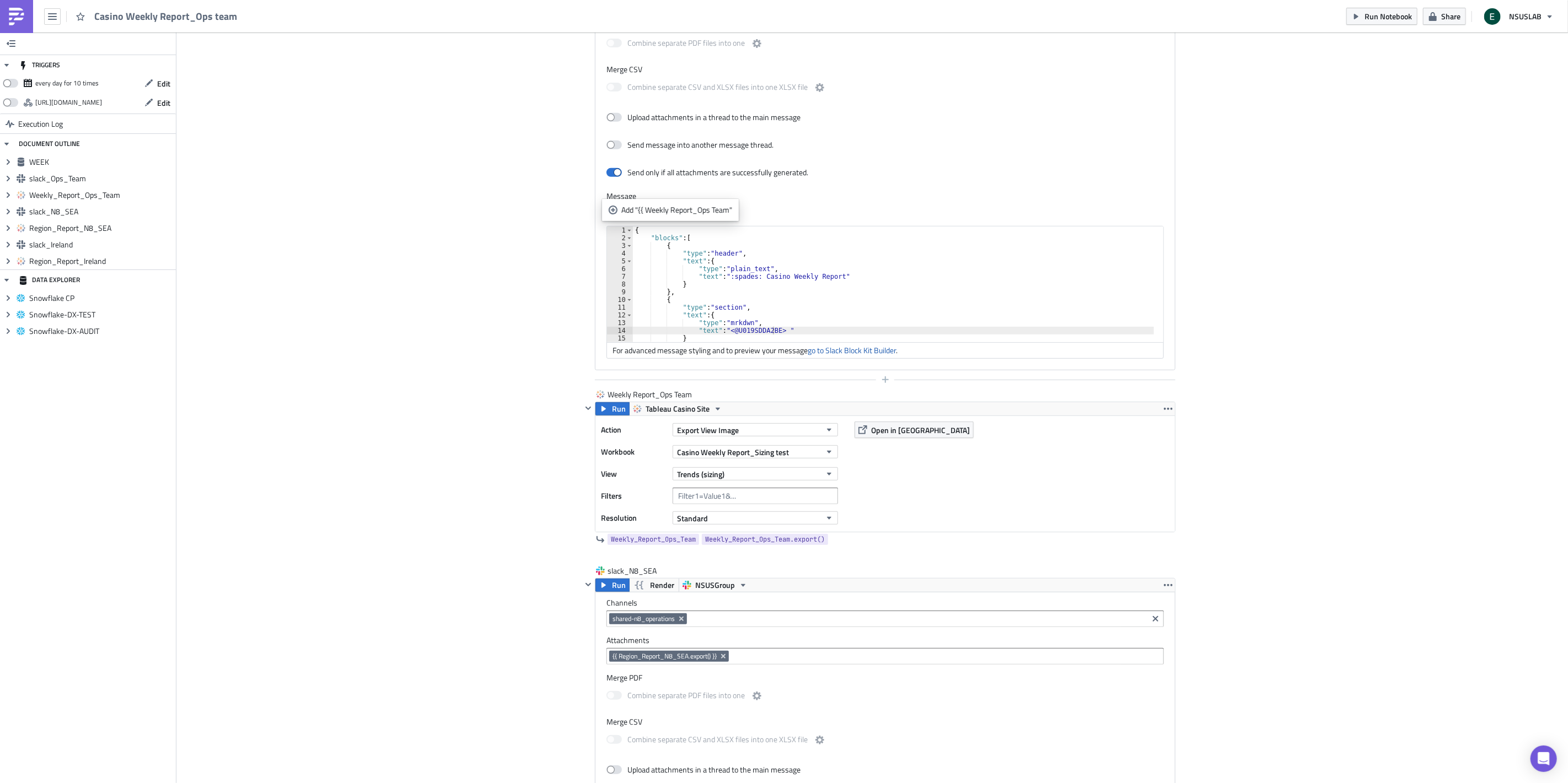
scroll to position [183, 0]
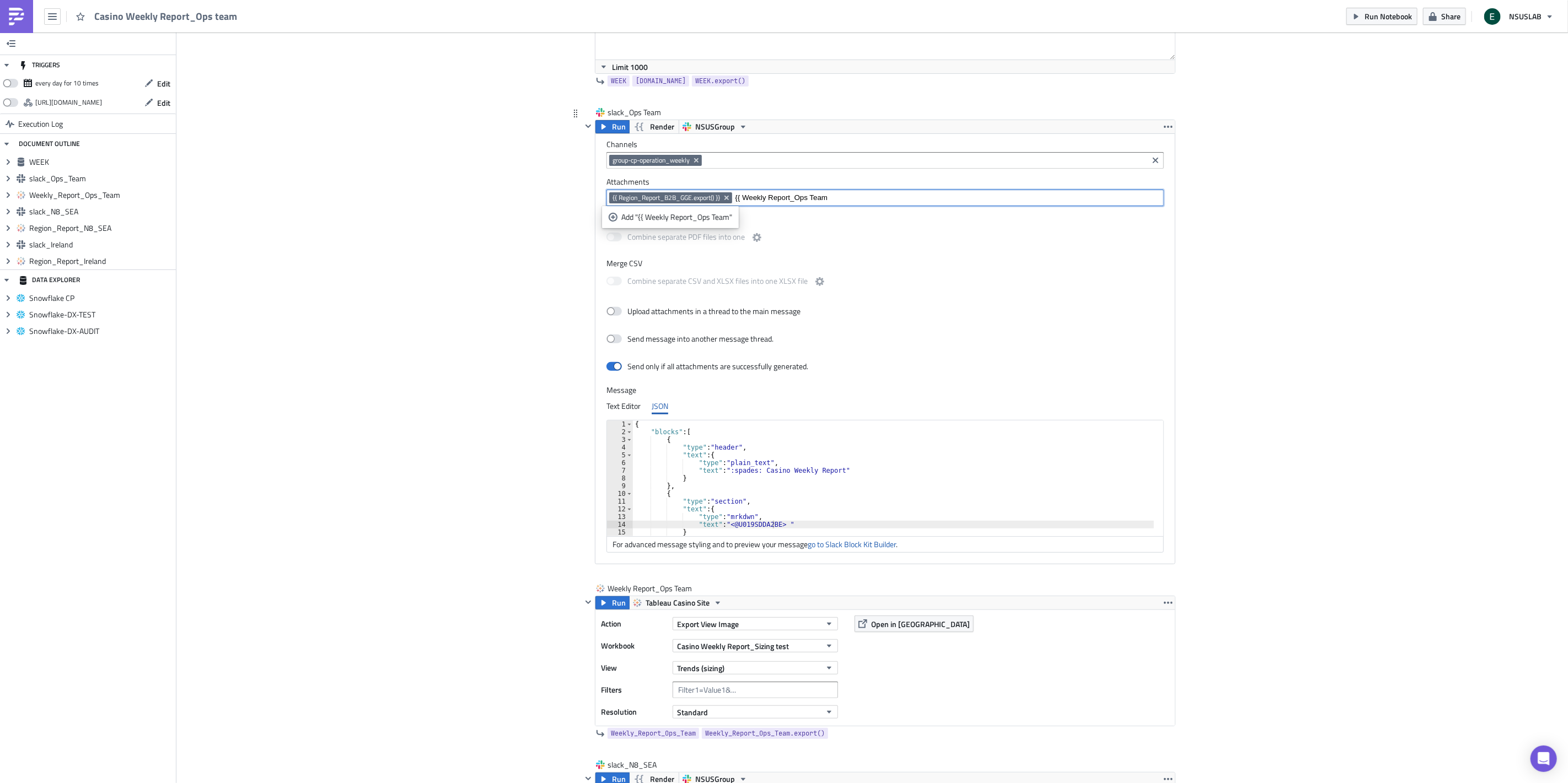
click at [765, 197] on input "{{ Weekly Report_Ops Team" at bounding box center [948, 198] width 425 height 11
click at [849, 202] on input "{{ Weekly_Report_Ops_Team.export}}" at bounding box center [948, 198] width 425 height 11
type input "{{ Weekly_Report_Ops_Team.expor() t}}"
click at [827, 199] on span "{{ Weekly_Report_Ops_Team.expor() t}}" at bounding box center [794, 198] width 113 height 9
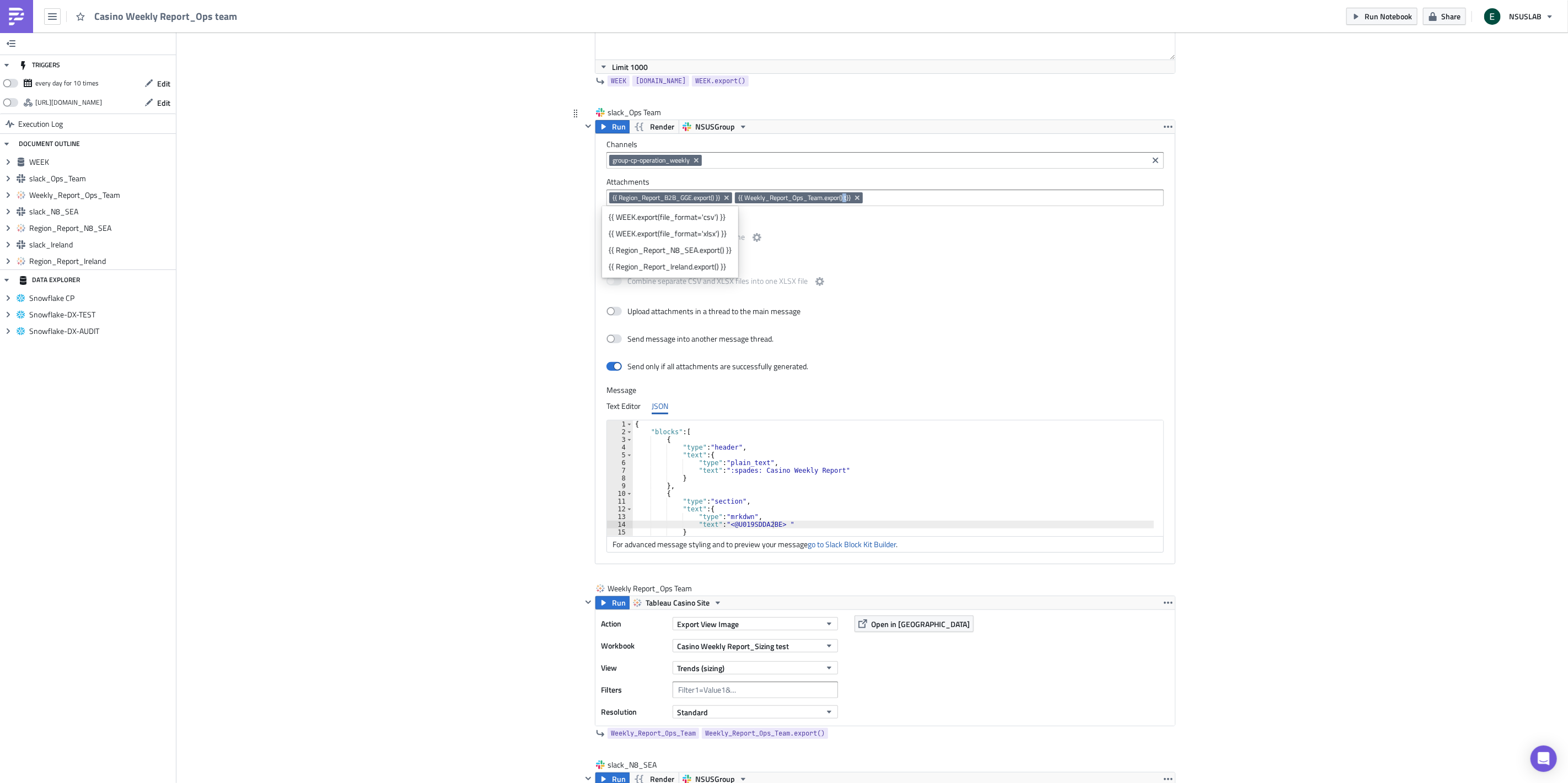
click at [839, 198] on span "{{ Weekly_Report_Ops_Team.expor() t}}" at bounding box center [794, 198] width 113 height 9
drag, startPoint x: 739, startPoint y: 196, endPoint x: 850, endPoint y: 199, distance: 111.0
click at [850, 199] on span "{{ Weekly_Report_Ops_Team.expor() t}}" at bounding box center [799, 198] width 128 height 11
click at [847, 198] on span "{{ Weekly_Report_Ops_Team.expor() t}}" at bounding box center [794, 198] width 113 height 9
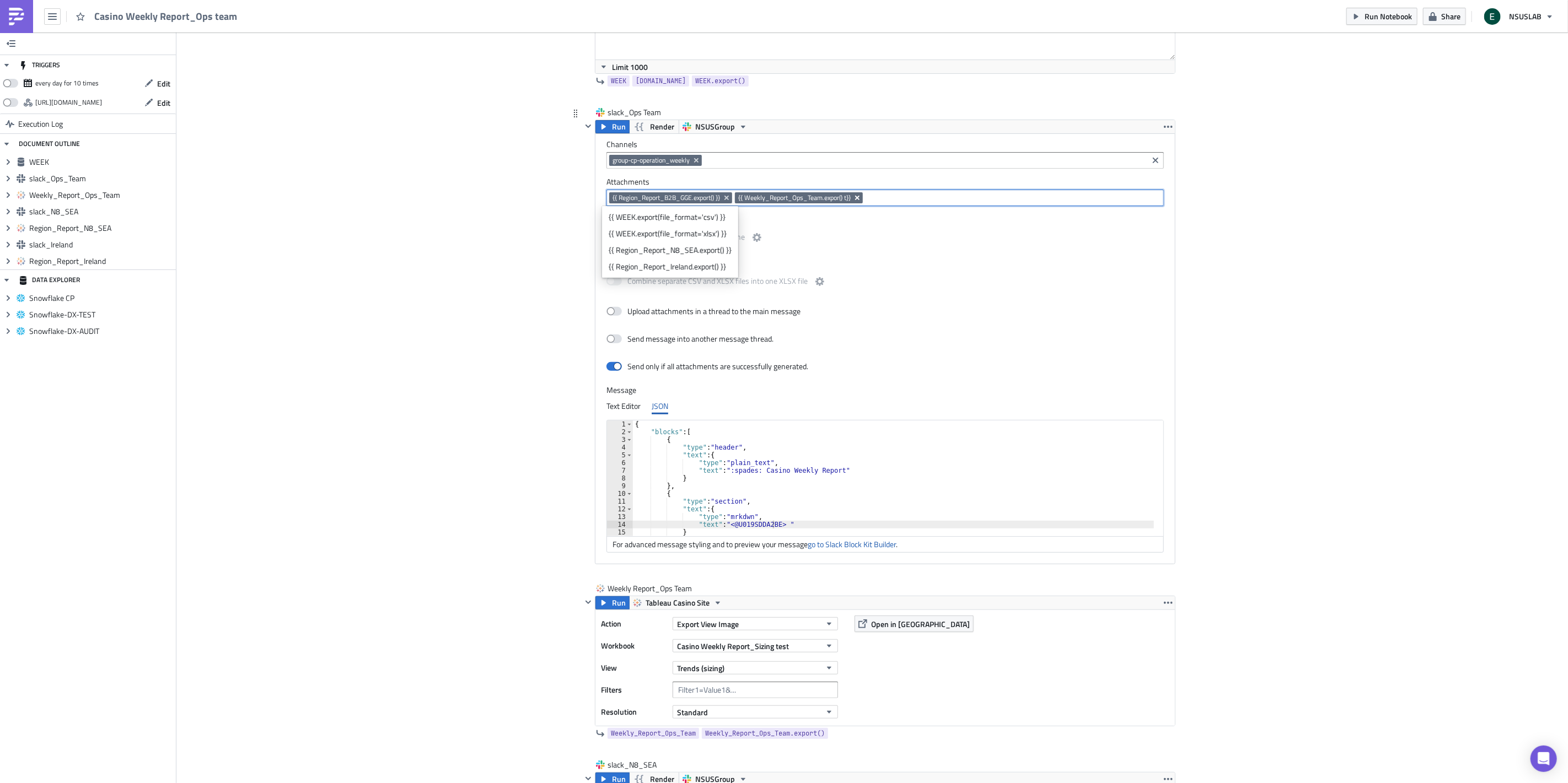
drag, startPoint x: 853, startPoint y: 198, endPoint x: 844, endPoint y: 199, distance: 9.1
click at [854, 198] on icon "Remove Tag" at bounding box center [857, 198] width 9 height 9
click at [819, 199] on input at bounding box center [948, 198] width 425 height 11
drag, startPoint x: 737, startPoint y: 197, endPoint x: 561, endPoint y: 191, distance: 176.1
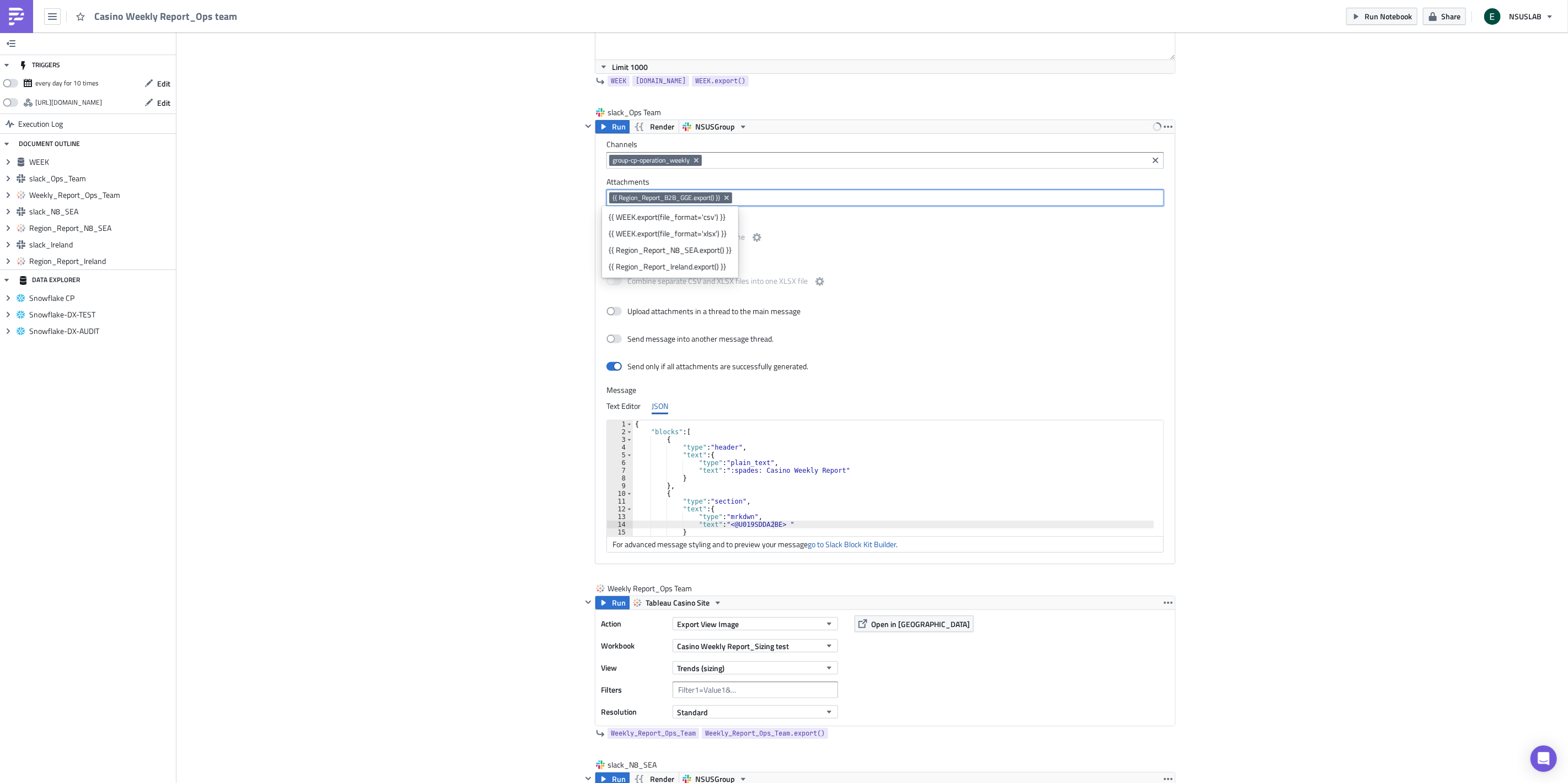
click at [646, 586] on div "Weekly Report_Ops Team" at bounding box center [650, 588] width 85 height 11
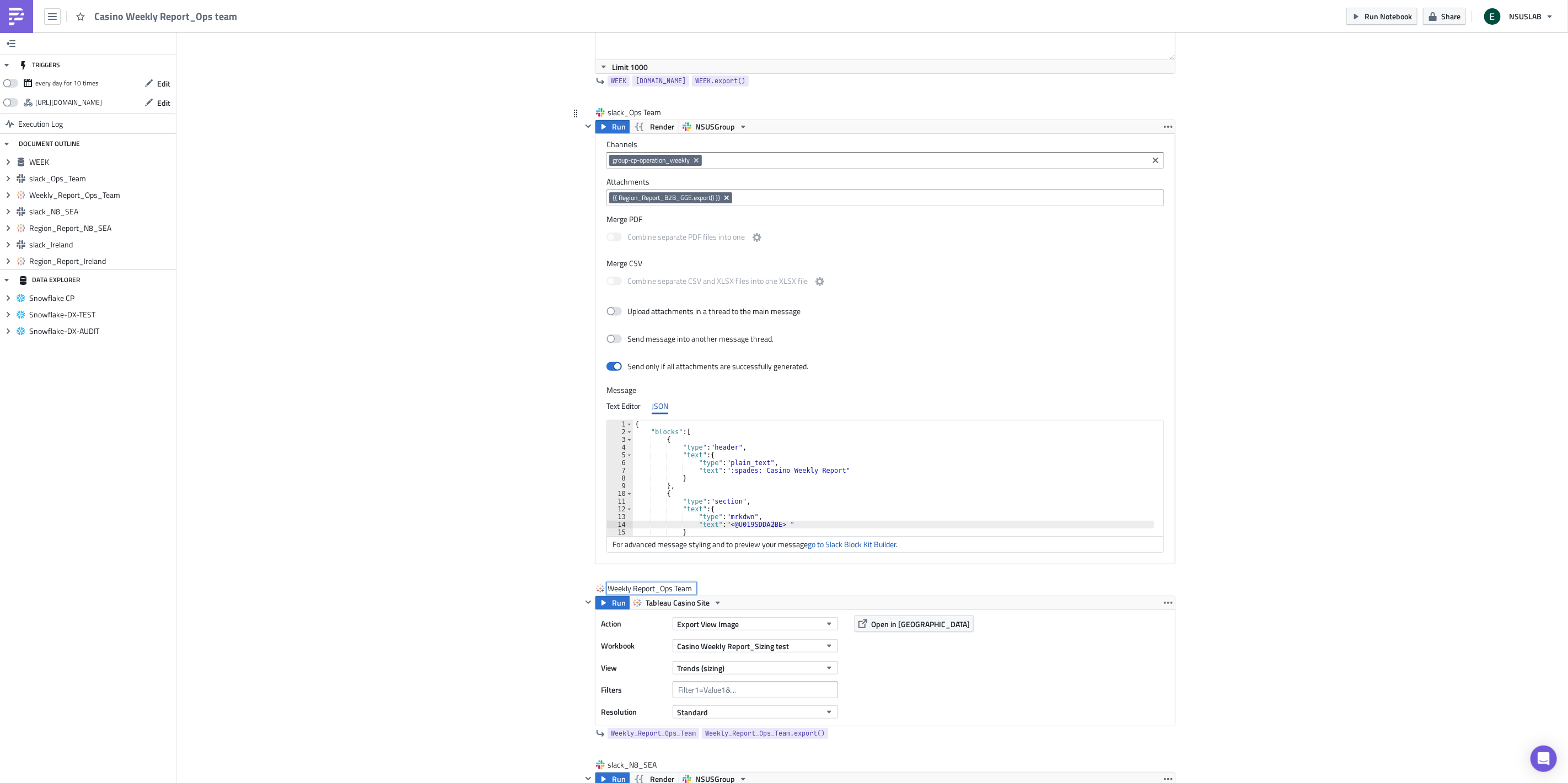
click at [726, 203] on button "Remove Tag" at bounding box center [727, 198] width 10 height 11
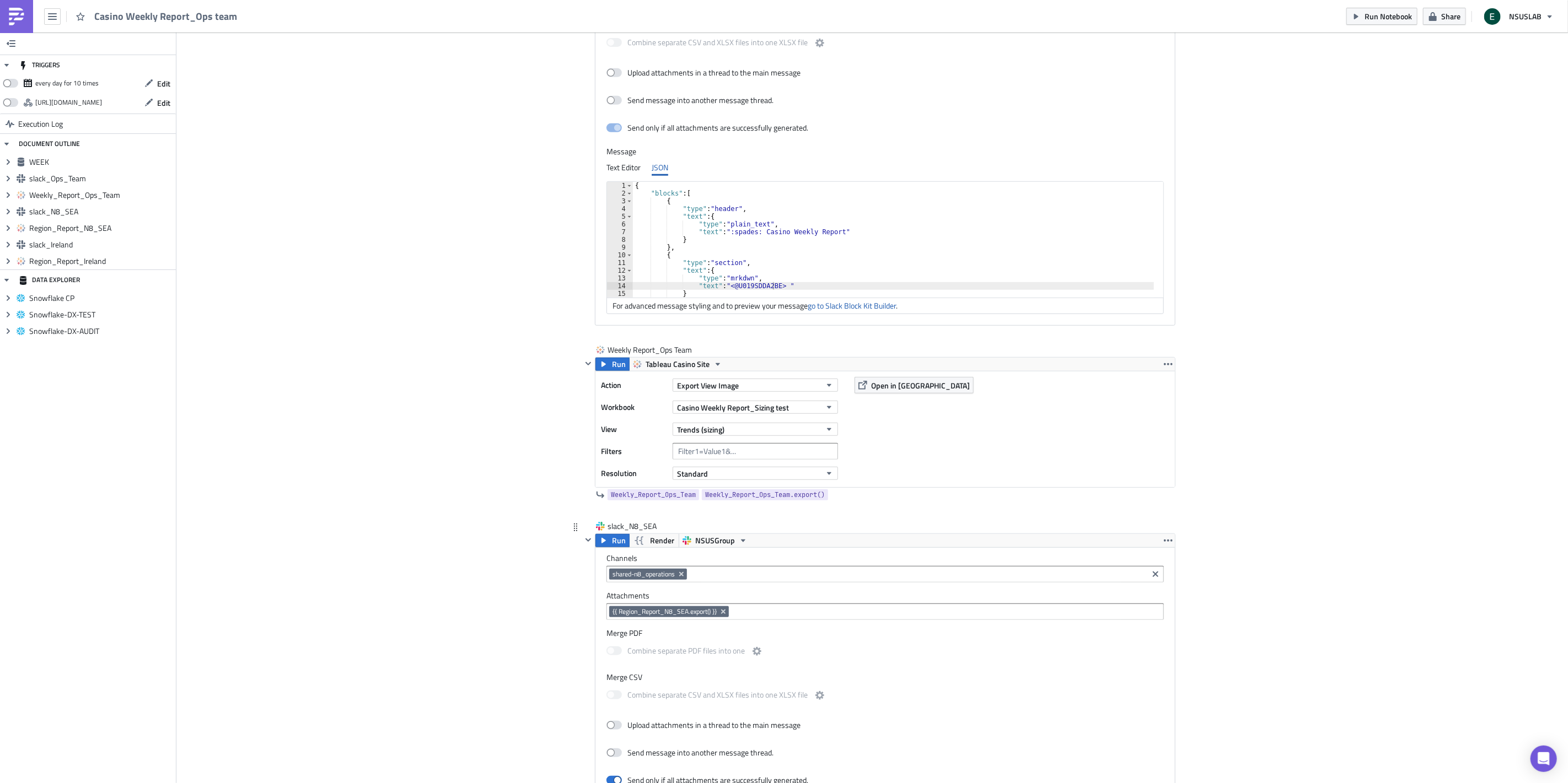
scroll to position [428, 0]
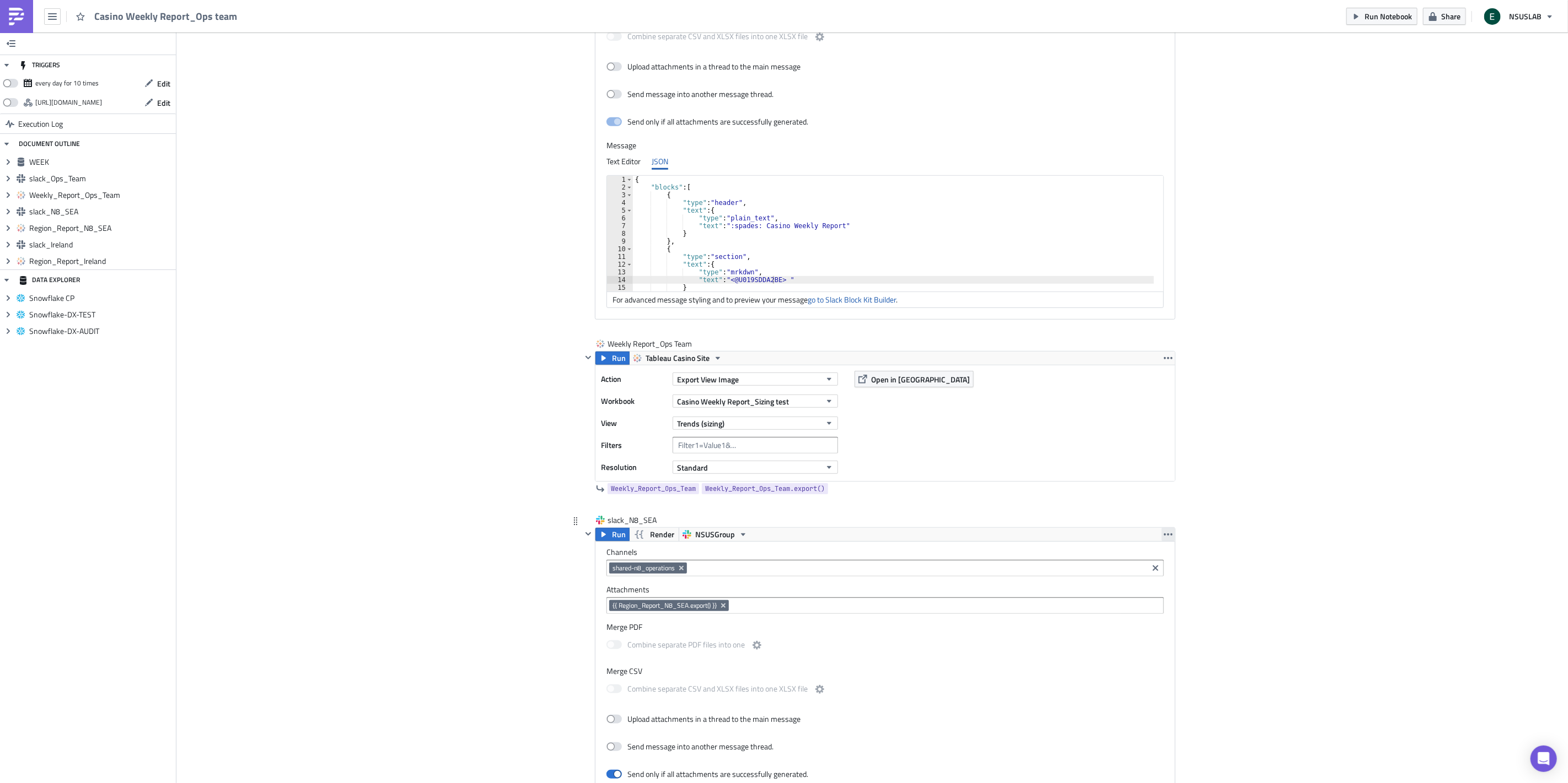
click at [1165, 534] on icon "button" at bounding box center [1168, 534] width 9 height 9
click at [1150, 579] on div "Remove" at bounding box center [1170, 584] width 73 height 11
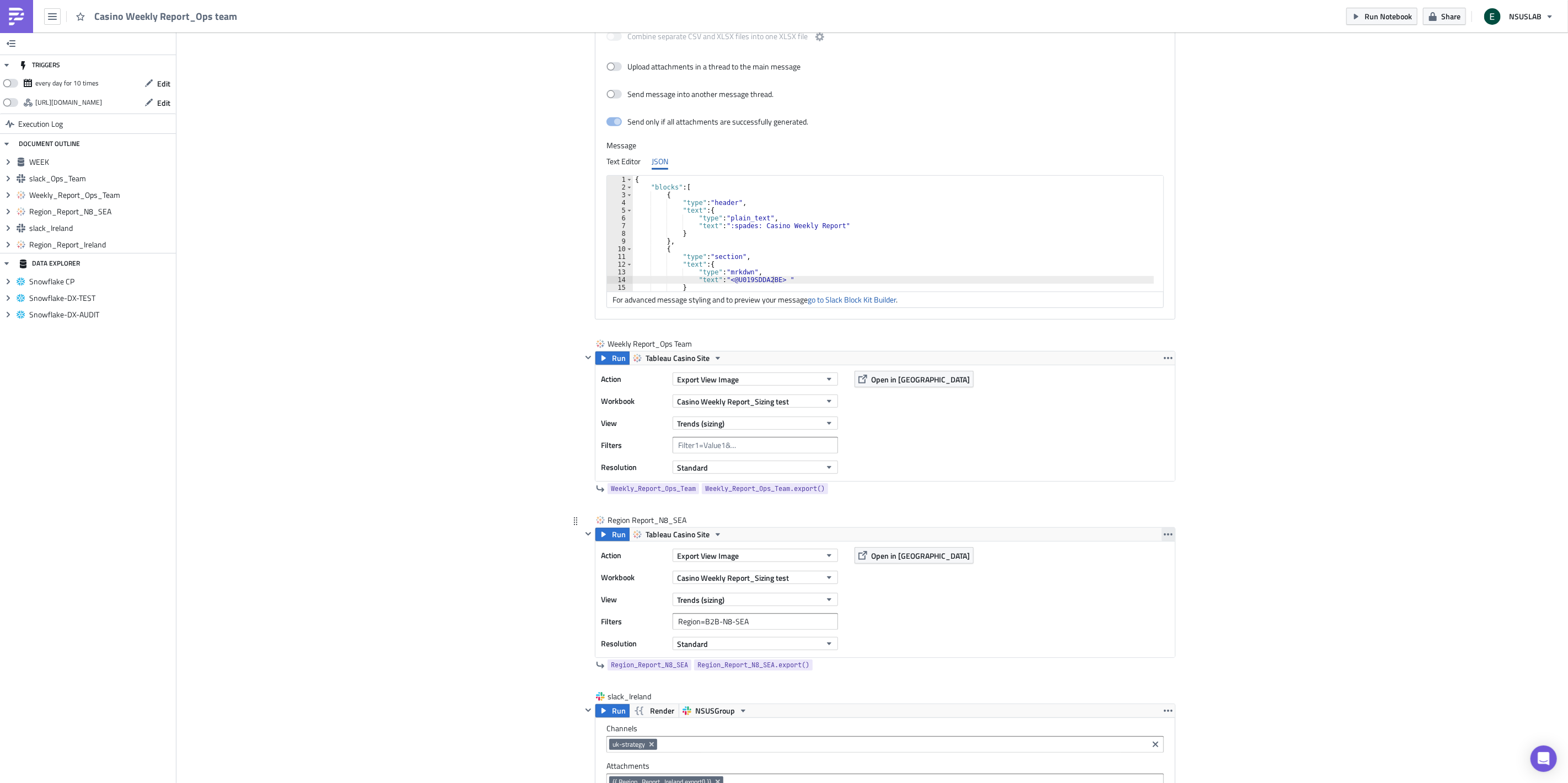
click at [1164, 531] on icon "button" at bounding box center [1168, 534] width 9 height 9
click at [1166, 597] on div "Remove" at bounding box center [1170, 600] width 73 height 11
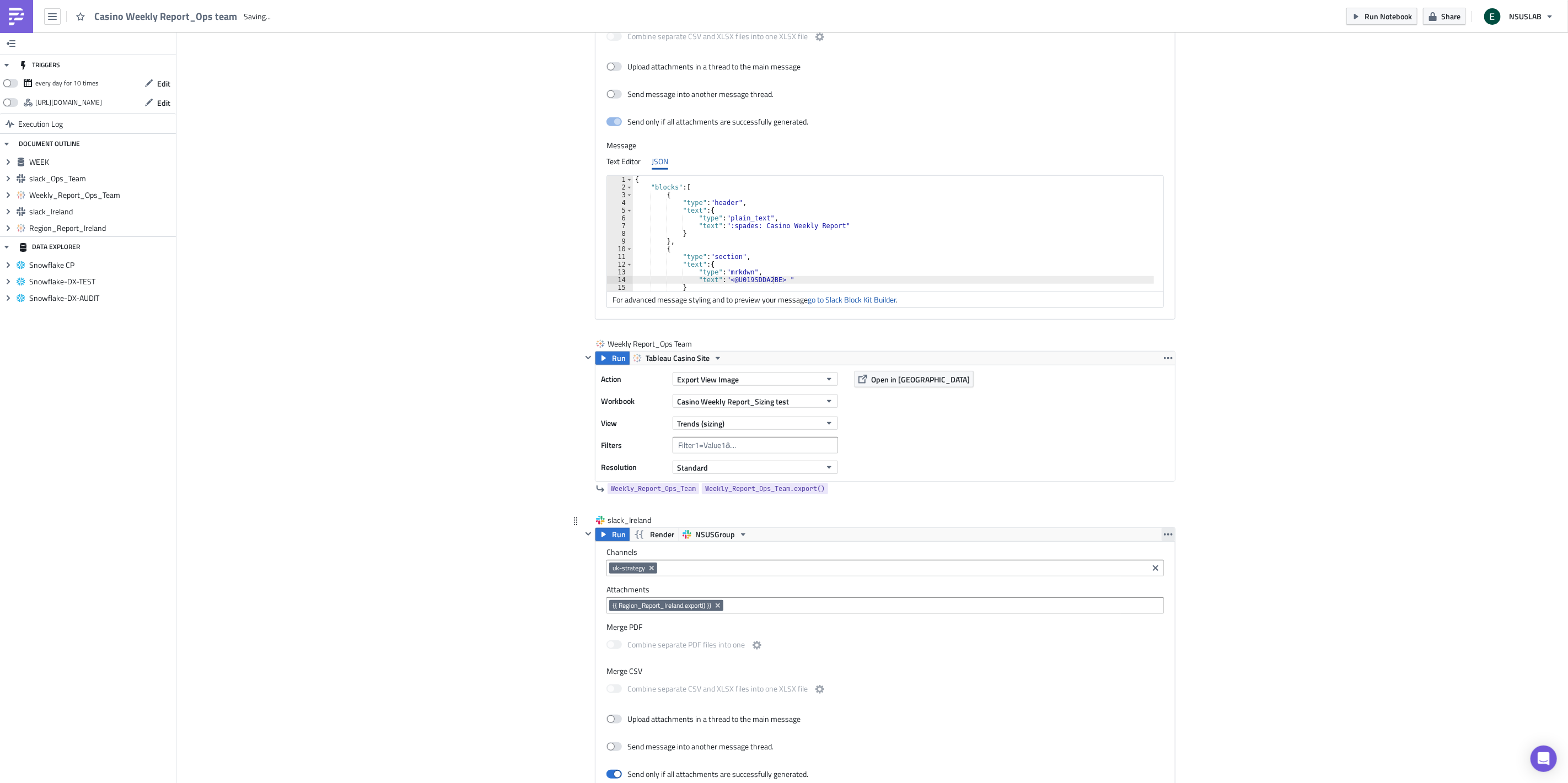
click at [1164, 537] on icon "button" at bounding box center [1168, 534] width 9 height 9
drag, startPoint x: 1160, startPoint y: 582, endPoint x: 1177, endPoint y: 537, distance: 48.1
click at [1160, 580] on div "Remove" at bounding box center [1170, 584] width 73 height 11
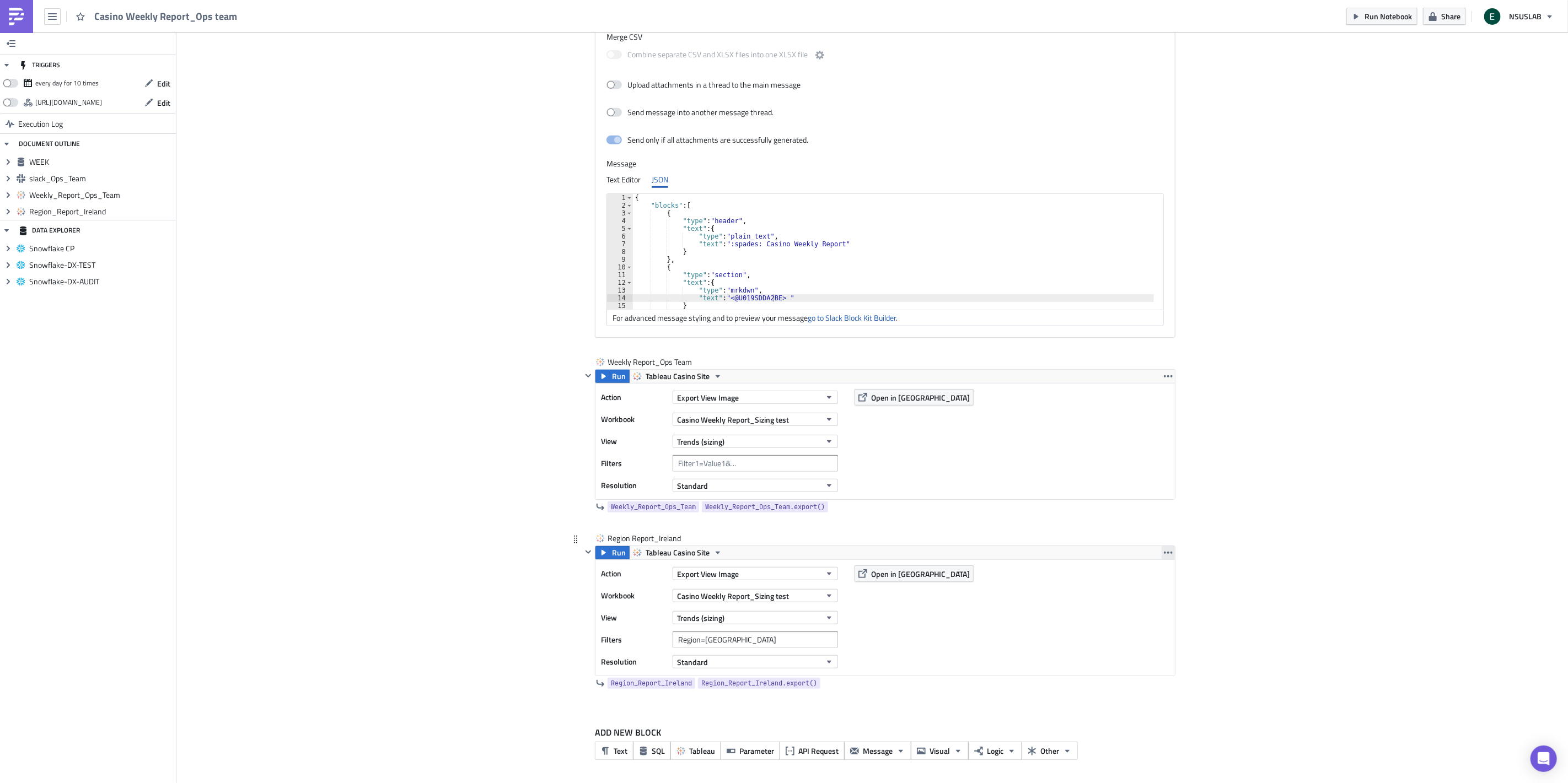
click at [1164, 552] on icon "button" at bounding box center [1168, 553] width 9 height 2
click at [1149, 618] on div "Remove" at bounding box center [1170, 618] width 73 height 11
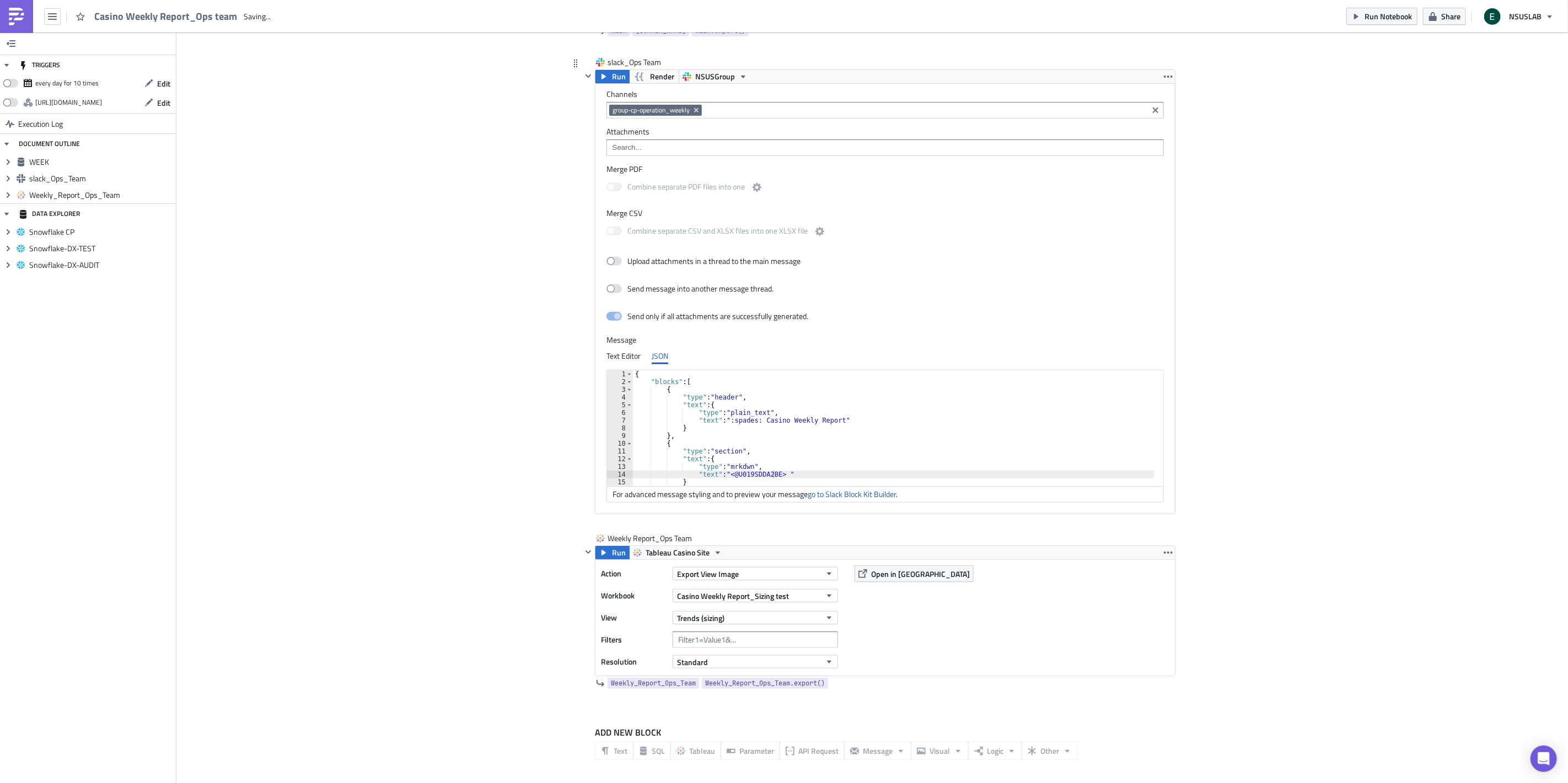
scroll to position [234, 0]
click at [1242, 550] on div "Add Image Execution Log Casino Weekly Report_Ops team WEEK Run Render Snowflake…" at bounding box center [872, 291] width 1391 height 986
click at [751, 664] on button "Standard" at bounding box center [755, 661] width 165 height 13
click at [754, 679] on div "Standard" at bounding box center [727, 680] width 79 height 11
click at [882, 615] on div "Action Export View Image Workbook Casino Weekly Report_Sizing test View Trends …" at bounding box center [885, 618] width 579 height 116
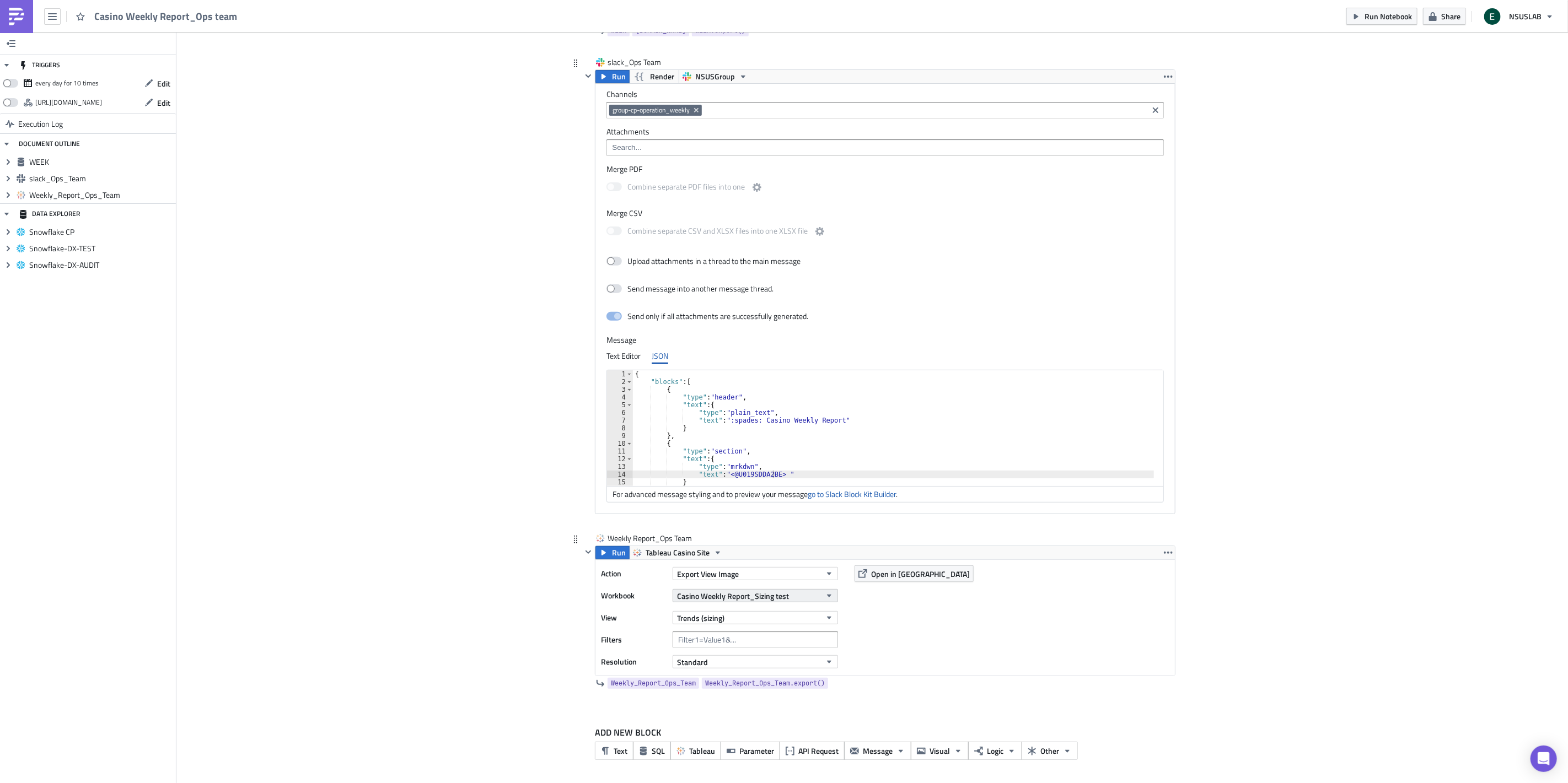
click at [790, 595] on button "Casino Weekly Report_Sizing test" at bounding box center [755, 595] width 165 height 13
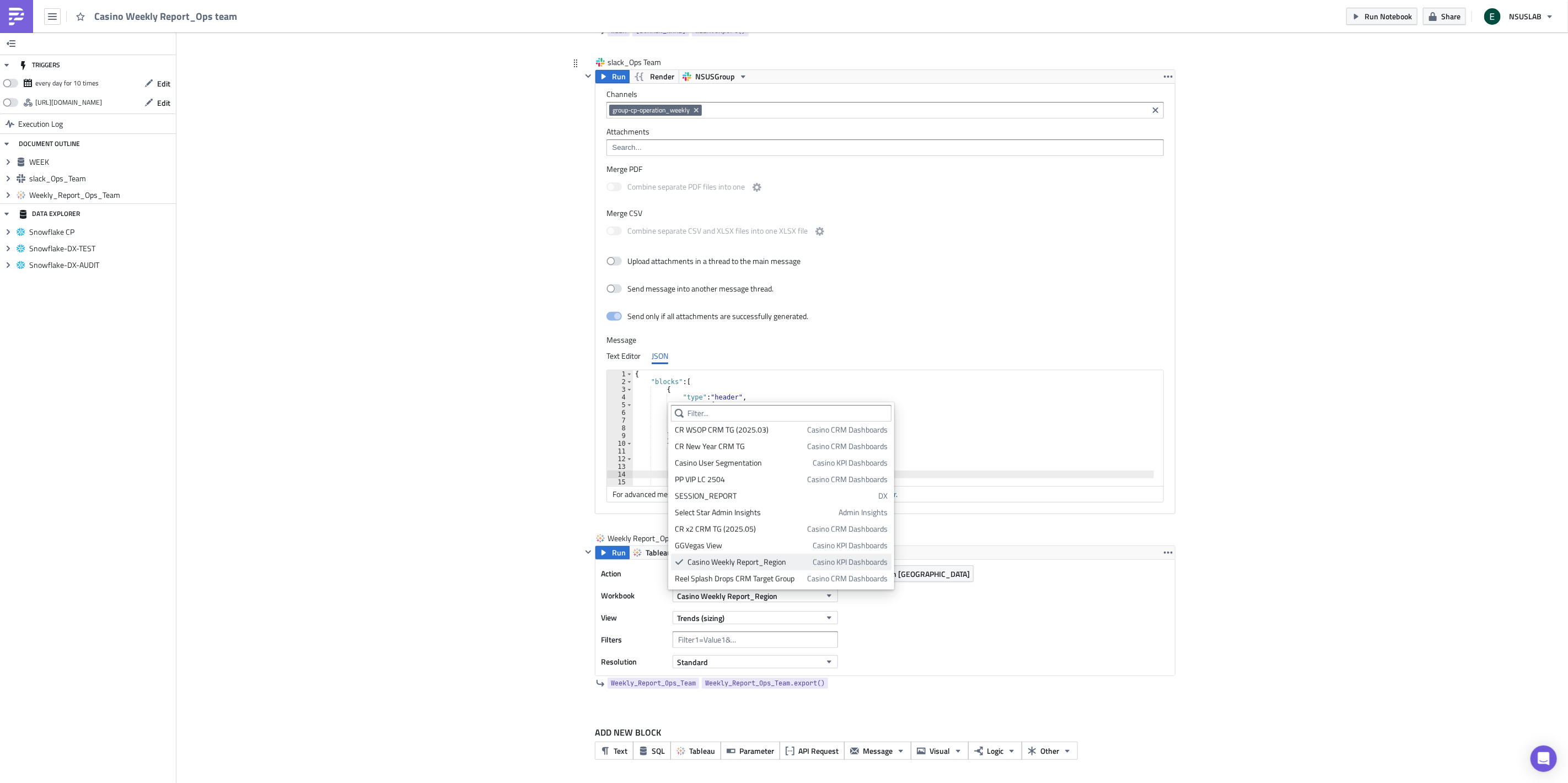
click at [750, 561] on div "Casino Weekly Report_Region" at bounding box center [748, 562] width 121 height 11
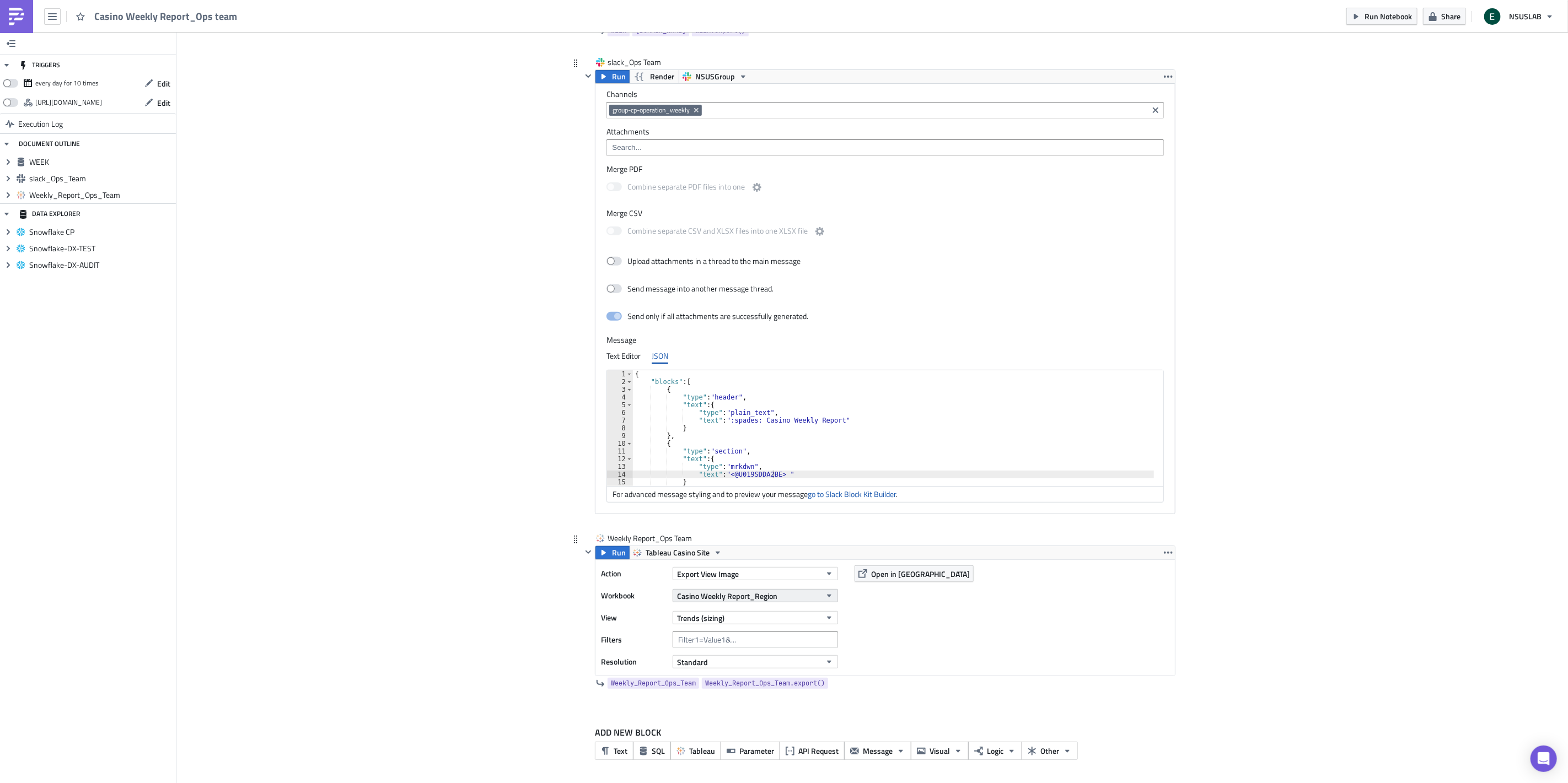
click at [768, 595] on span "Casino Weekly Report_Region" at bounding box center [727, 596] width 100 height 12
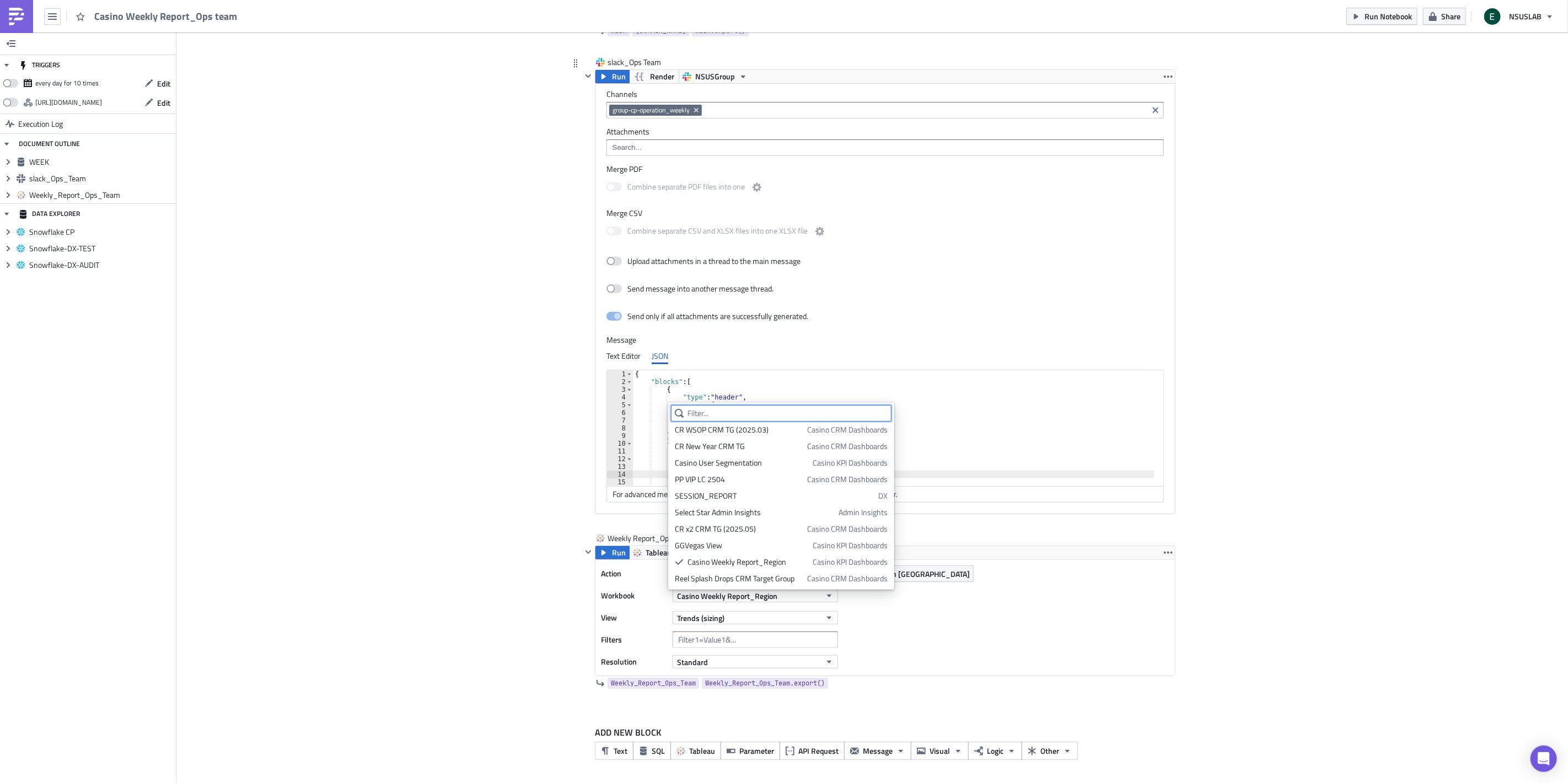
click at [706, 414] on input "text" at bounding box center [781, 413] width 221 height 17
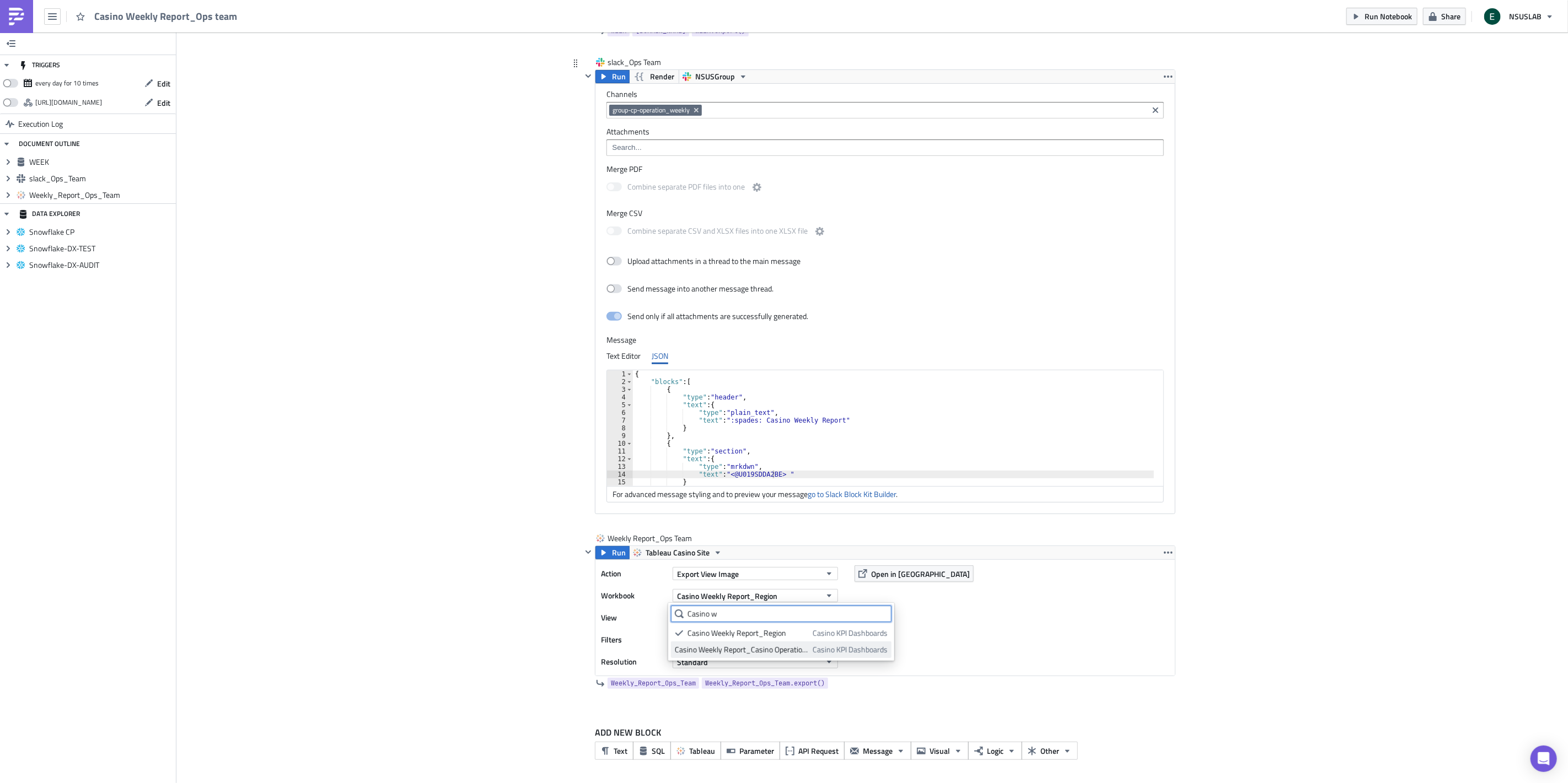
type input "Casino w"
click at [724, 649] on div "Casino Weekly Report_Casino Operations" at bounding box center [741, 649] width 134 height 11
click at [723, 619] on button "Trends (sizing)" at bounding box center [755, 617] width 165 height 13
click at [486, 644] on div "Add Image Execution Log Casino Weekly Report_Ops team WEEK Run Render Snowflake…" at bounding box center [872, 291] width 1391 height 986
